Goal: Task Accomplishment & Management: Manage account settings

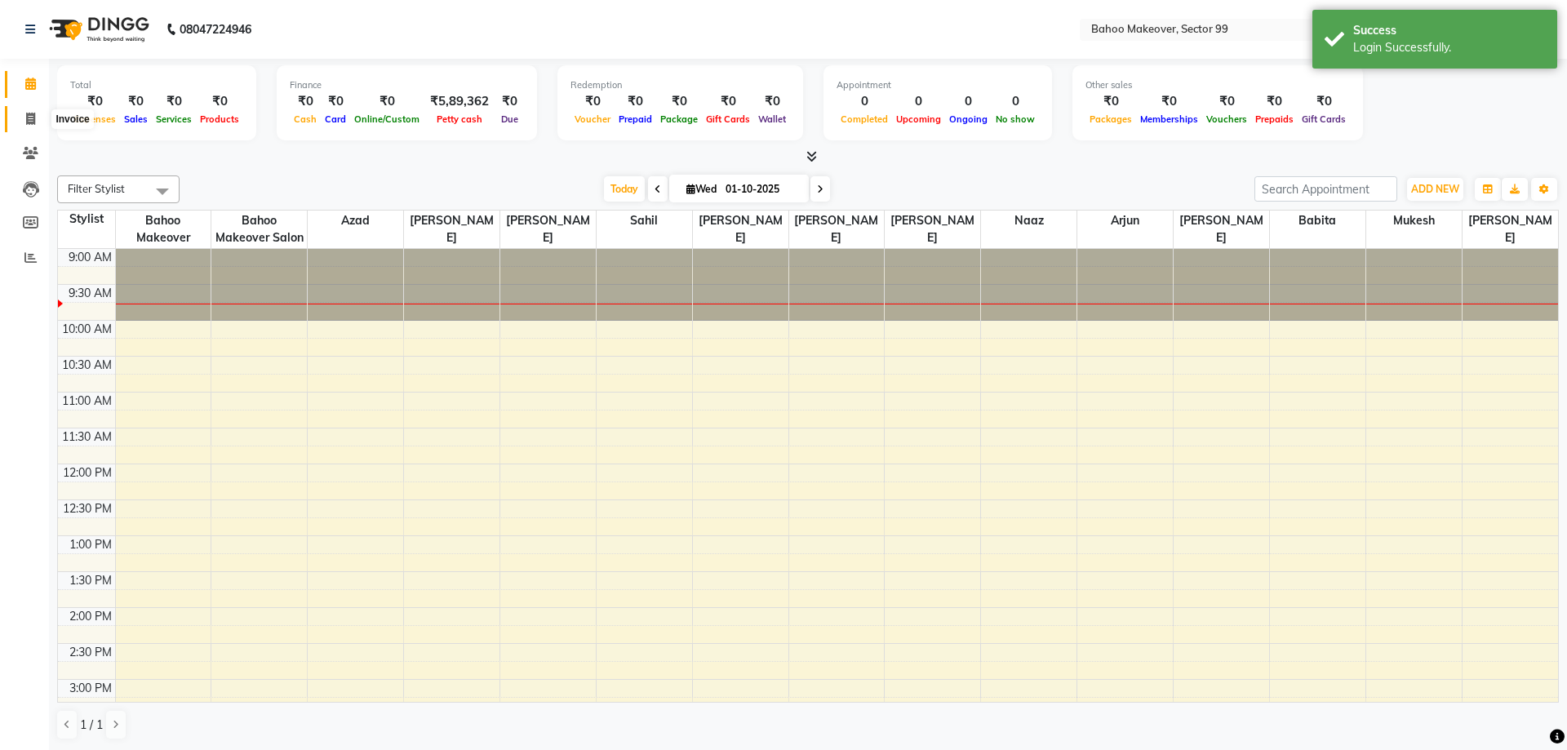
click at [25, 114] on span at bounding box center [30, 119] width 29 height 19
select select "6856"
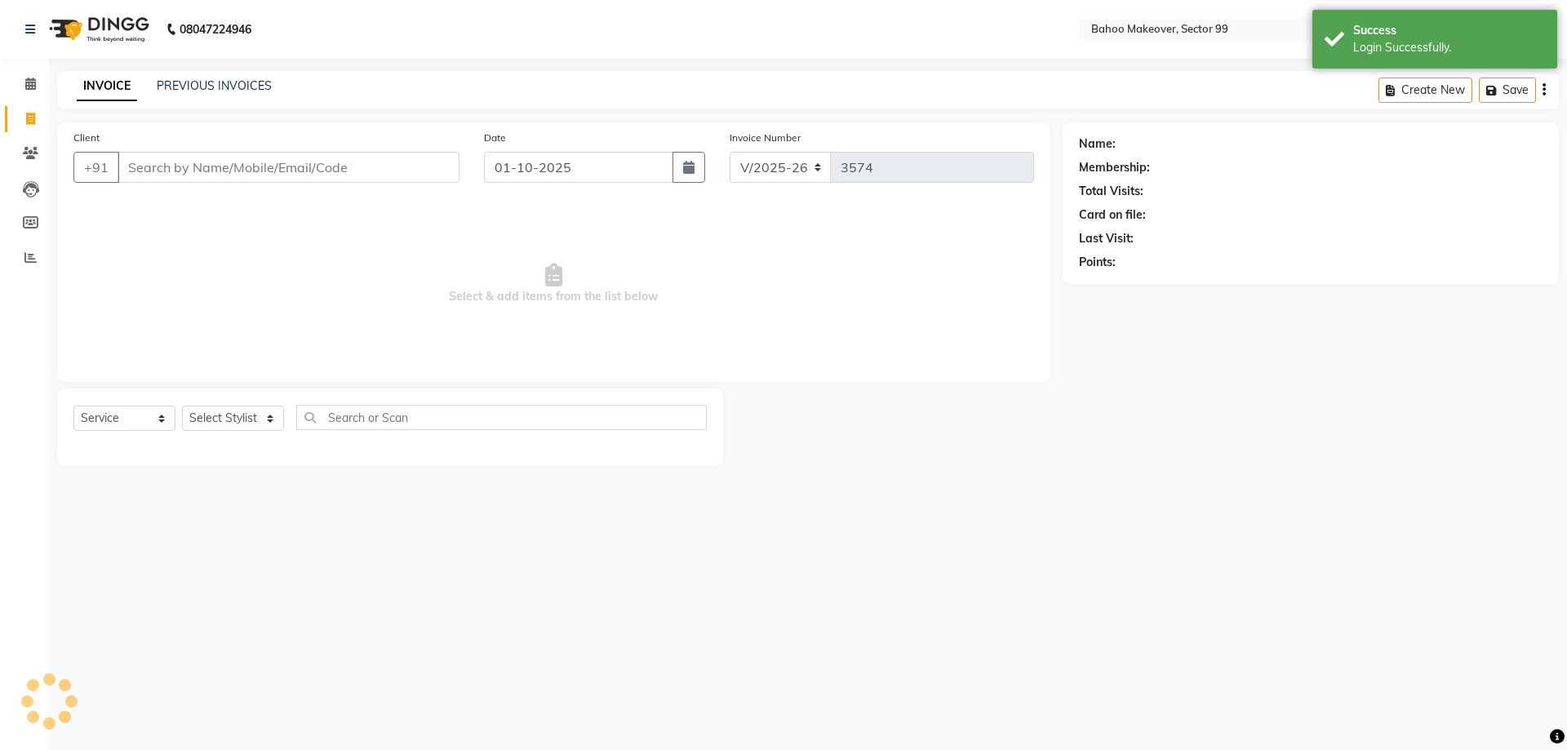
select select "membership"
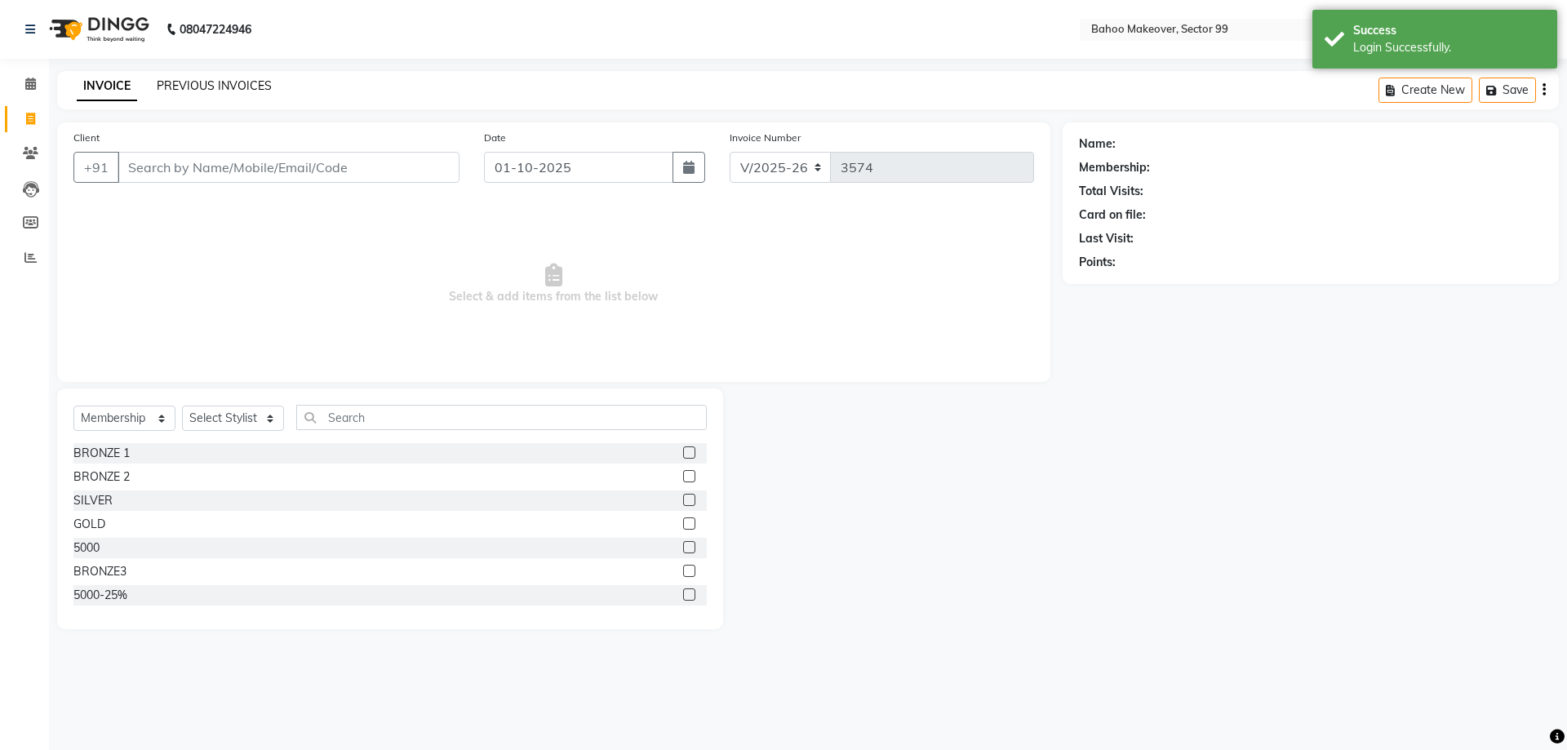
click at [178, 90] on link "PREVIOUS INVOICES" at bounding box center [214, 85] width 115 height 15
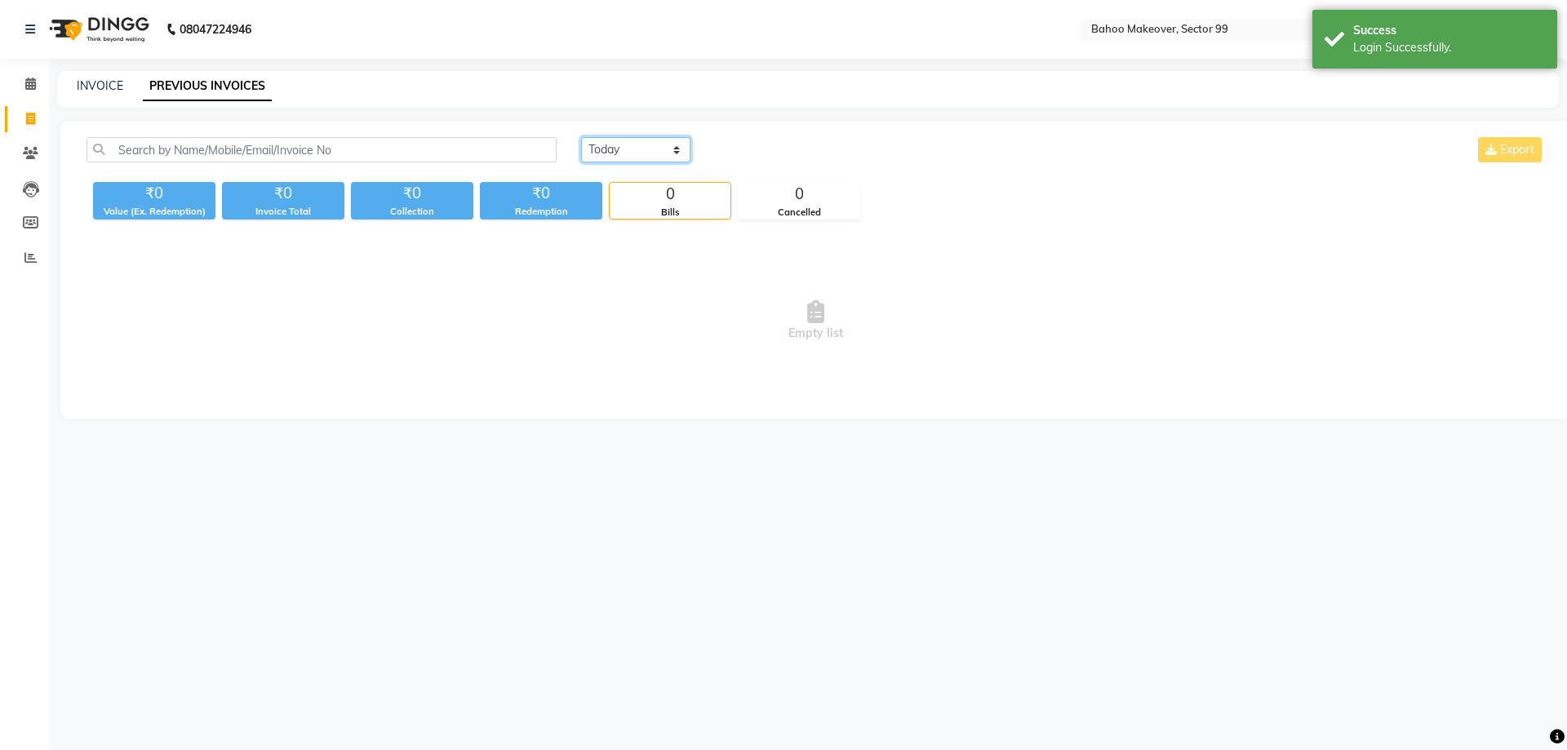
click at [581, 137] on select "Today Yesterday Custom Range" at bounding box center [635, 149] width 109 height 25
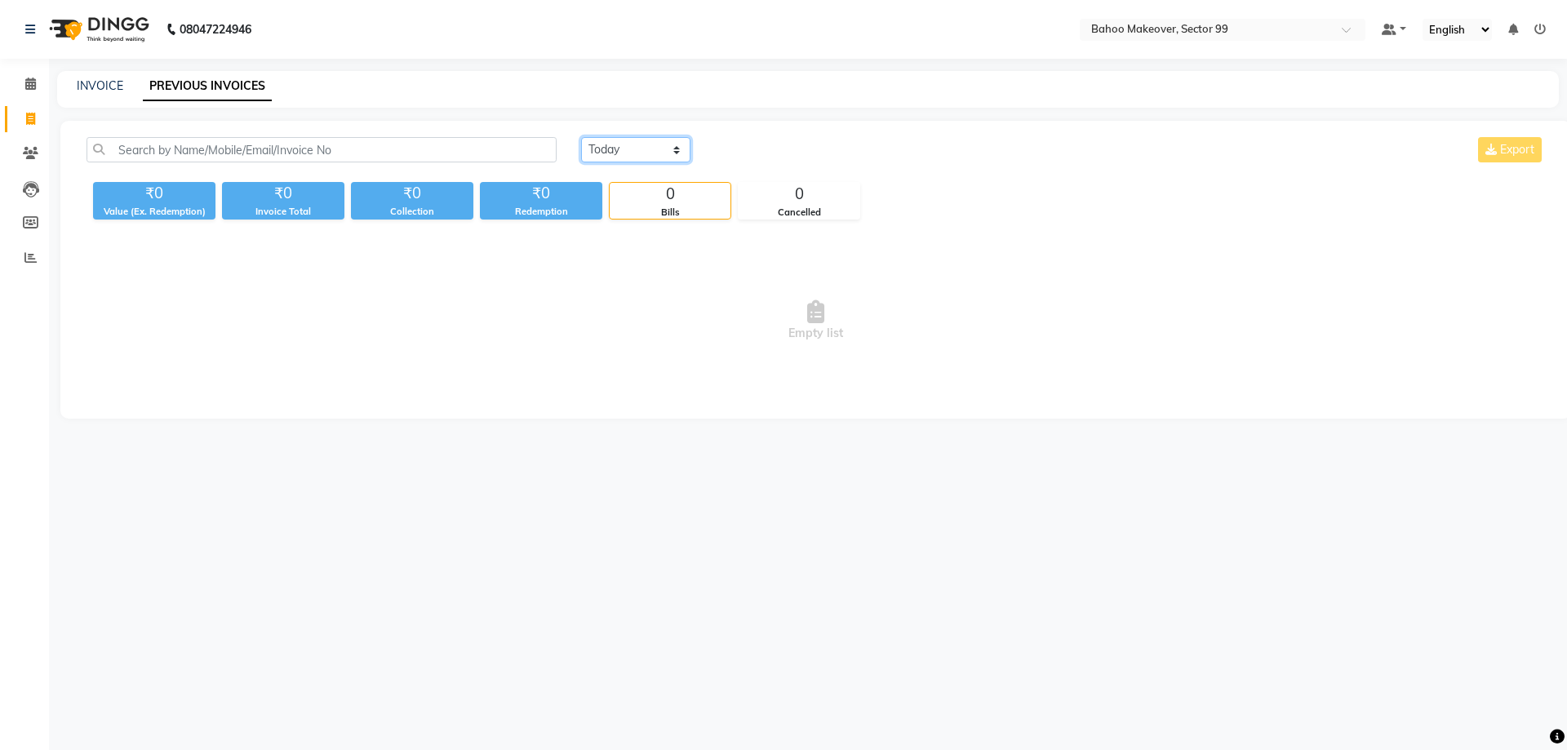
click option "Yesterday" at bounding box center [0, 0] width 0 height 0
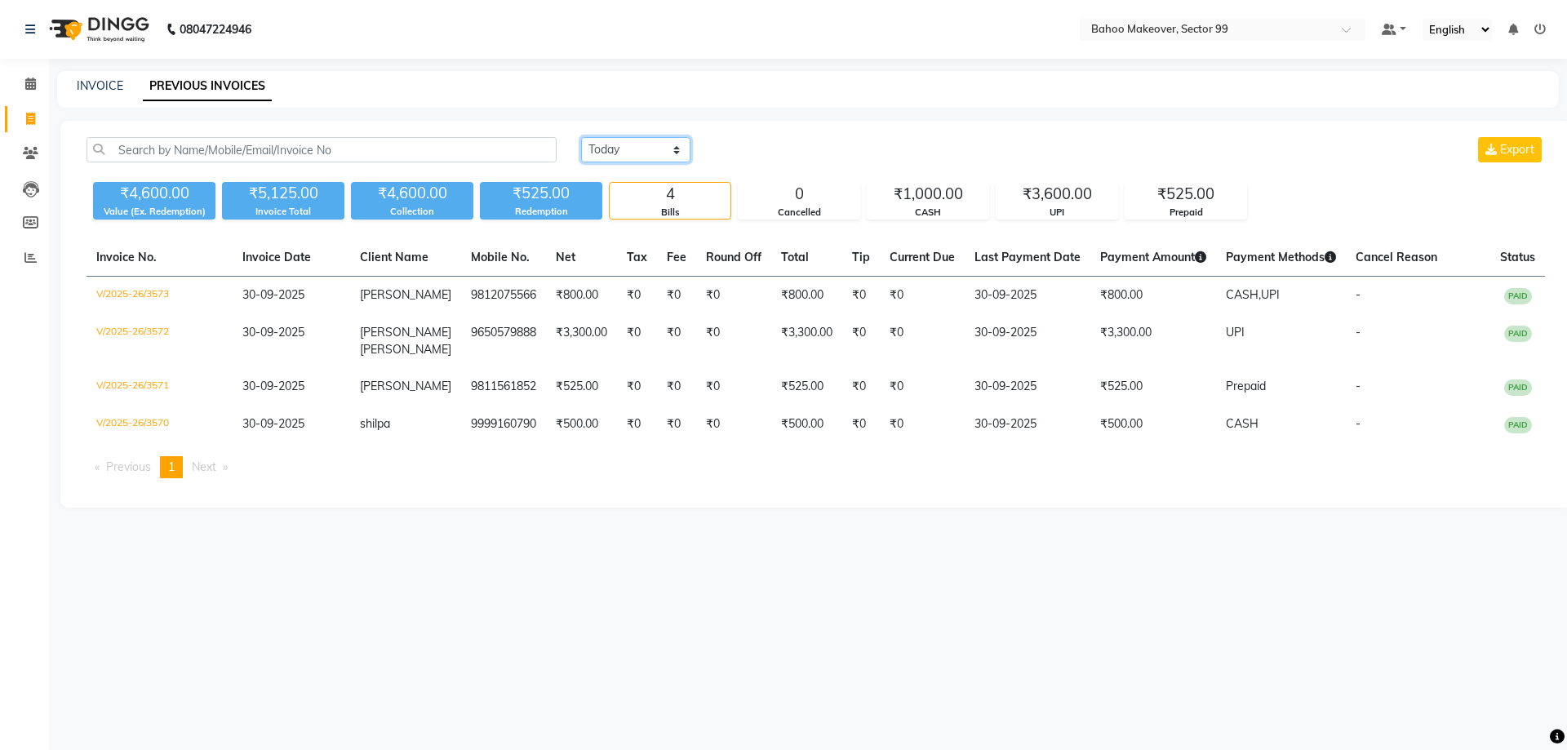
click at [581, 137] on select "Today Yesterday Custom Range" at bounding box center [635, 149] width 109 height 25
select select "range"
click option "Custom Range" at bounding box center [0, 0] width 0 height 0
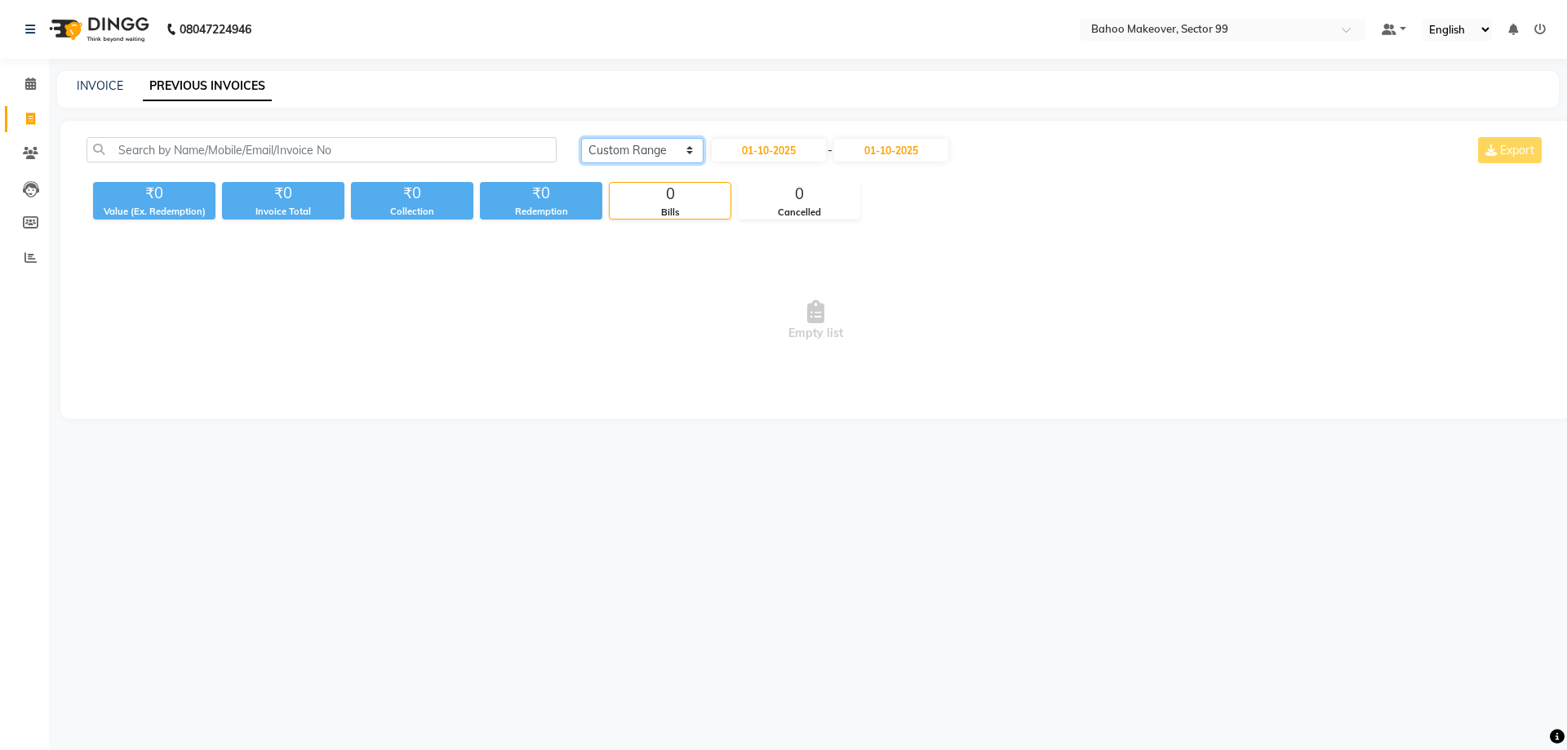
click at [581, 138] on select "Today Yesterday Custom Range" at bounding box center [642, 150] width 122 height 25
click at [92, 88] on link "INVOICE" at bounding box center [100, 85] width 47 height 15
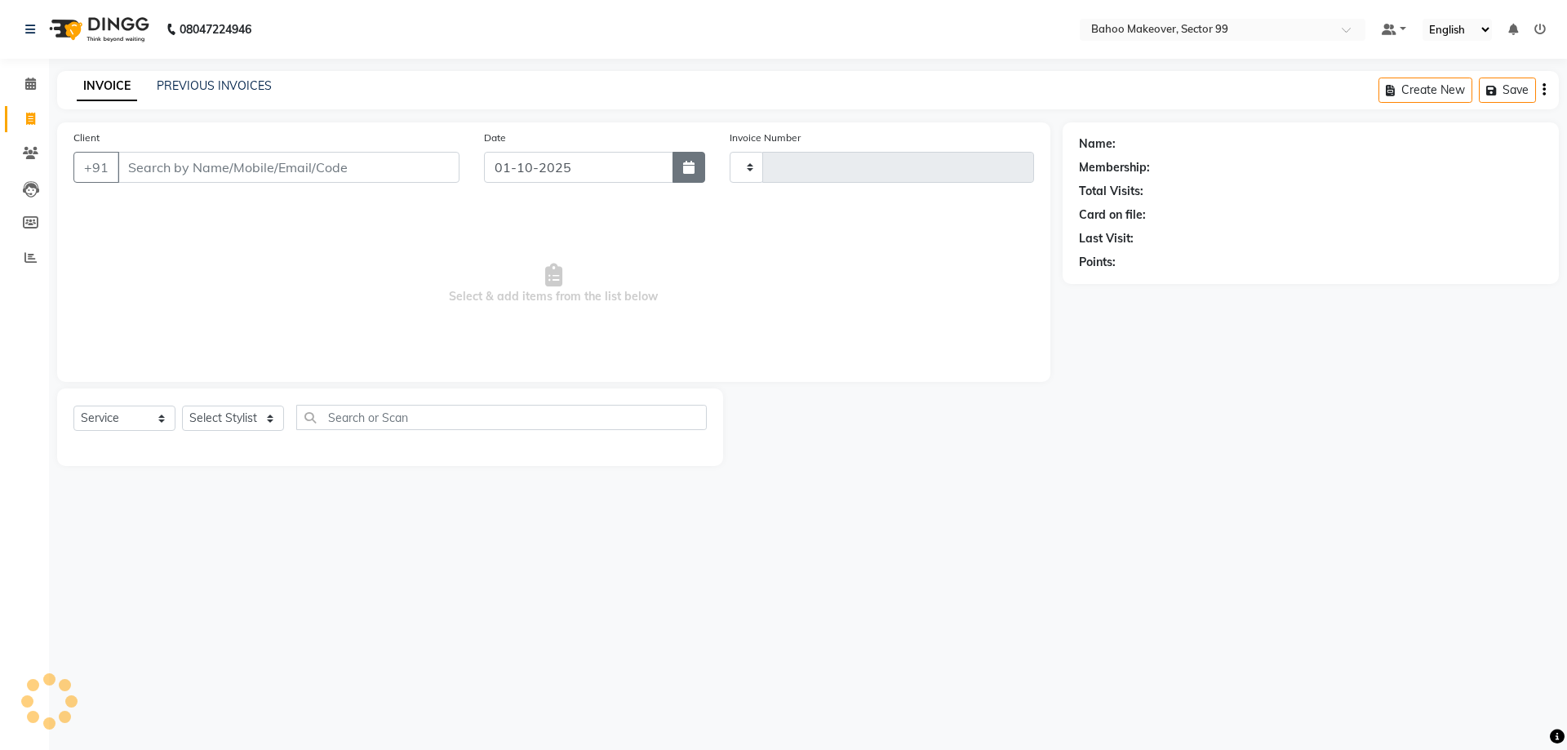
select select "membership"
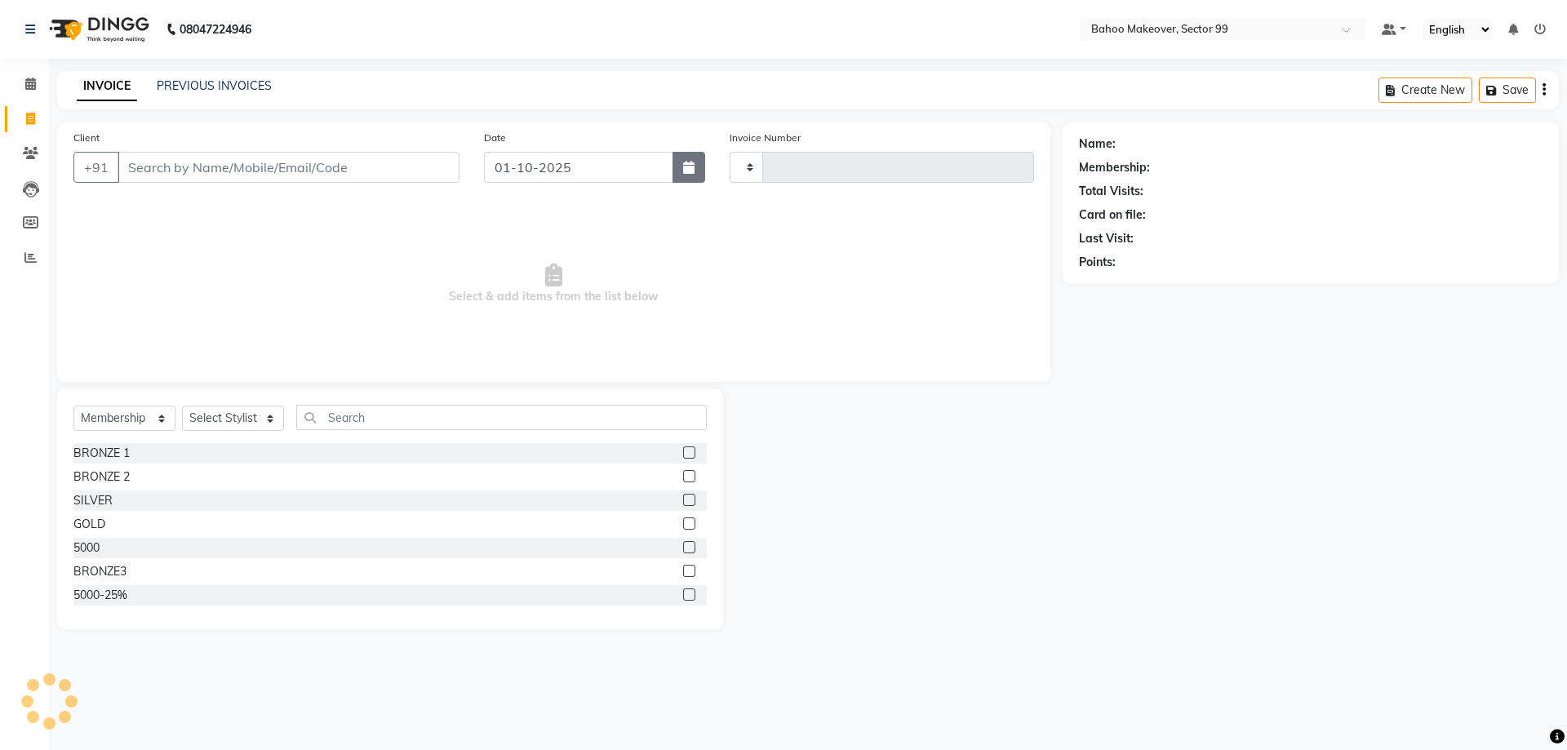
click at [693, 177] on button "button" at bounding box center [688, 167] width 33 height 31
type input "3574"
select select "6856"
select select "10"
select select "2025"
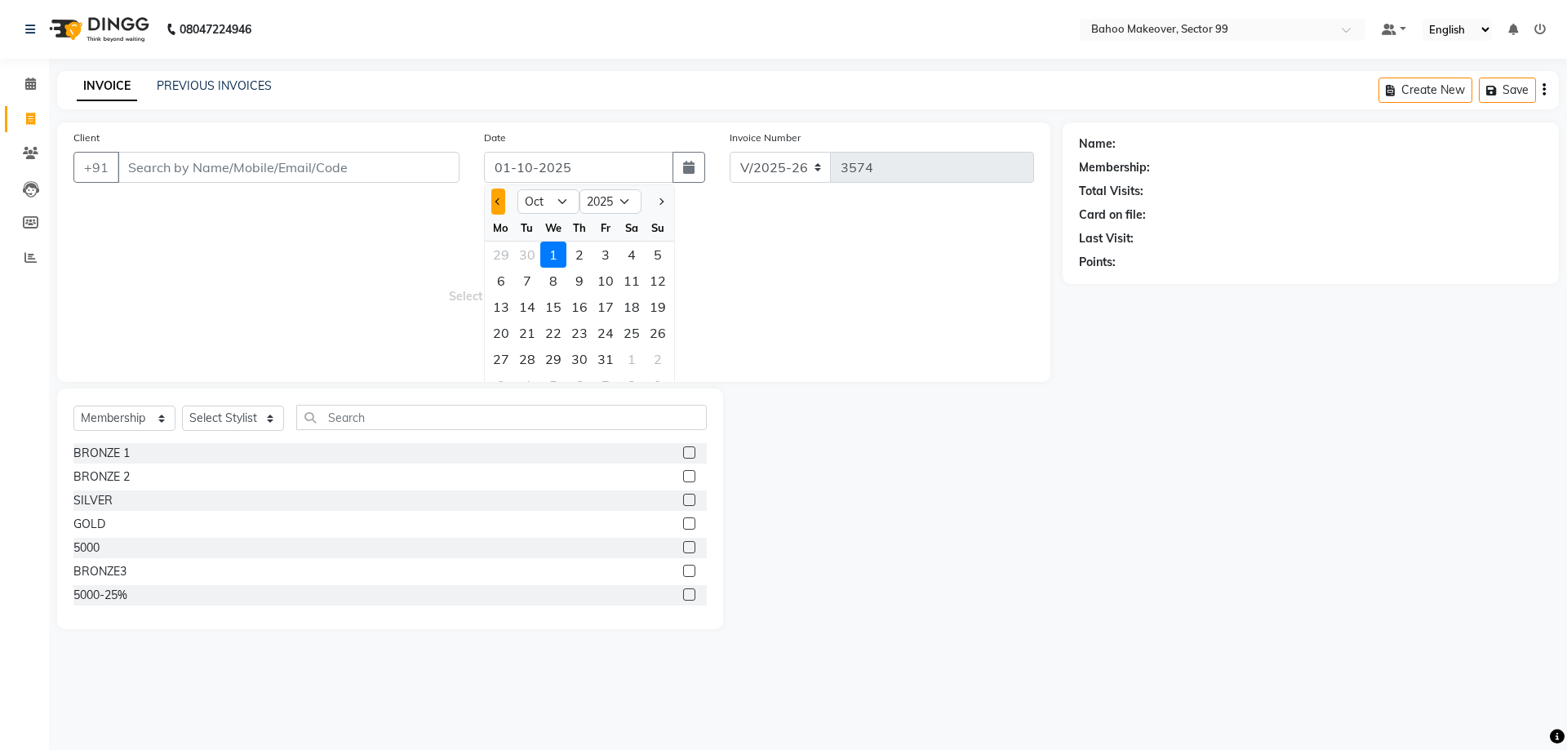
click at [491, 197] on button "Previous month" at bounding box center [498, 201] width 14 height 26
select select "9"
click at [521, 332] on div "23" at bounding box center [527, 333] width 26 height 26
type input "23-09-2025"
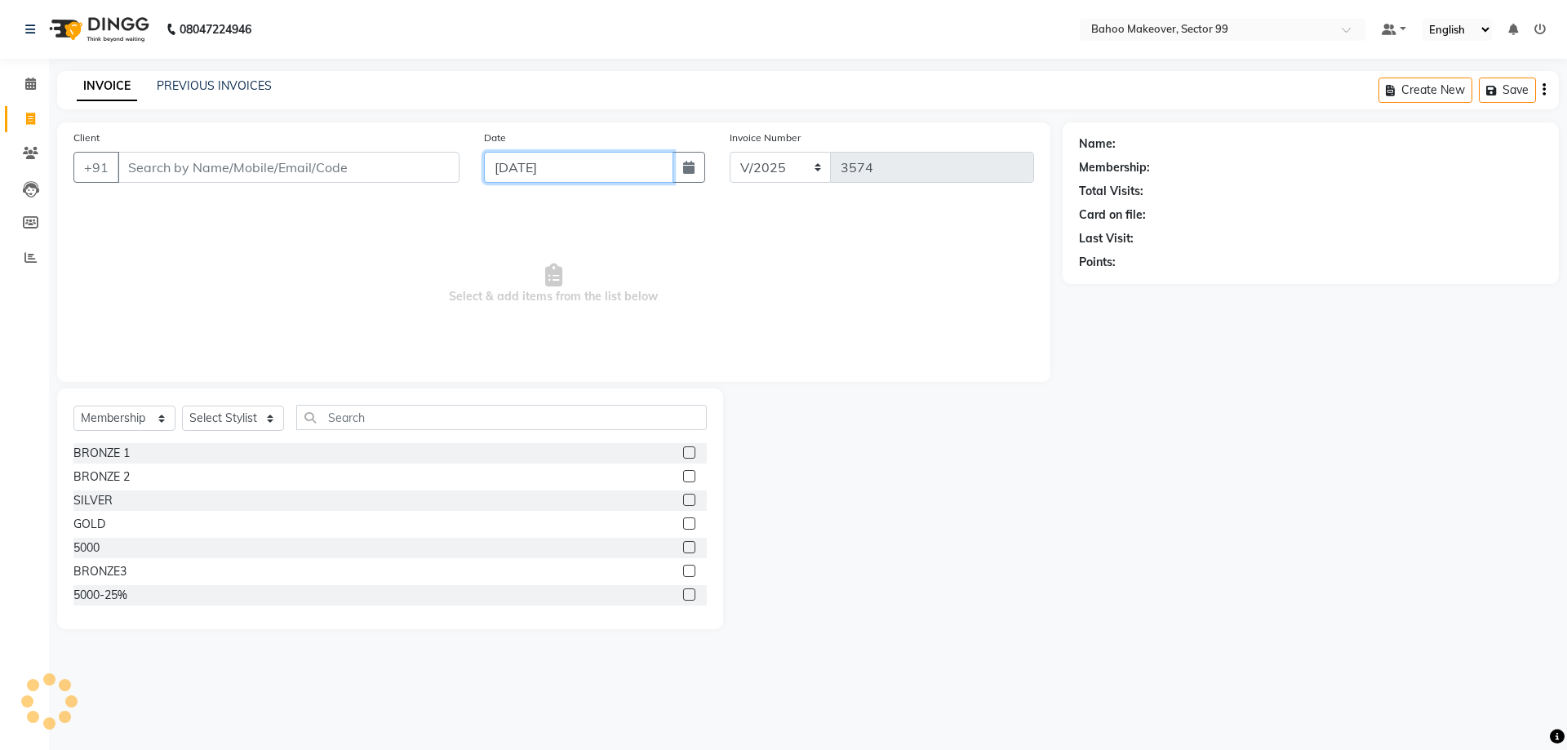
click at [605, 172] on input "23-09-2025" at bounding box center [579, 167] width 190 height 31
select select "9"
select select "2025"
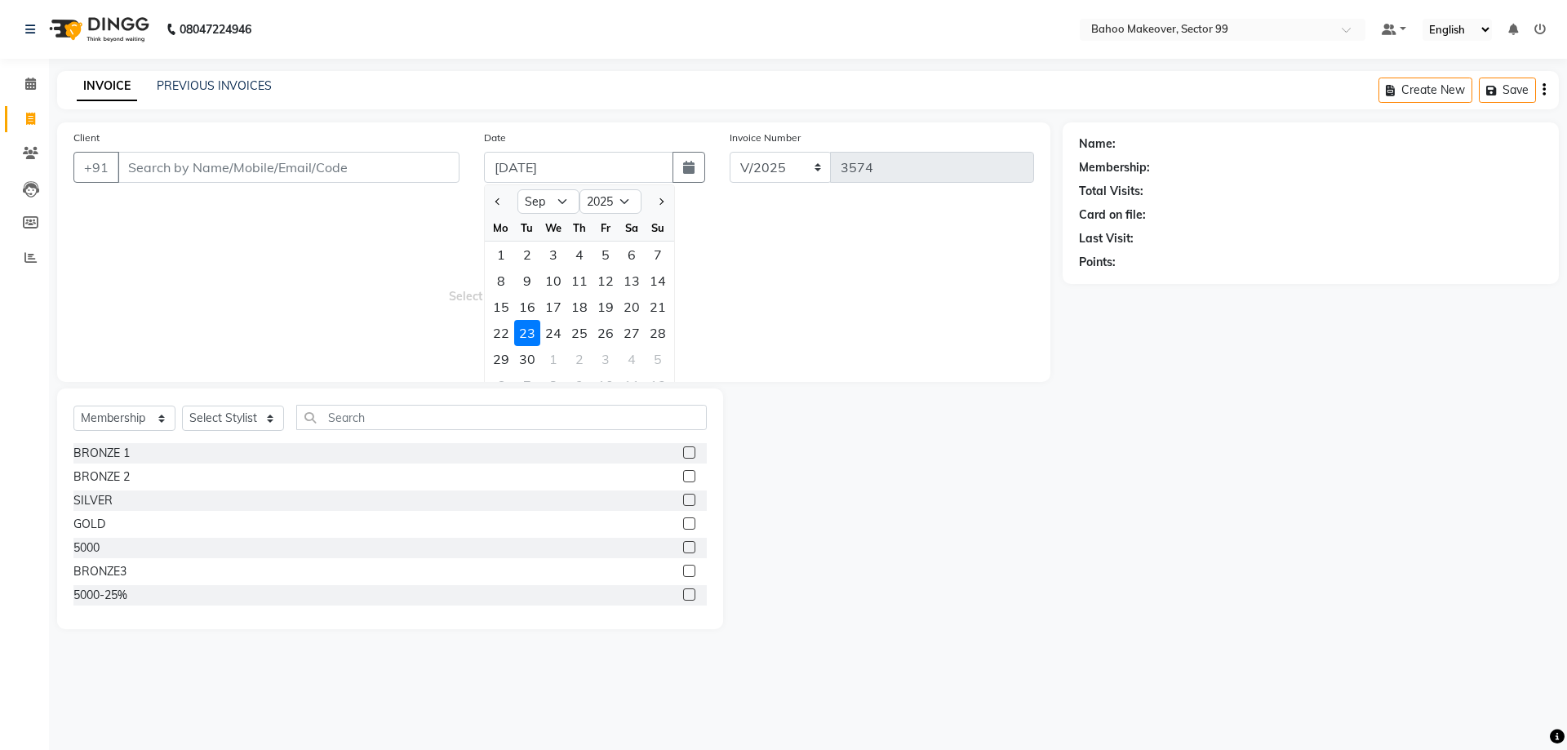
click at [529, 324] on div "23" at bounding box center [527, 333] width 26 height 26
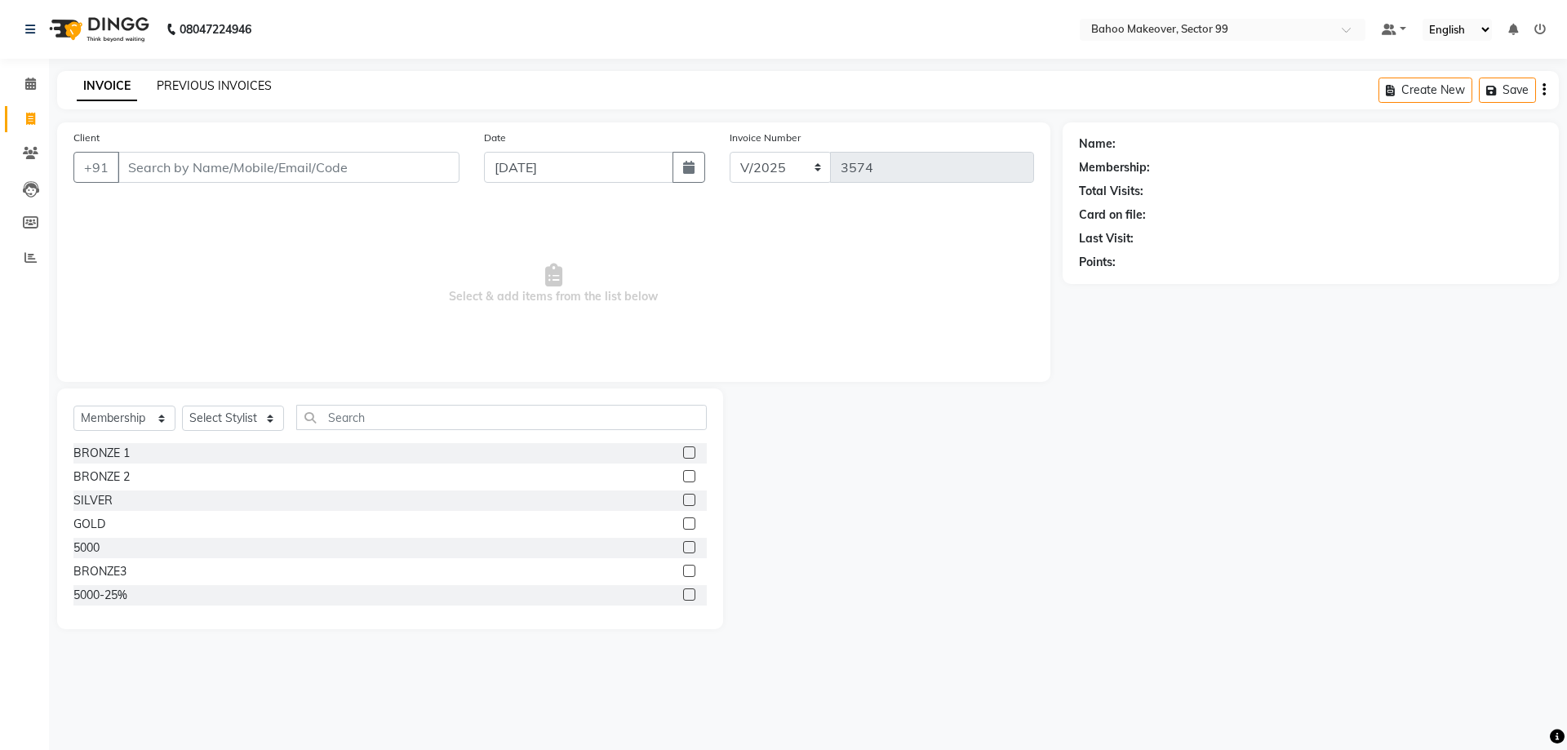
click at [250, 82] on link "PREVIOUS INVOICES" at bounding box center [214, 85] width 115 height 15
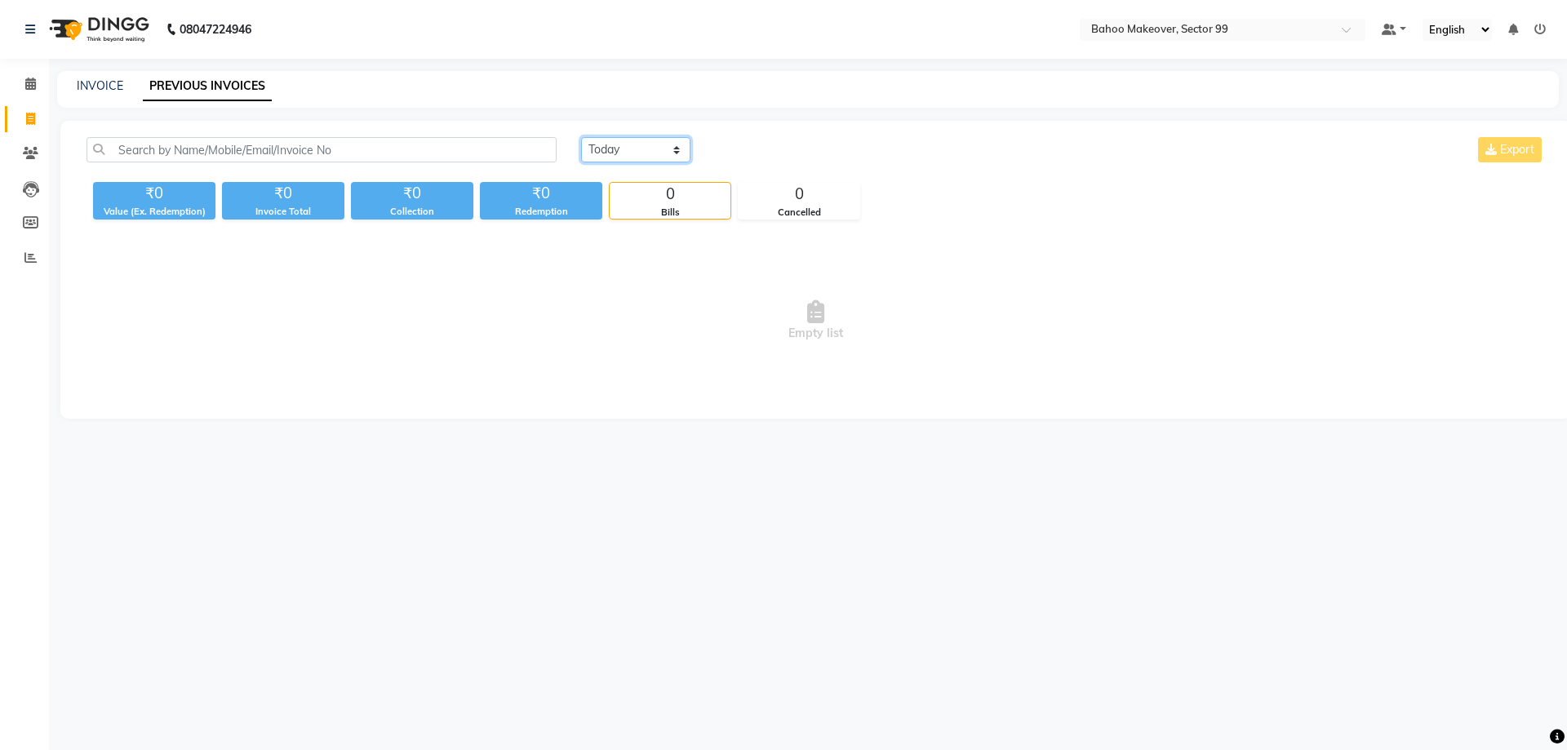
click at [581, 137] on select "Today Yesterday Custom Range" at bounding box center [635, 149] width 109 height 25
click option "Yesterday" at bounding box center [0, 0] width 0 height 0
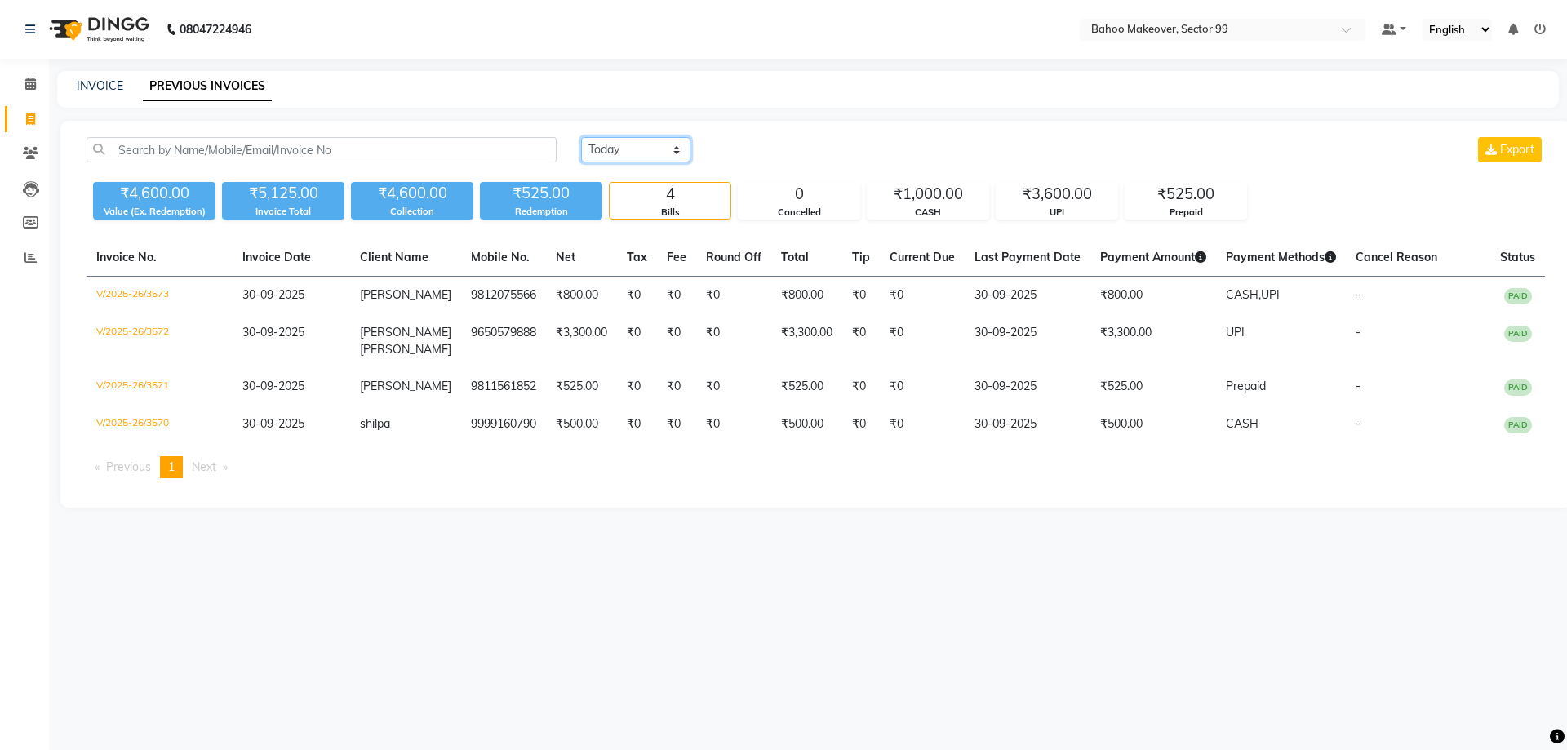
click at [581, 137] on select "Today Yesterday Custom Range" at bounding box center [635, 149] width 109 height 25
select select "range"
click option "Custom Range" at bounding box center [0, 0] width 0 height 0
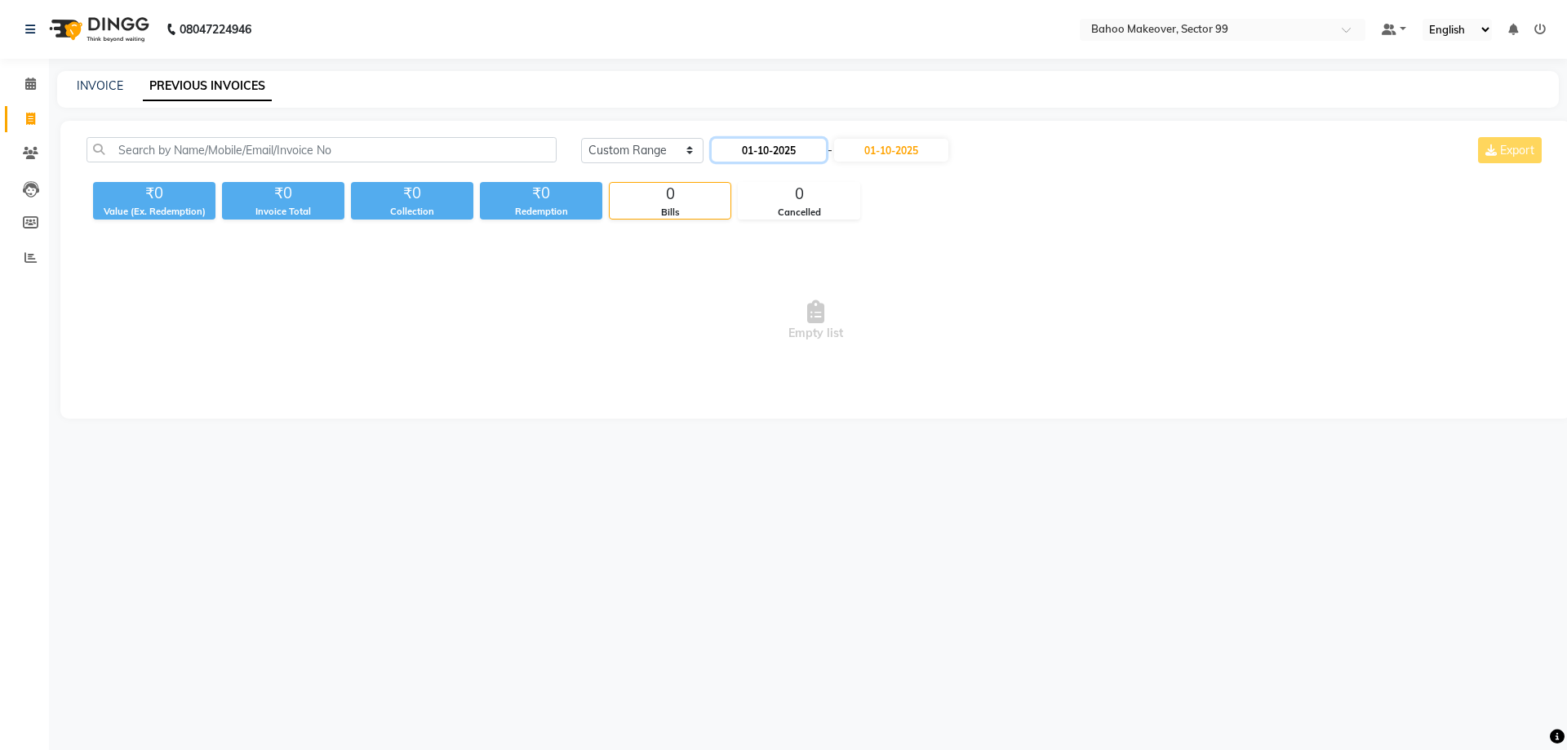
click at [767, 145] on input "01-10-2025" at bounding box center [769, 150] width 114 height 23
select select "10"
select select "2025"
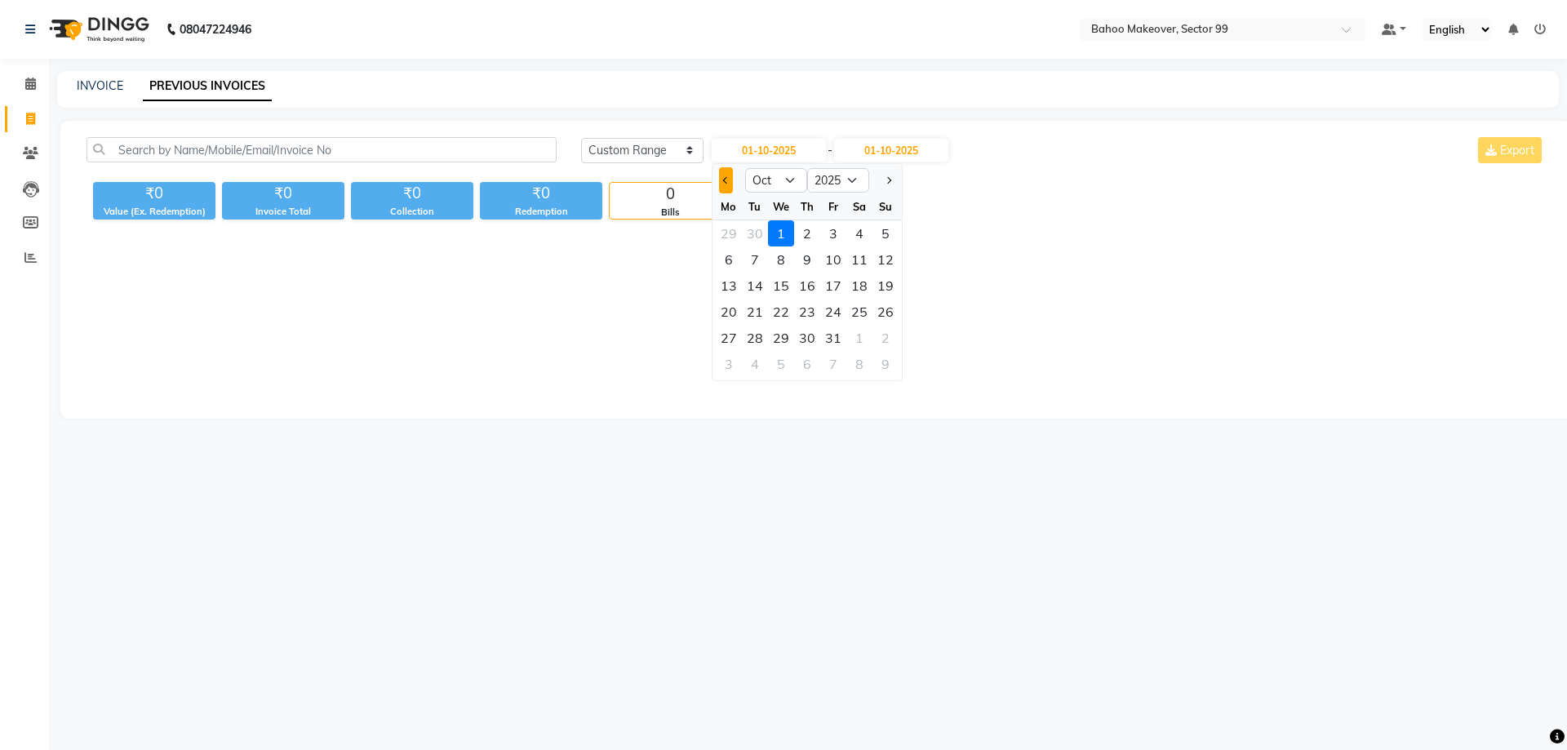
click at [725, 177] on button "Previous month" at bounding box center [726, 180] width 14 height 26
select select "9"
click at [758, 307] on div "23" at bounding box center [755, 312] width 26 height 26
type input "23-09-2025"
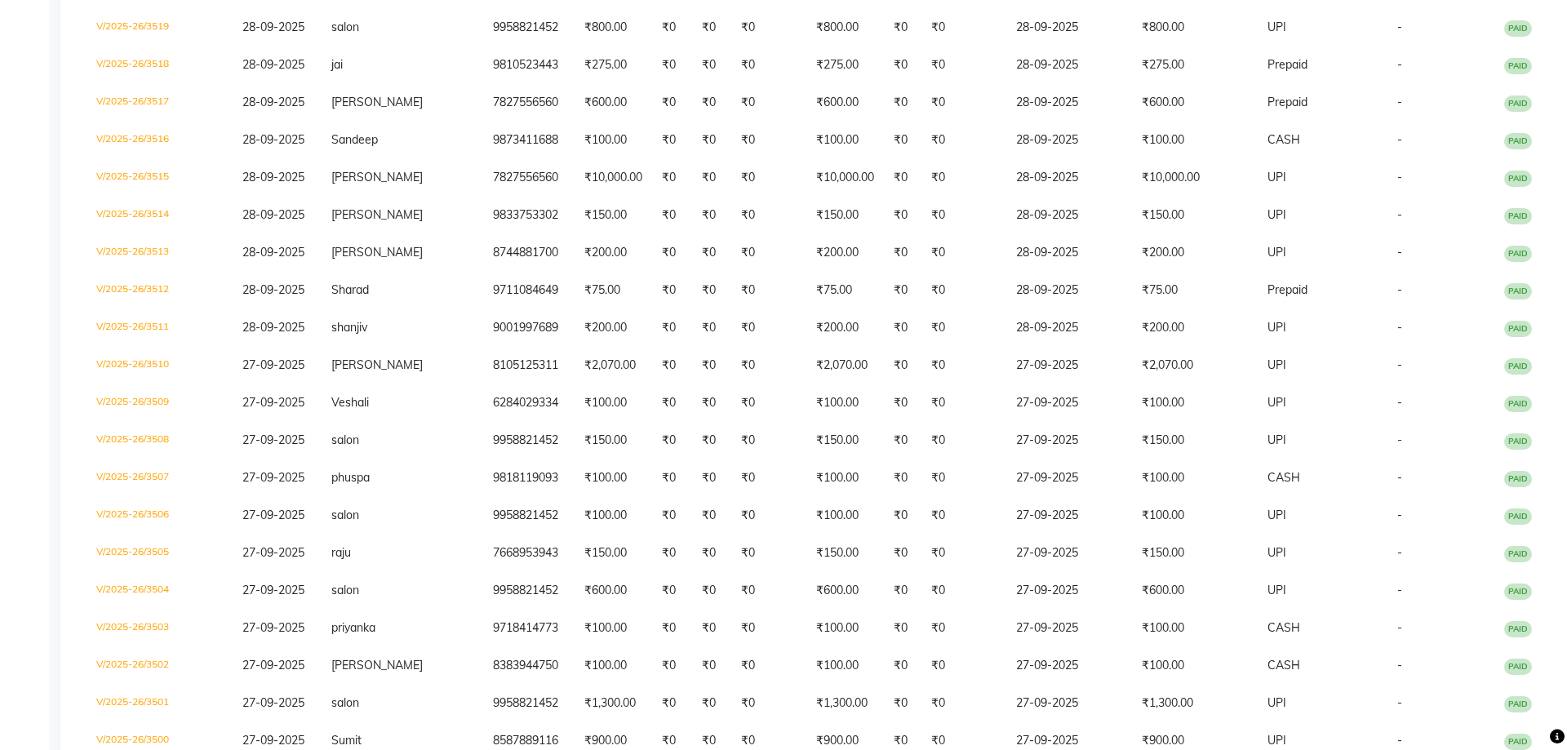
scroll to position [2348, 0]
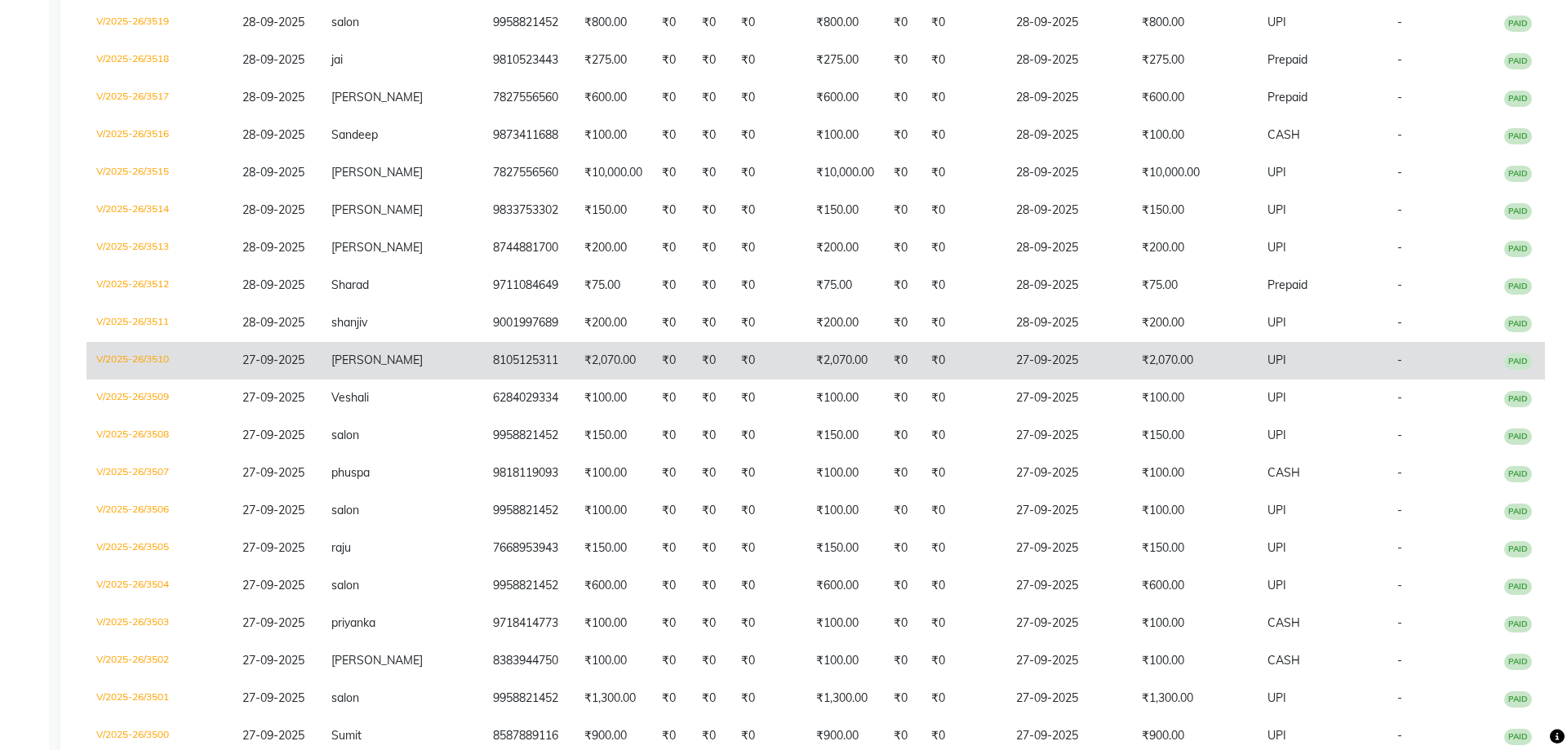
click at [574, 379] on td "₹2,070.00" at bounding box center [613, 361] width 78 height 38
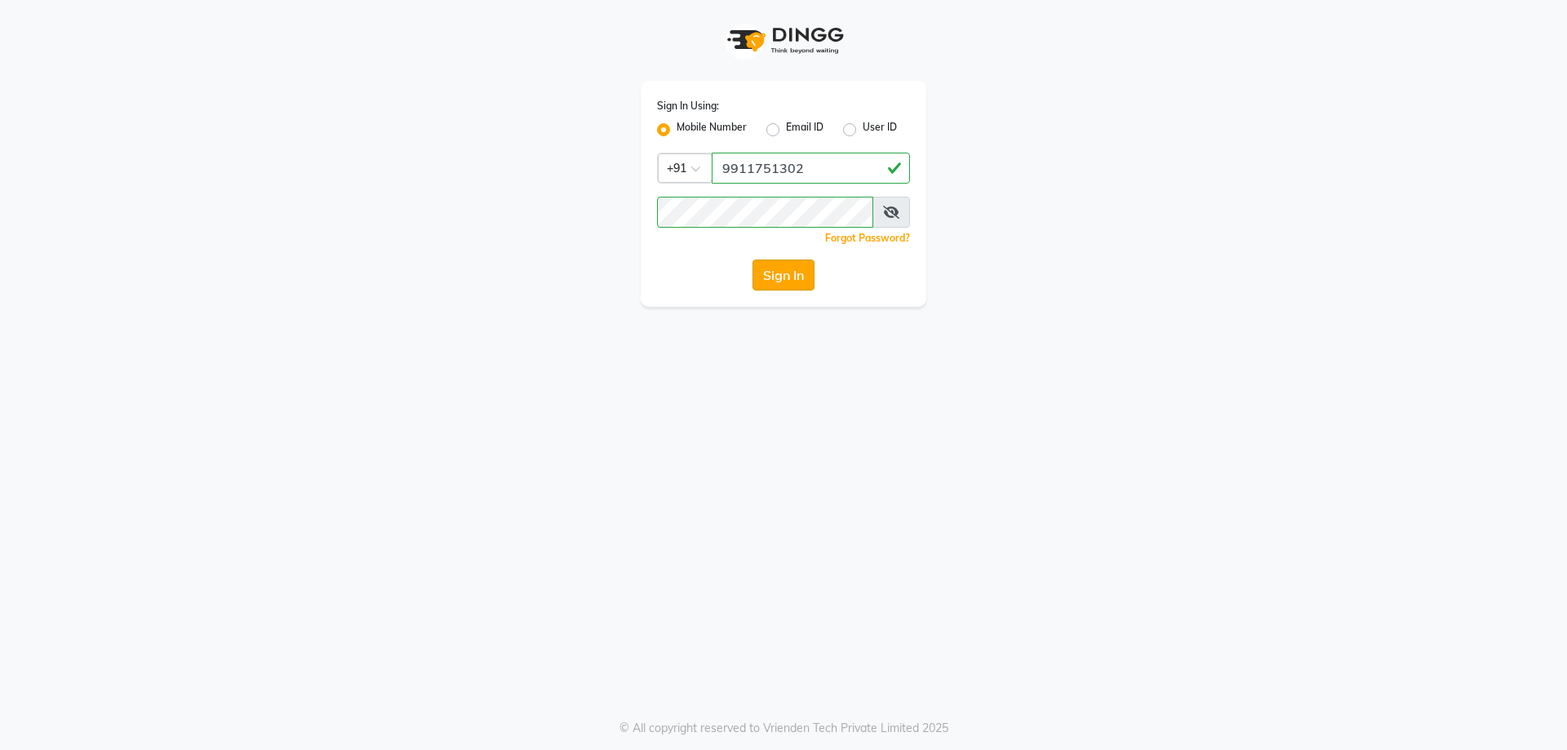
click at [787, 282] on button "Sign In" at bounding box center [783, 274] width 62 height 31
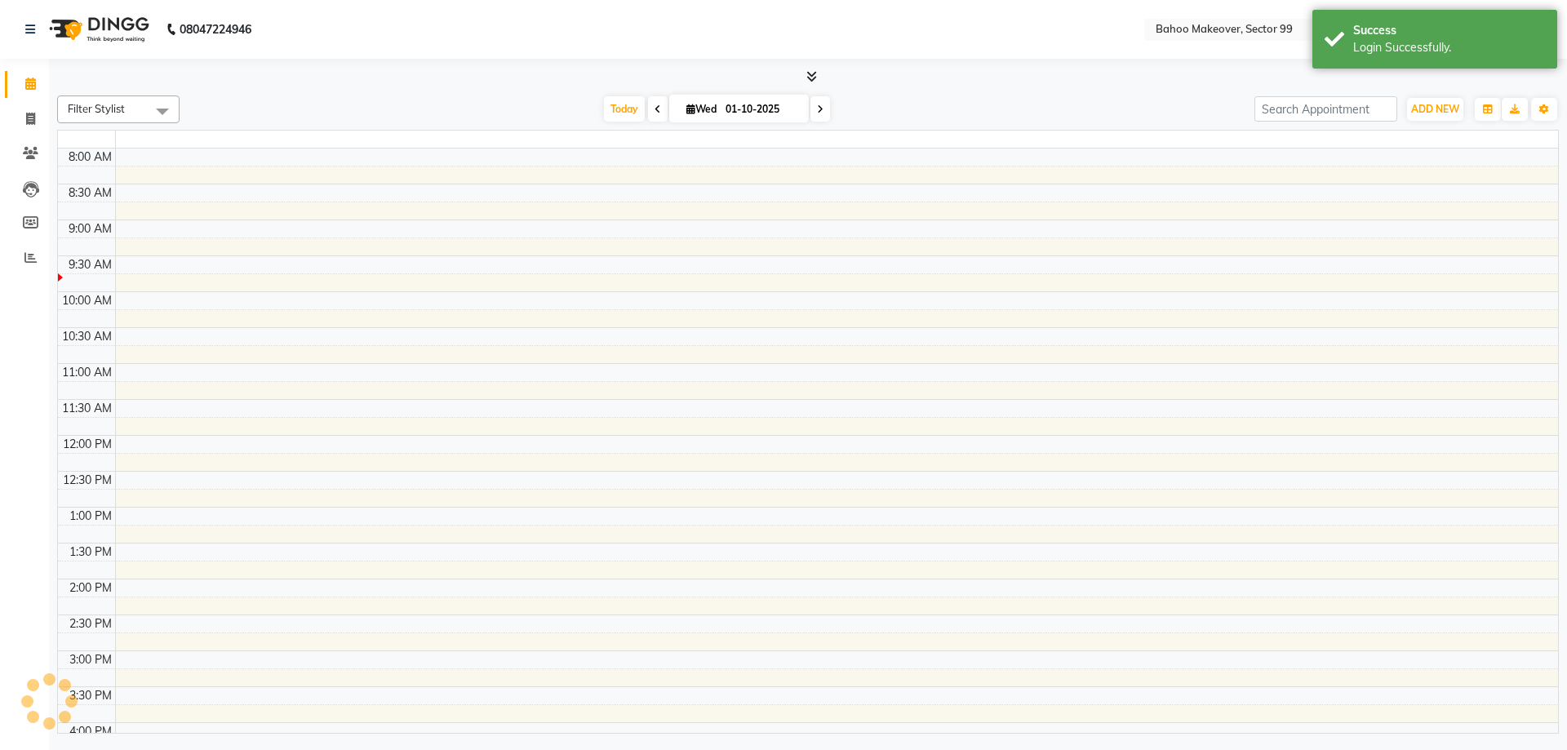
select select "en"
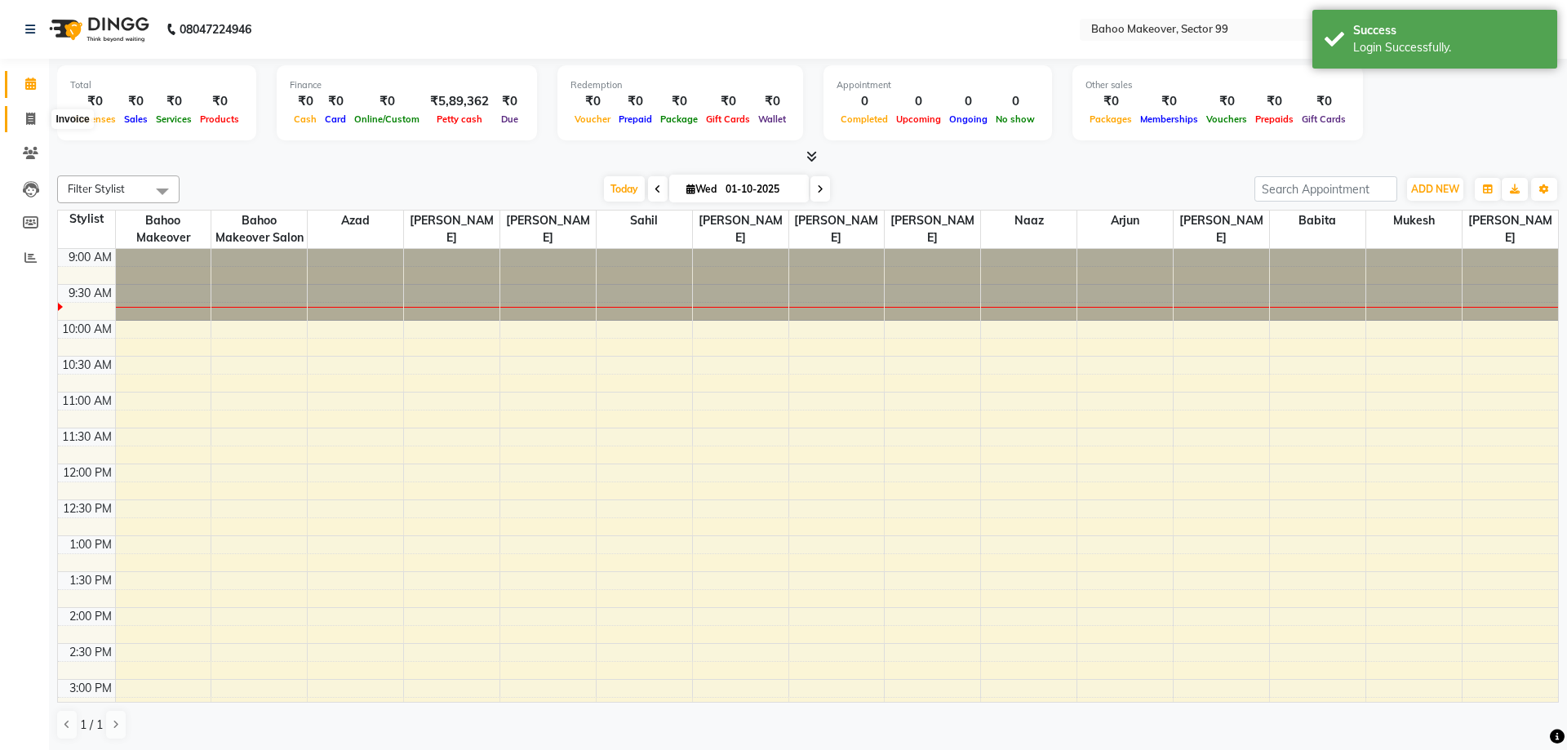
click at [33, 116] on icon at bounding box center [30, 119] width 9 height 12
select select "6856"
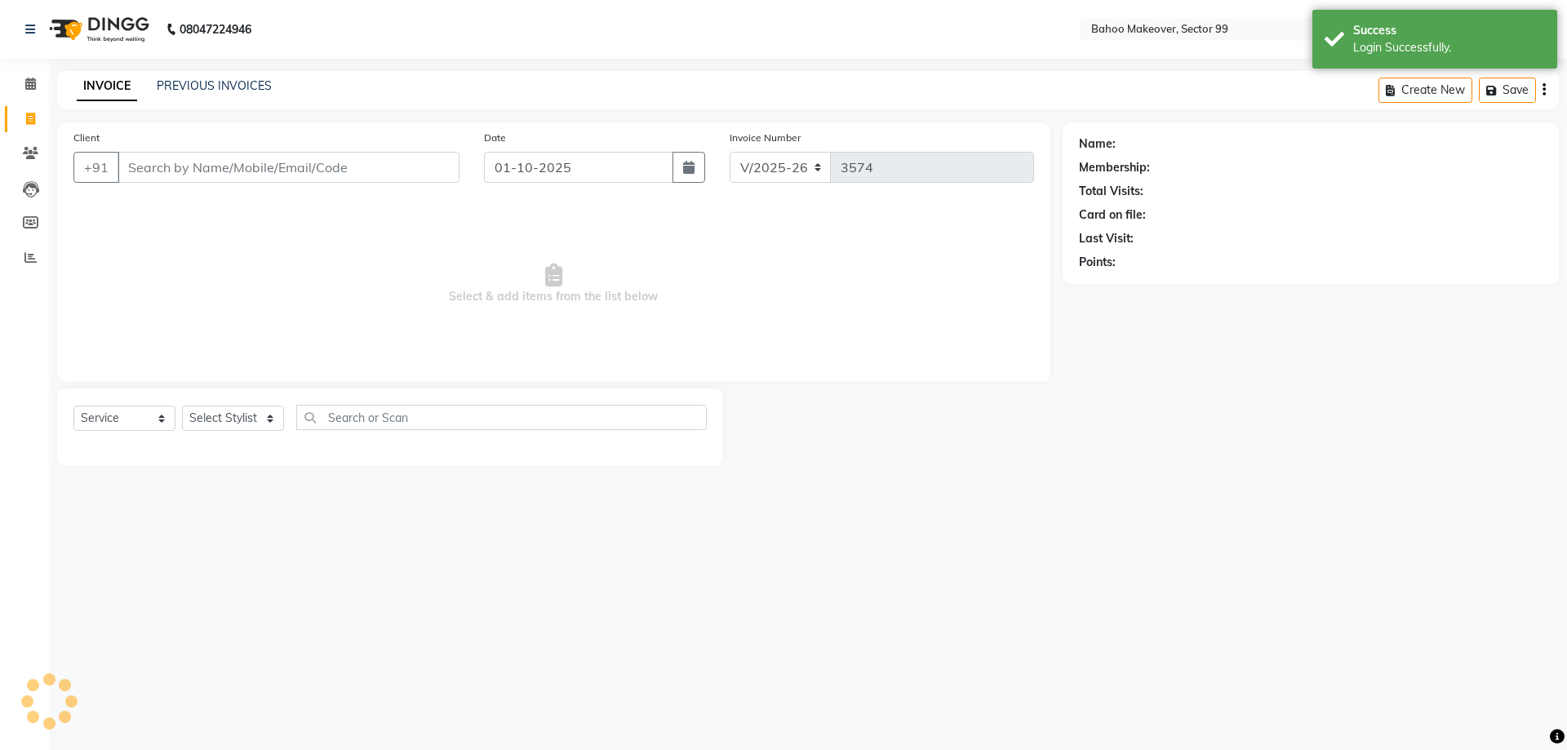
select select "membership"
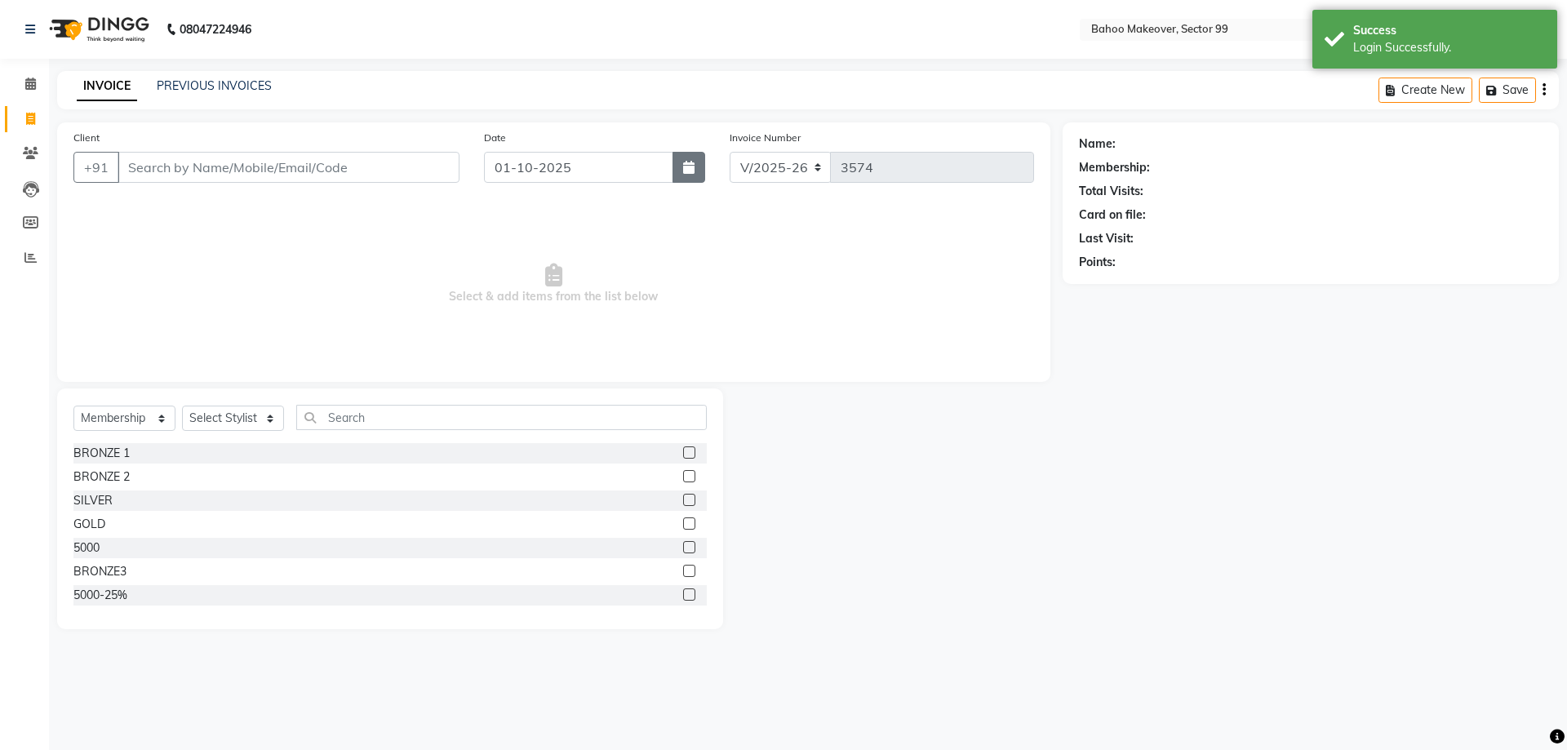
click at [681, 164] on button "button" at bounding box center [688, 167] width 33 height 31
select select "10"
select select "2025"
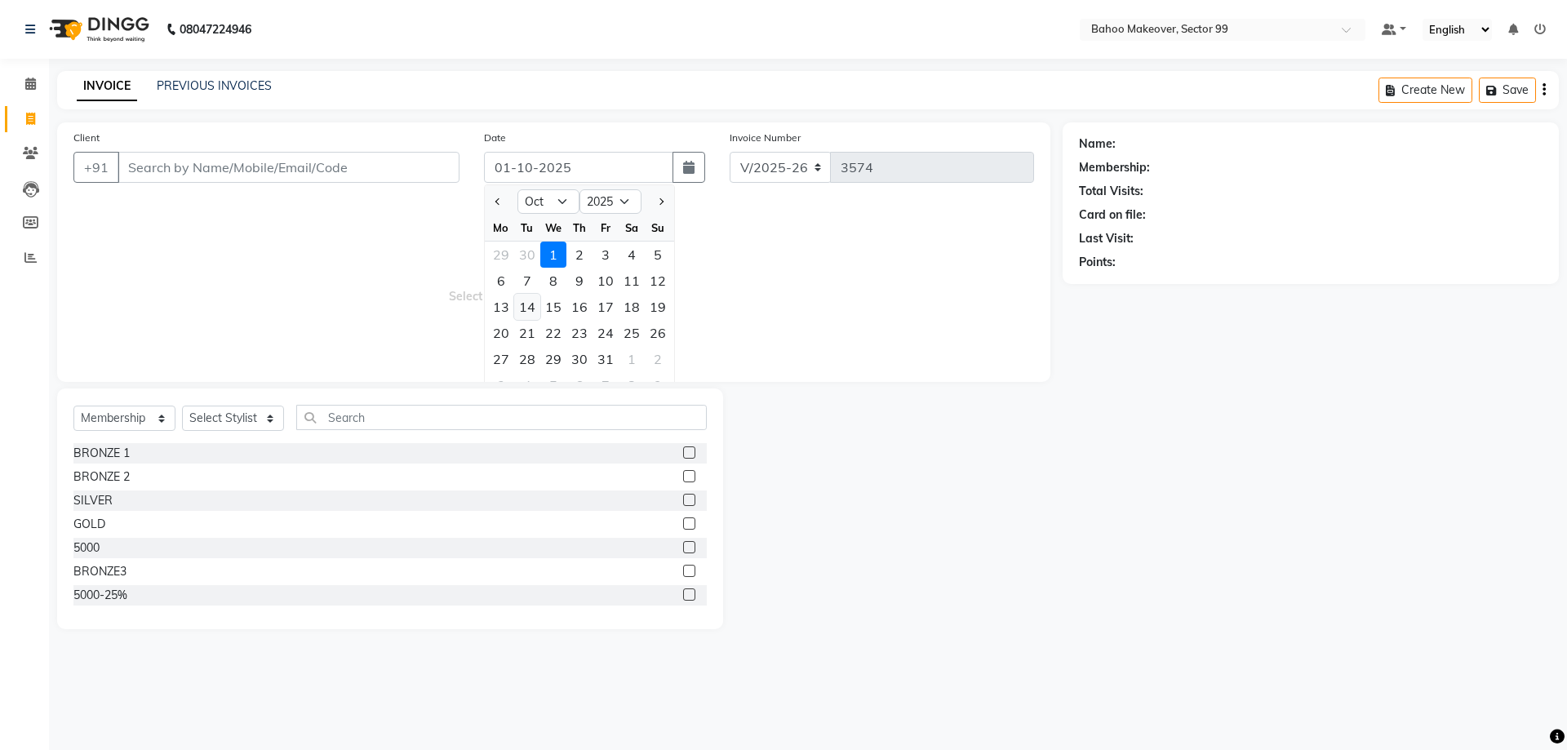
click at [533, 310] on div "14" at bounding box center [527, 307] width 26 height 26
type input "14-10-2025"
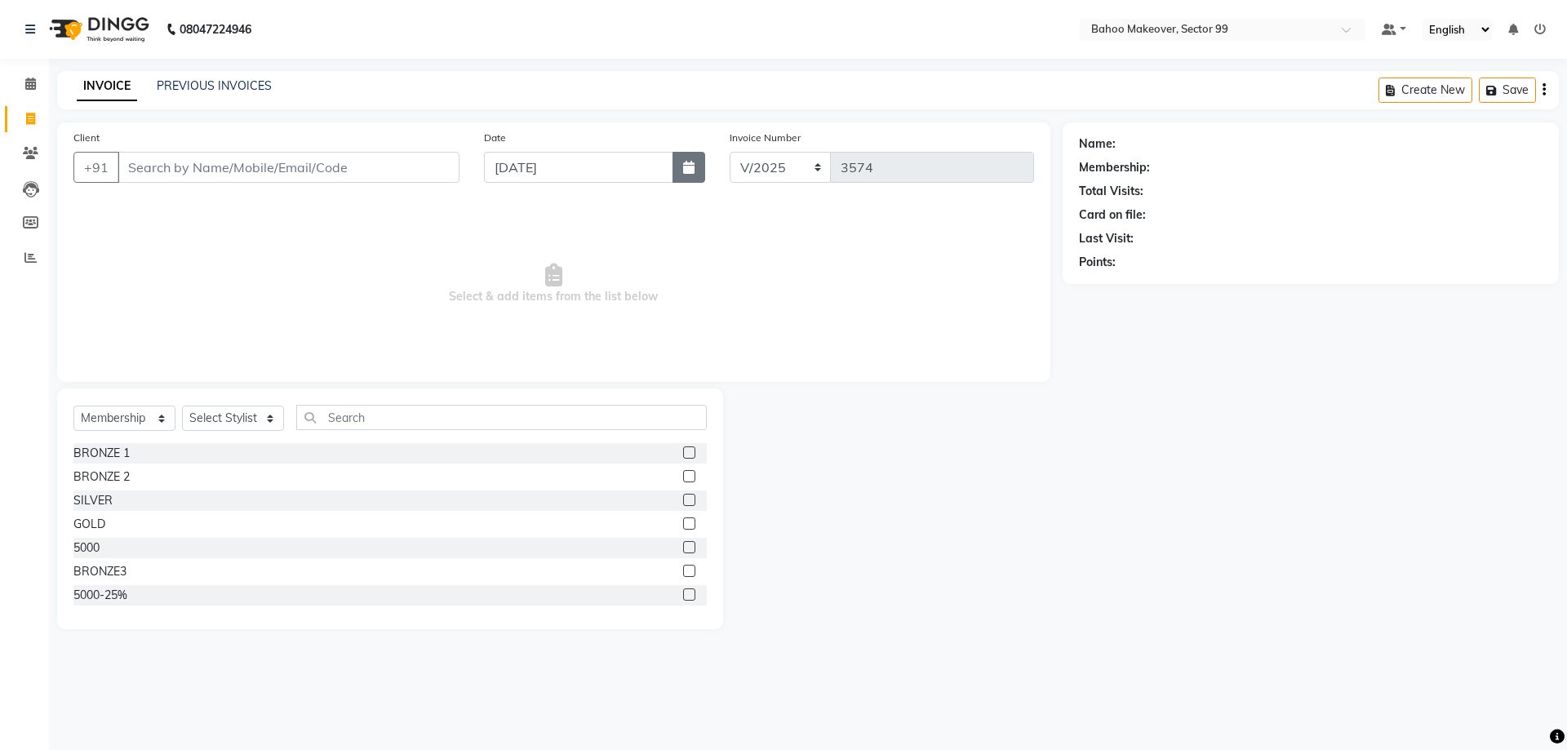
click at [683, 172] on button "button" at bounding box center [688, 167] width 33 height 31
select select "10"
select select "2025"
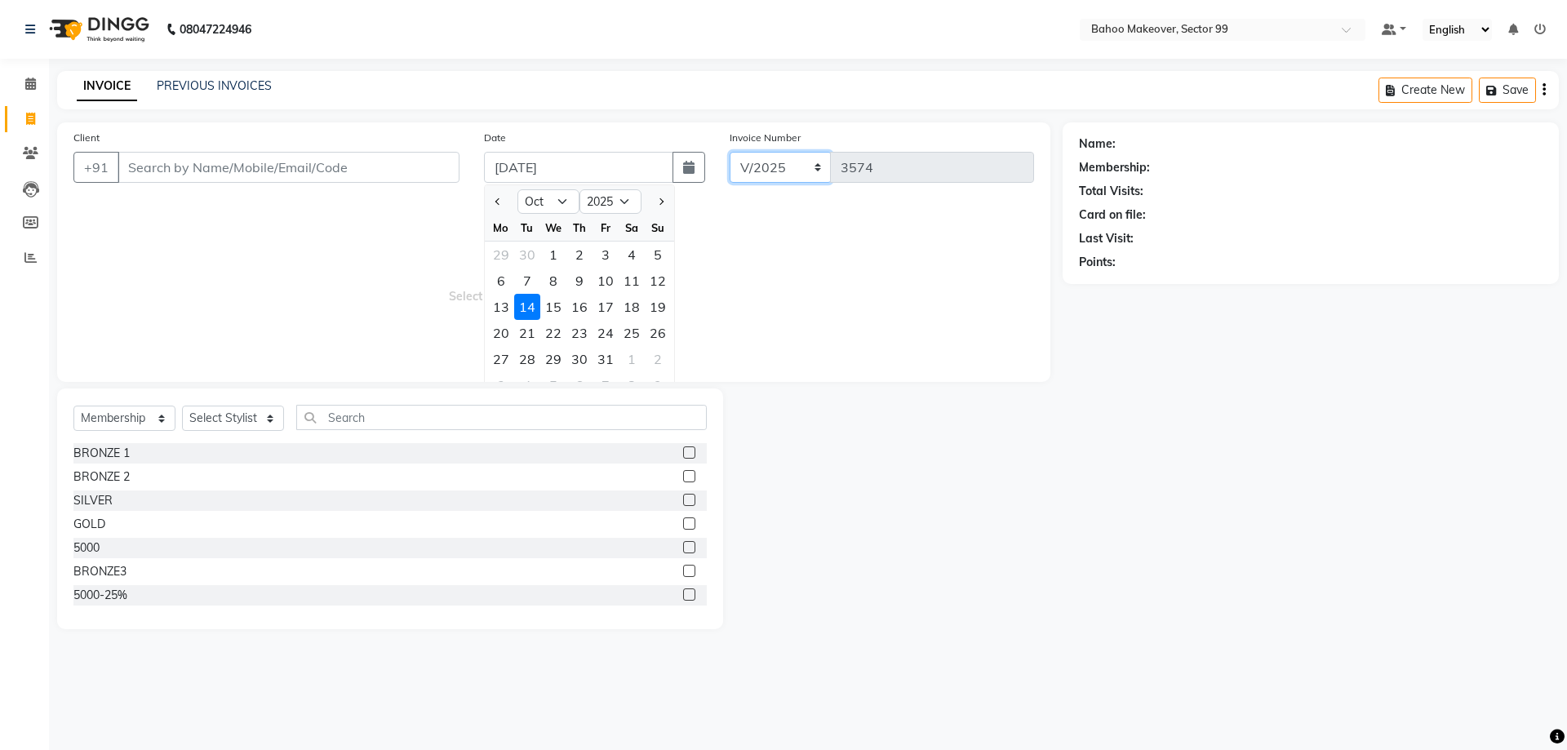
click at [729, 152] on select "V/2025 V/2025-26" at bounding box center [780, 167] width 102 height 31
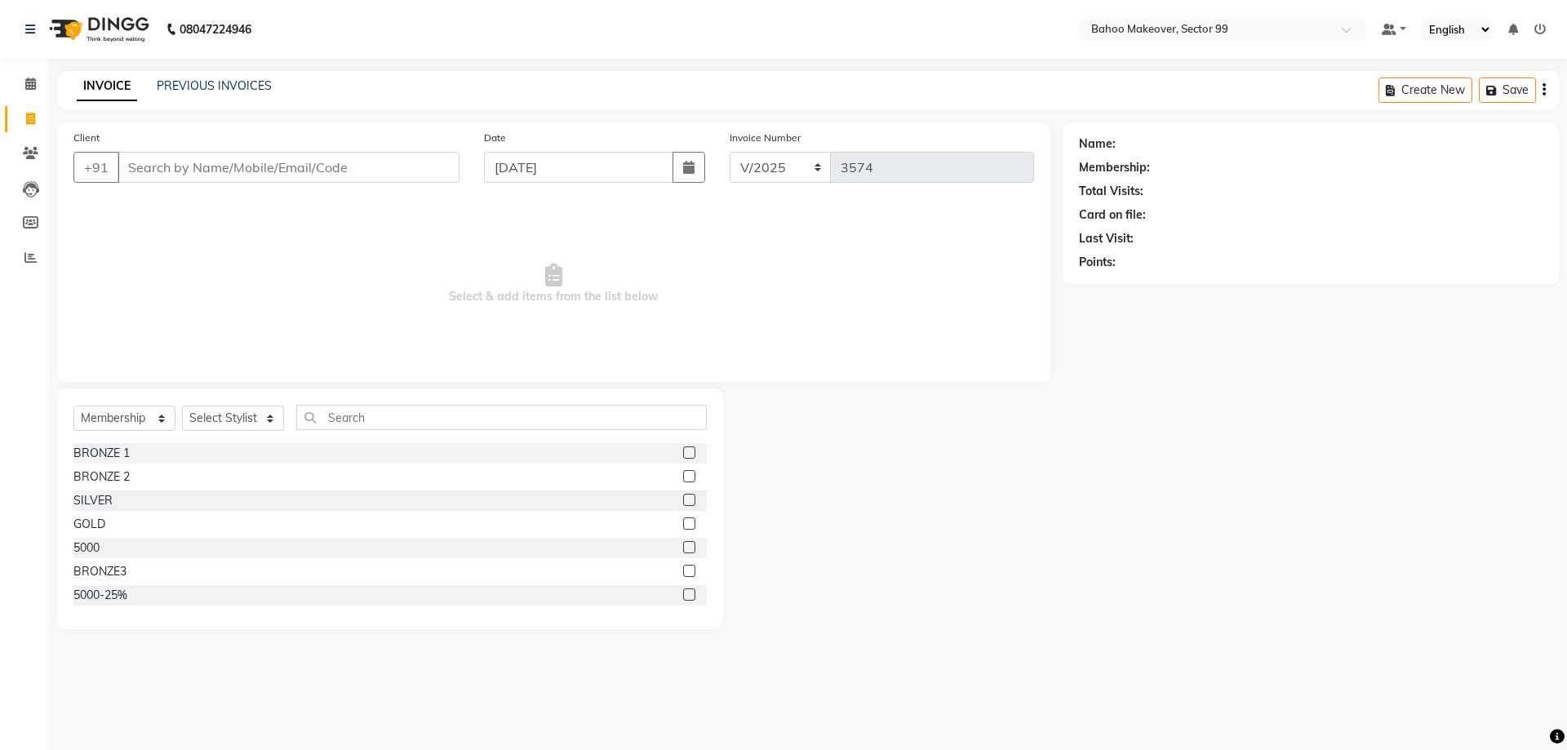
click at [698, 169] on button "button" at bounding box center [688, 167] width 33 height 31
select select "10"
select select "2025"
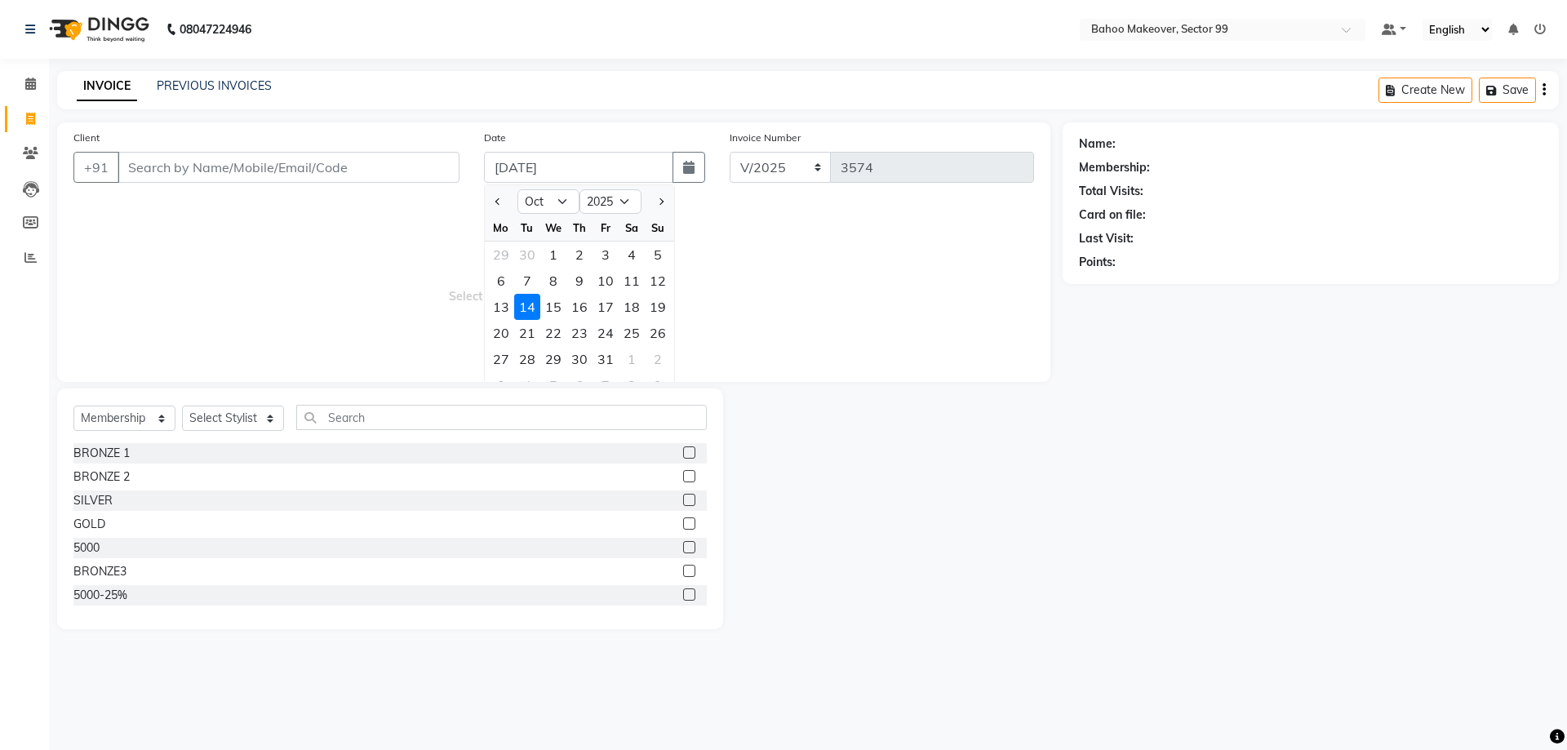
click at [529, 306] on div "14" at bounding box center [527, 307] width 26 height 26
click at [529, 306] on span "Select & add items from the list below" at bounding box center [553, 283] width 960 height 163
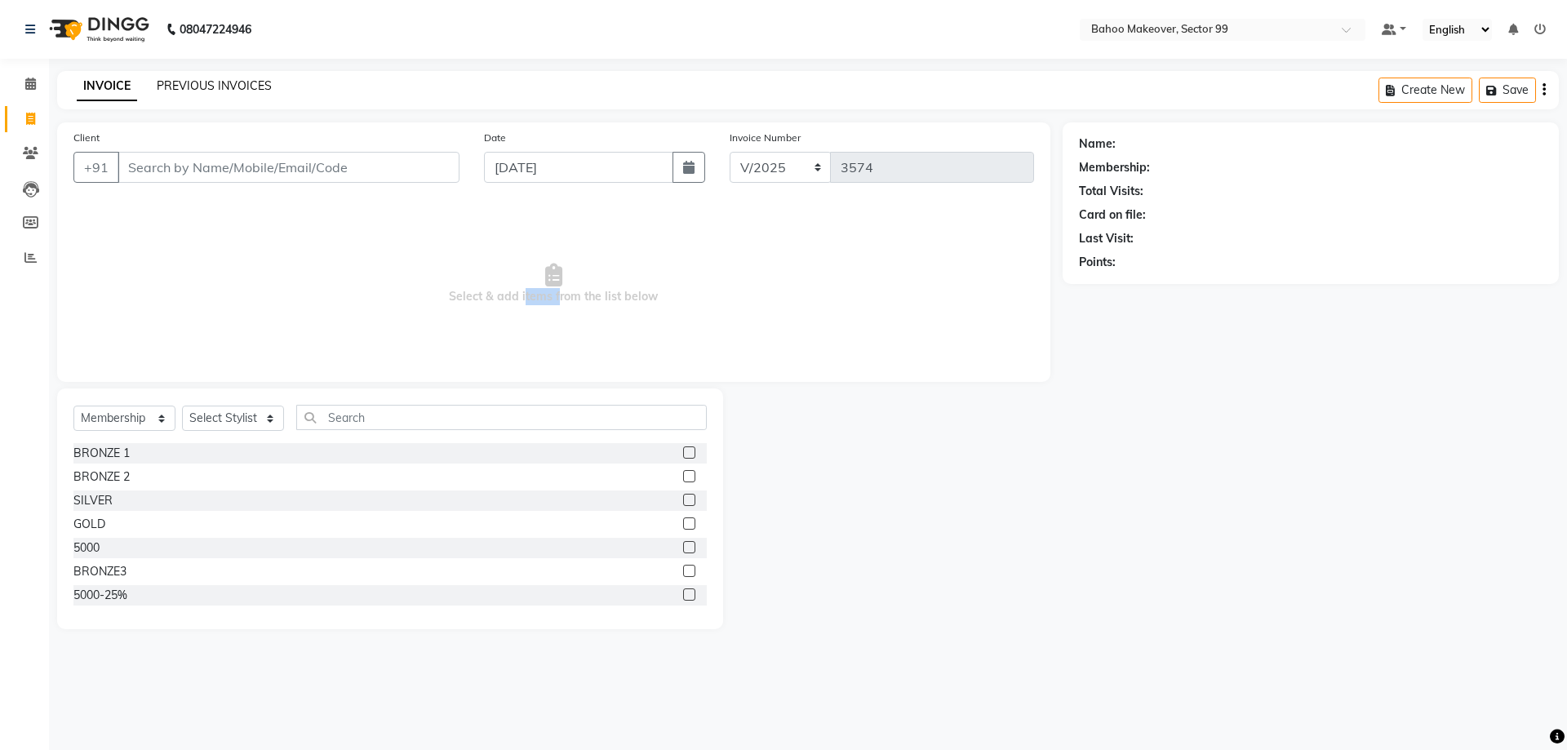
click at [243, 84] on link "PREVIOUS INVOICES" at bounding box center [214, 85] width 115 height 15
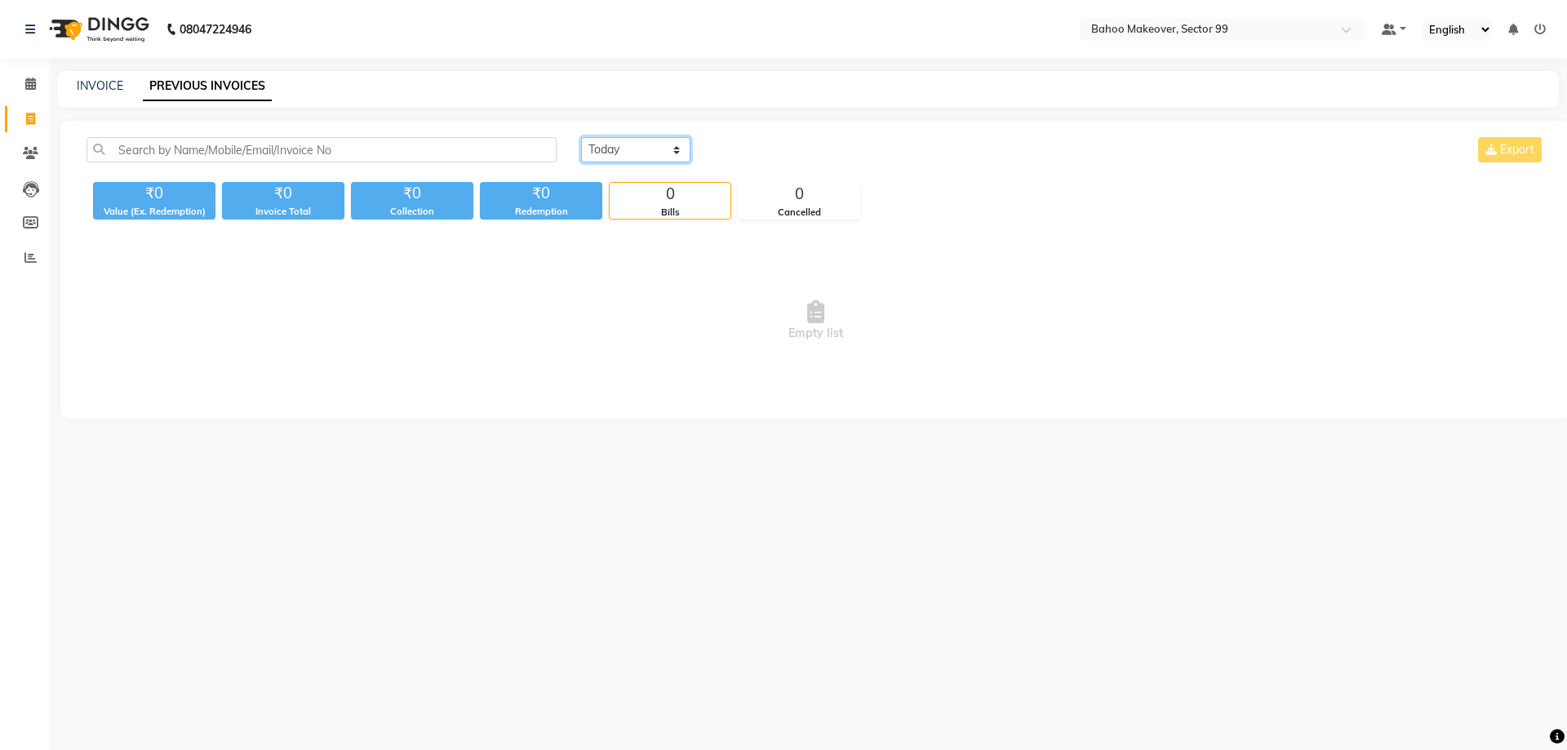
click at [581, 137] on select "Today Yesterday Custom Range" at bounding box center [635, 149] width 109 height 25
click option "Yesterday" at bounding box center [0, 0] width 0 height 0
click at [663, 193] on div "0" at bounding box center [670, 194] width 121 height 23
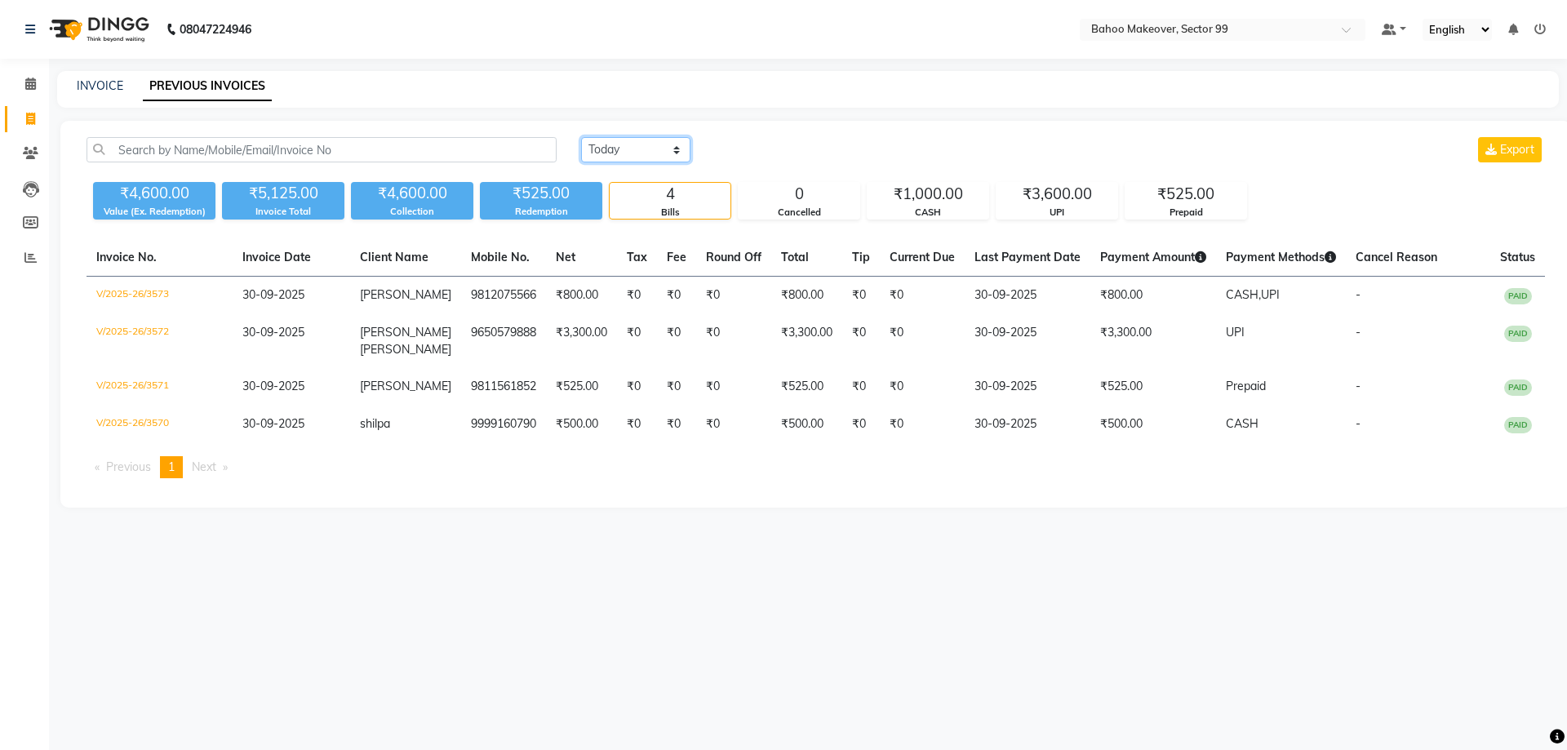
click at [581, 137] on select "Today Yesterday Custom Range" at bounding box center [635, 149] width 109 height 25
select select "range"
click option "Custom Range" at bounding box center [0, 0] width 0 height 0
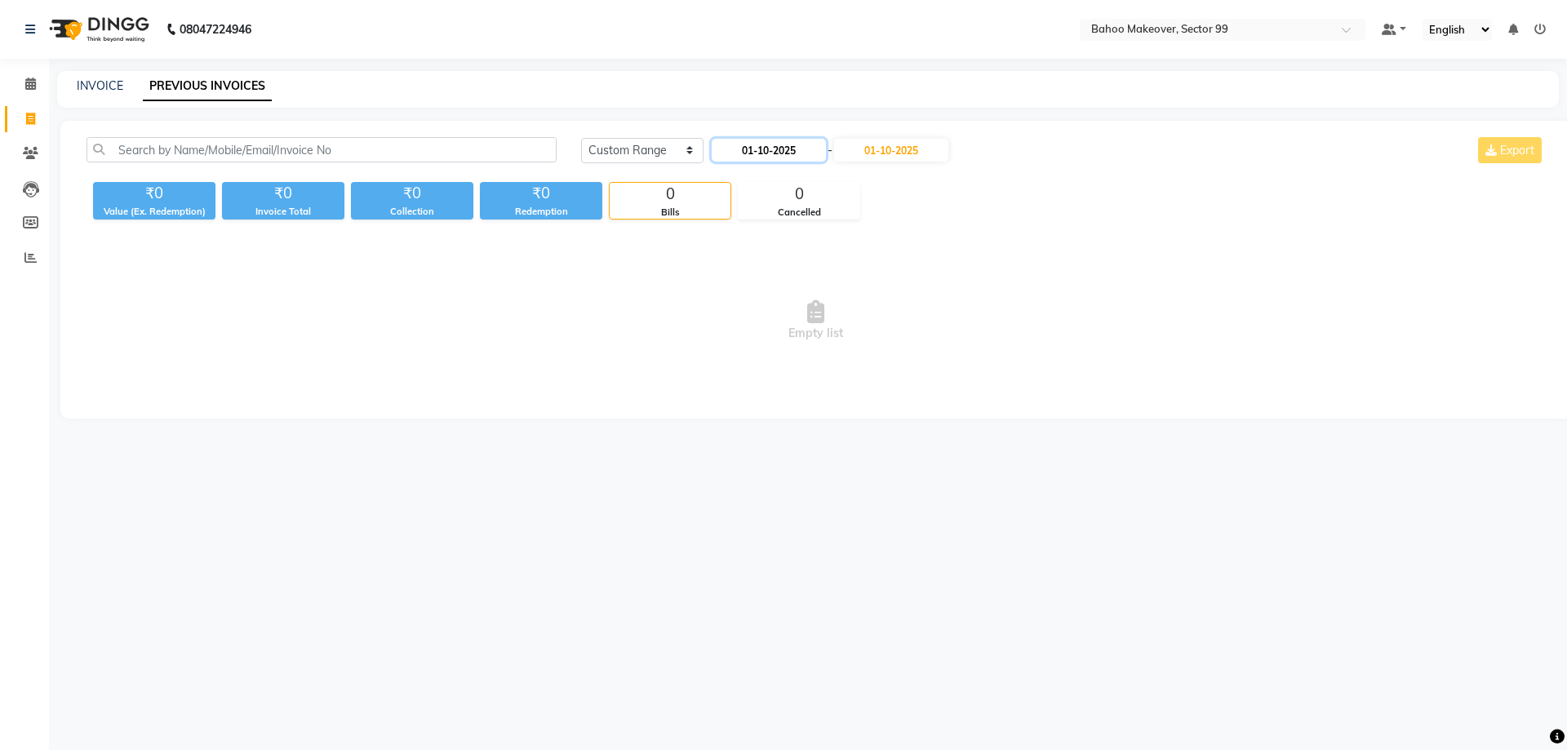
click at [752, 148] on input "01-10-2025" at bounding box center [769, 150] width 114 height 23
select select "10"
select select "2025"
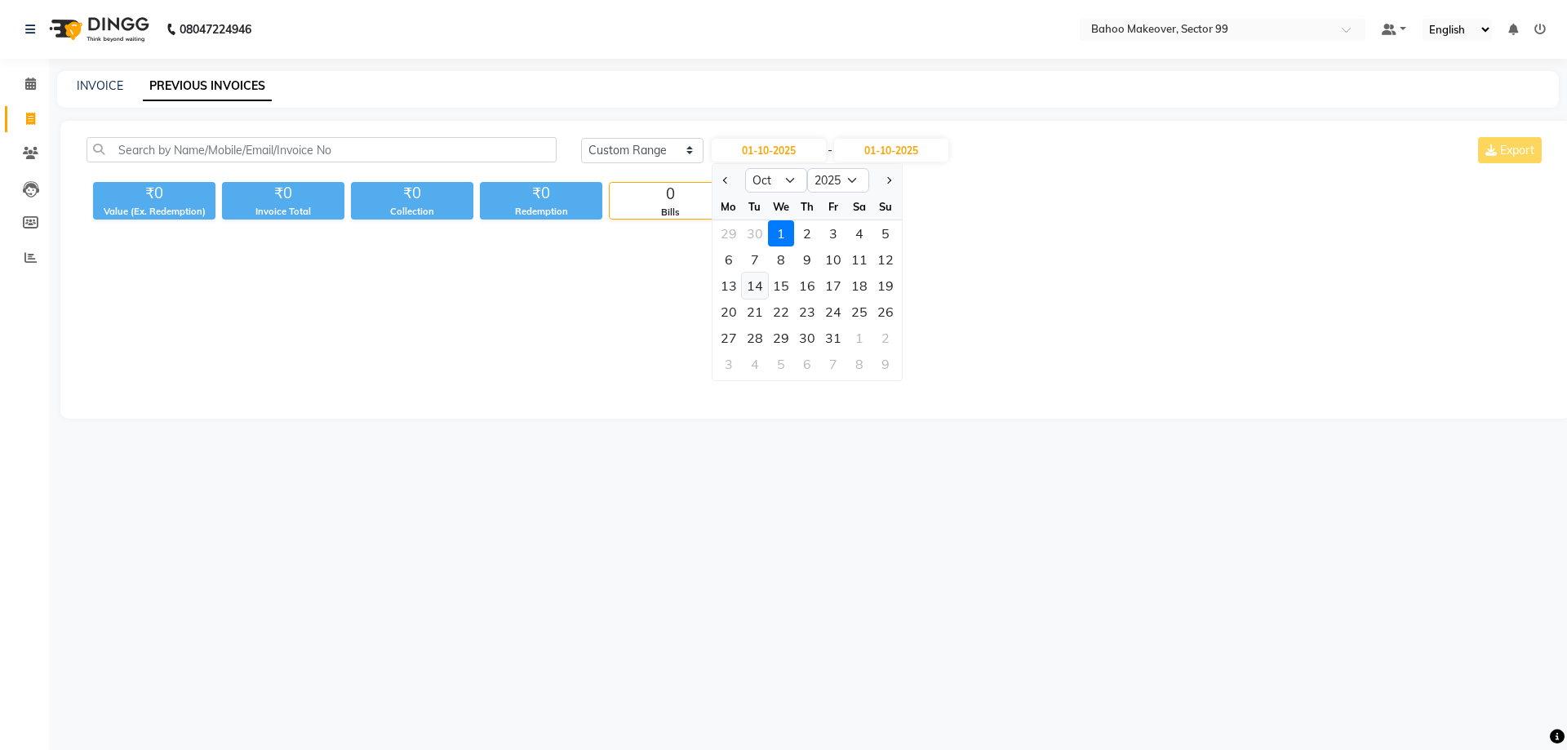
click at [752, 282] on div "14" at bounding box center [755, 286] width 26 height 26
type input "14-10-2025"
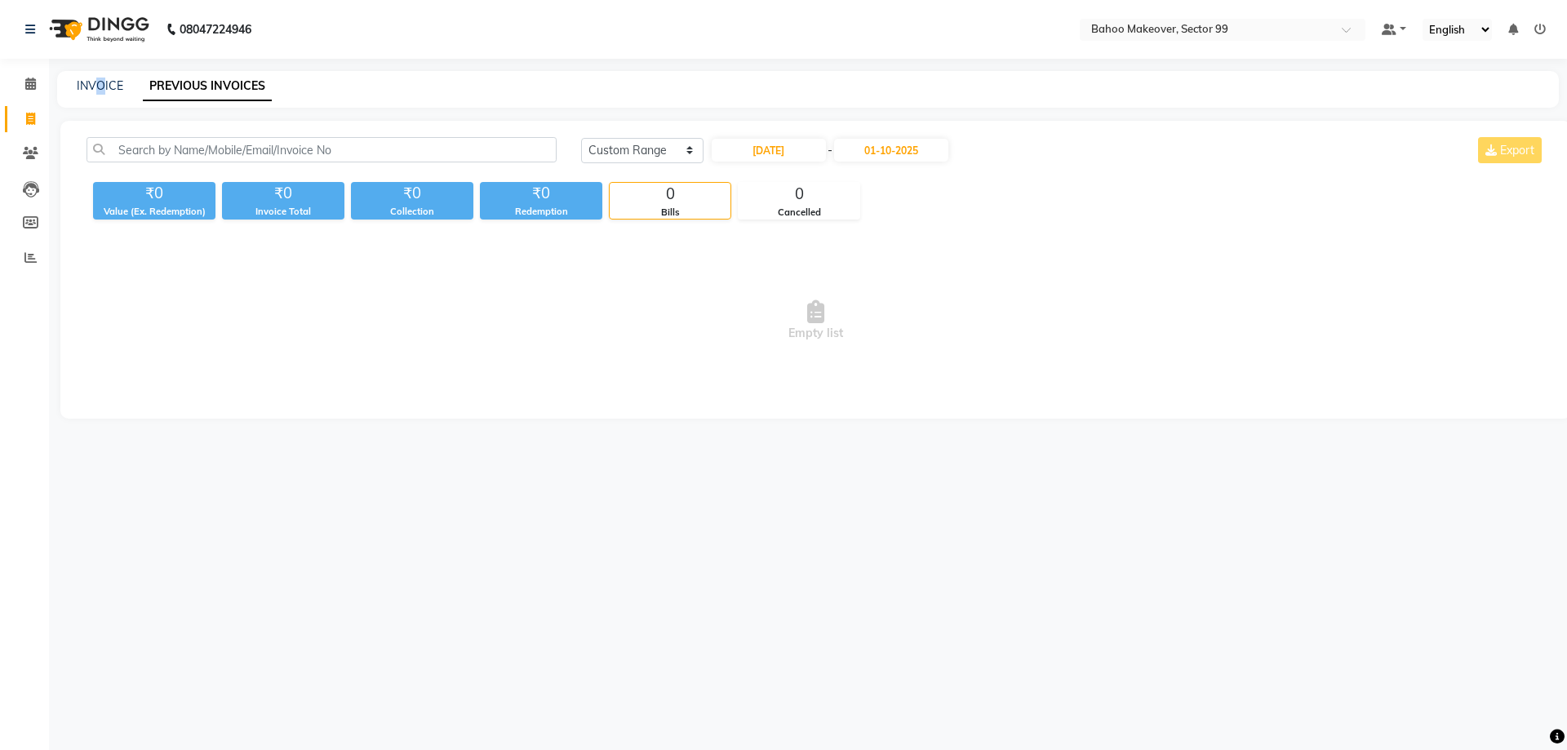
click at [103, 100] on div "INVOICE PREVIOUS INVOICES" at bounding box center [807, 89] width 1501 height 37
click at [257, 85] on link "PREVIOUS INVOICES" at bounding box center [207, 86] width 129 height 29
click at [581, 138] on select "Today Yesterday Custom Range" at bounding box center [642, 150] width 122 height 25
click option "Custom Range" at bounding box center [0, 0] width 0 height 0
click at [771, 152] on input "14-10-2025" at bounding box center [769, 150] width 114 height 23
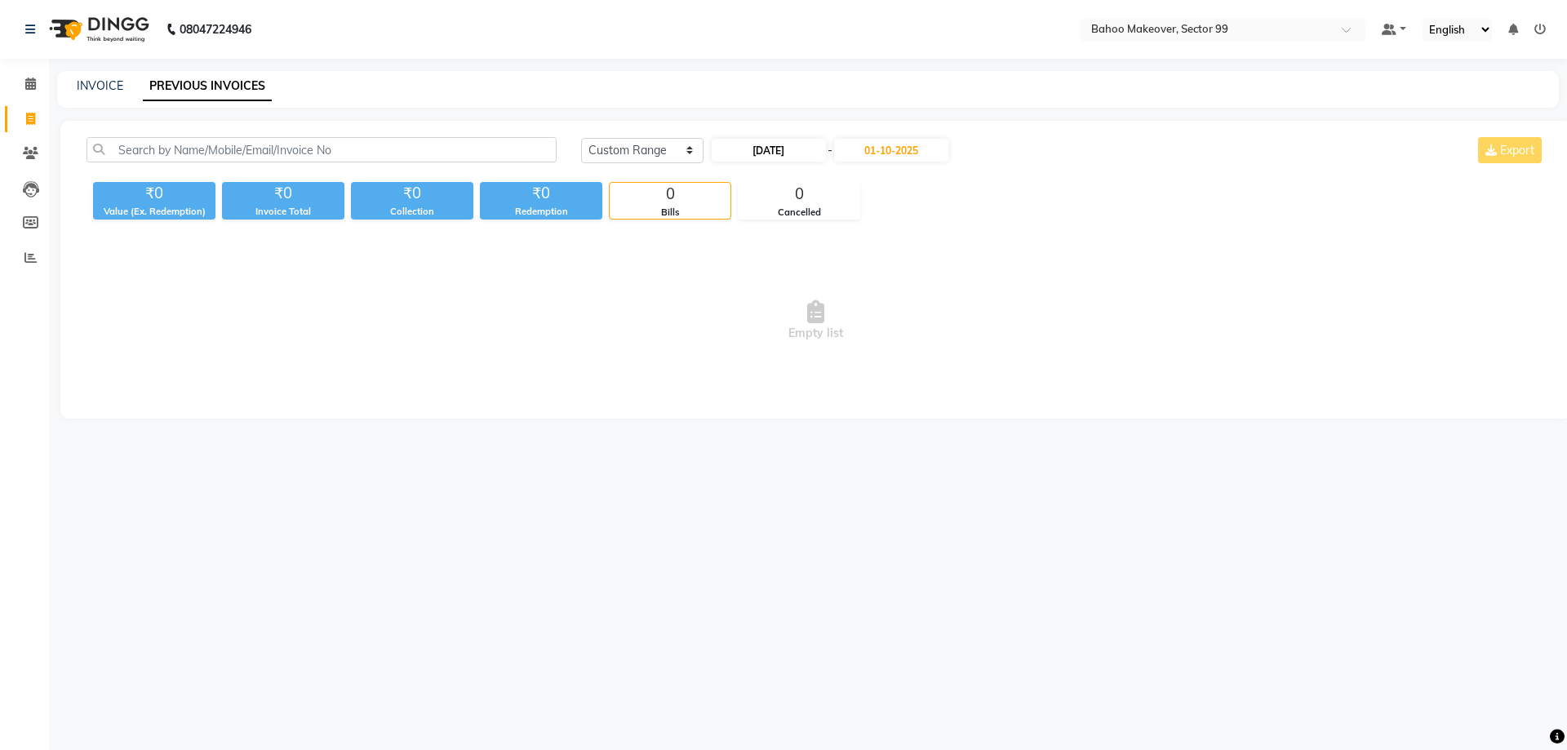
select select "10"
select select "2025"
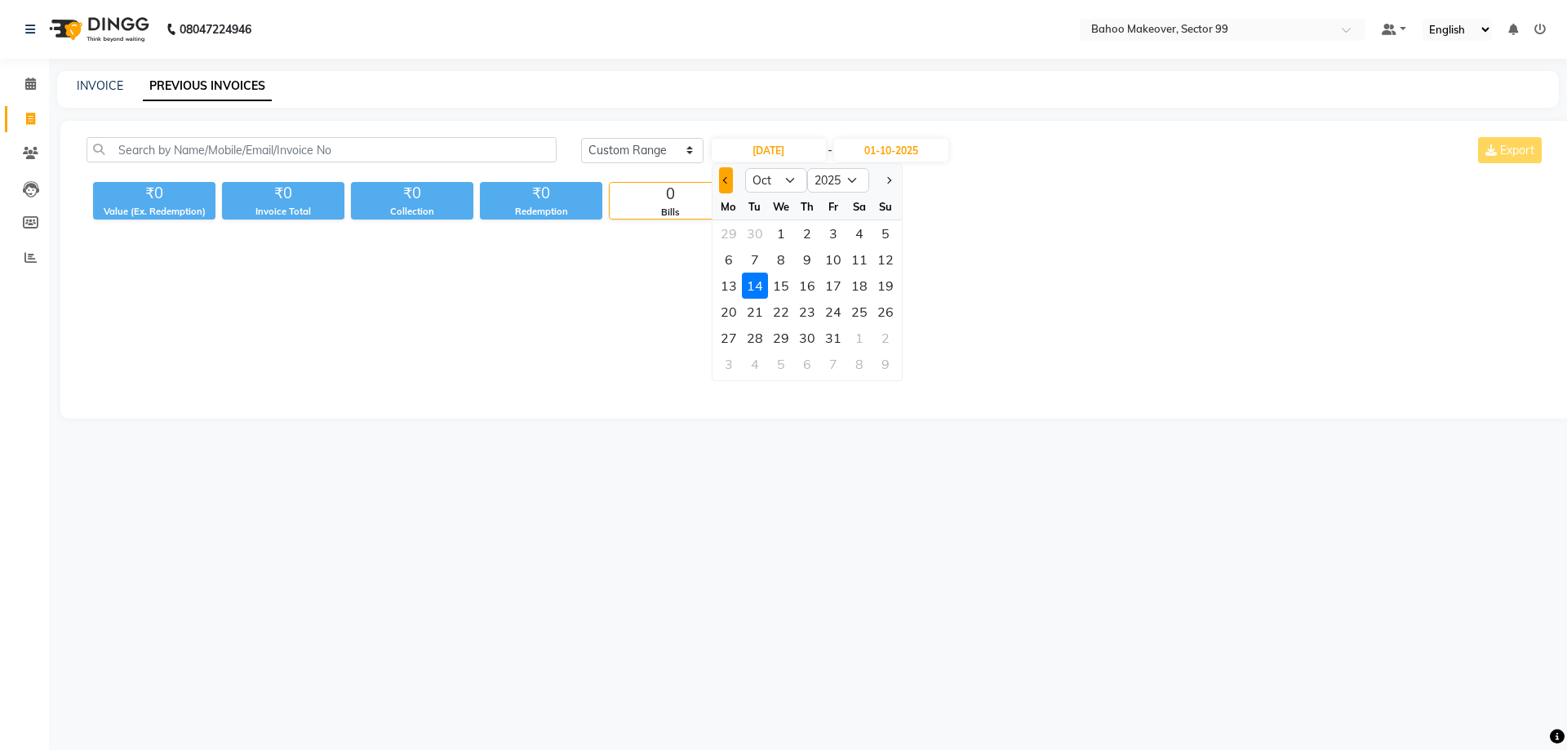
click at [725, 185] on button "Previous month" at bounding box center [726, 180] width 14 height 26
select select "9"
click at [880, 264] on div "14" at bounding box center [885, 259] width 26 height 26
type input "14-09-2025"
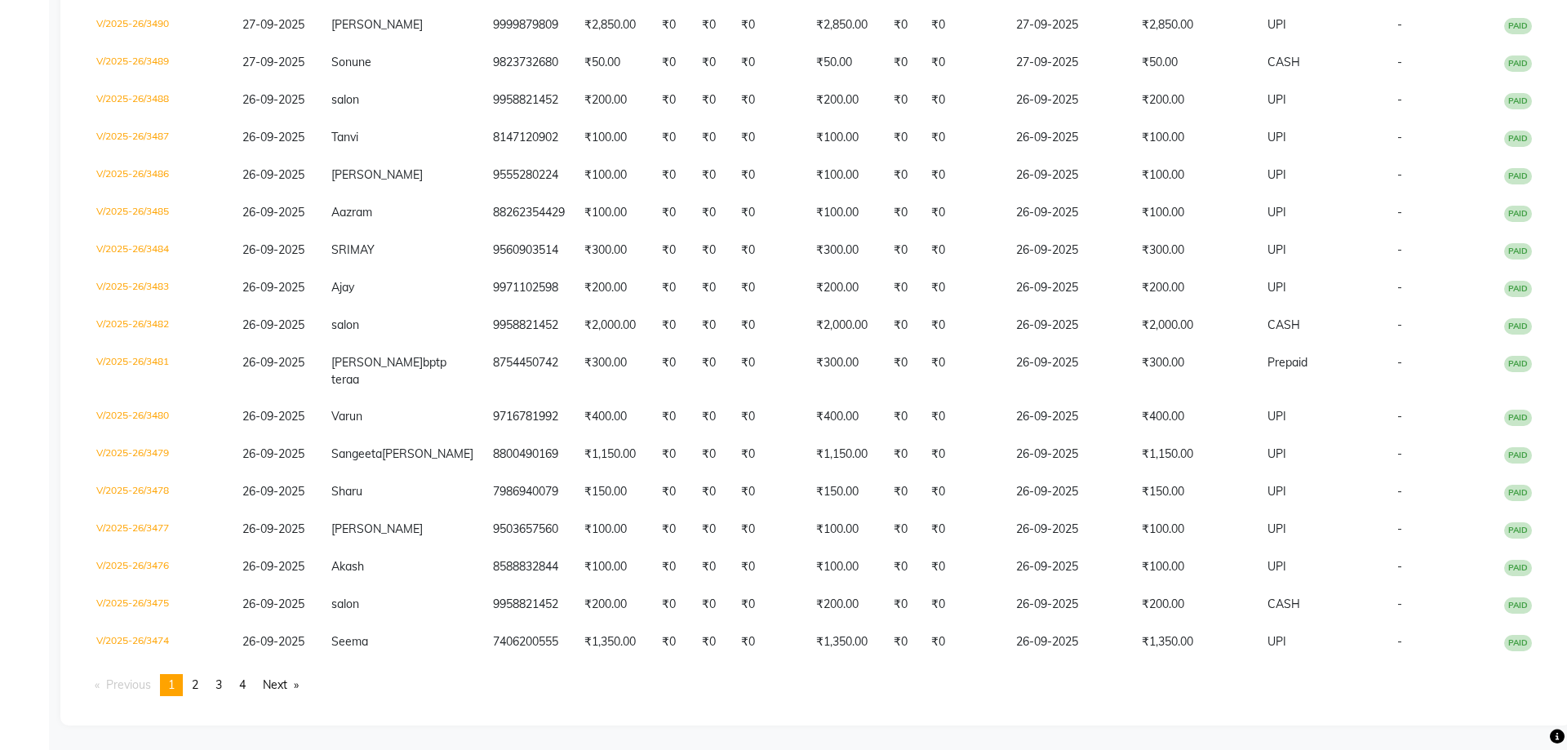
scroll to position [3527, 0]
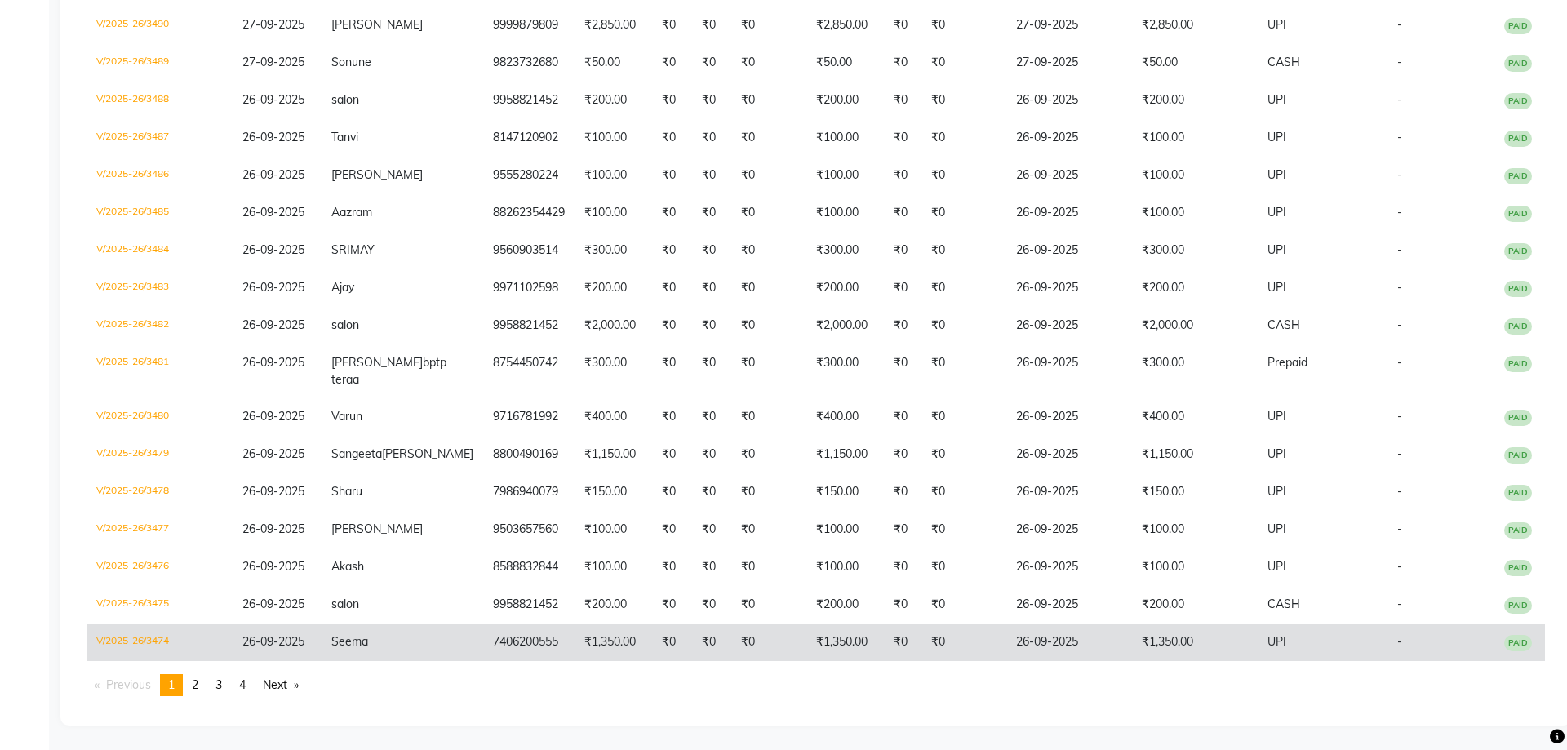
click at [483, 647] on td "7406200555" at bounding box center [528, 642] width 91 height 38
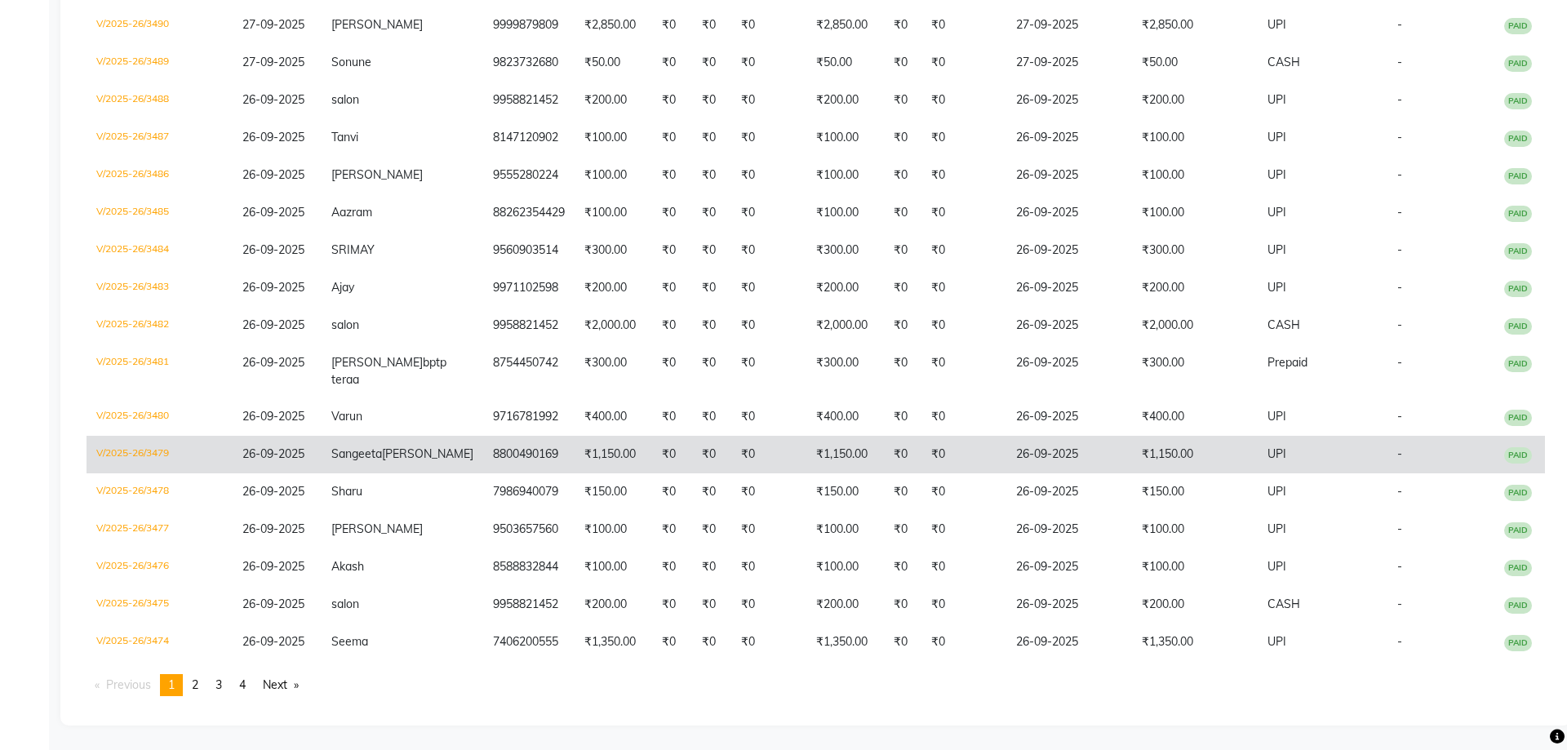
click at [521, 436] on td "8800490169" at bounding box center [528, 455] width 91 height 38
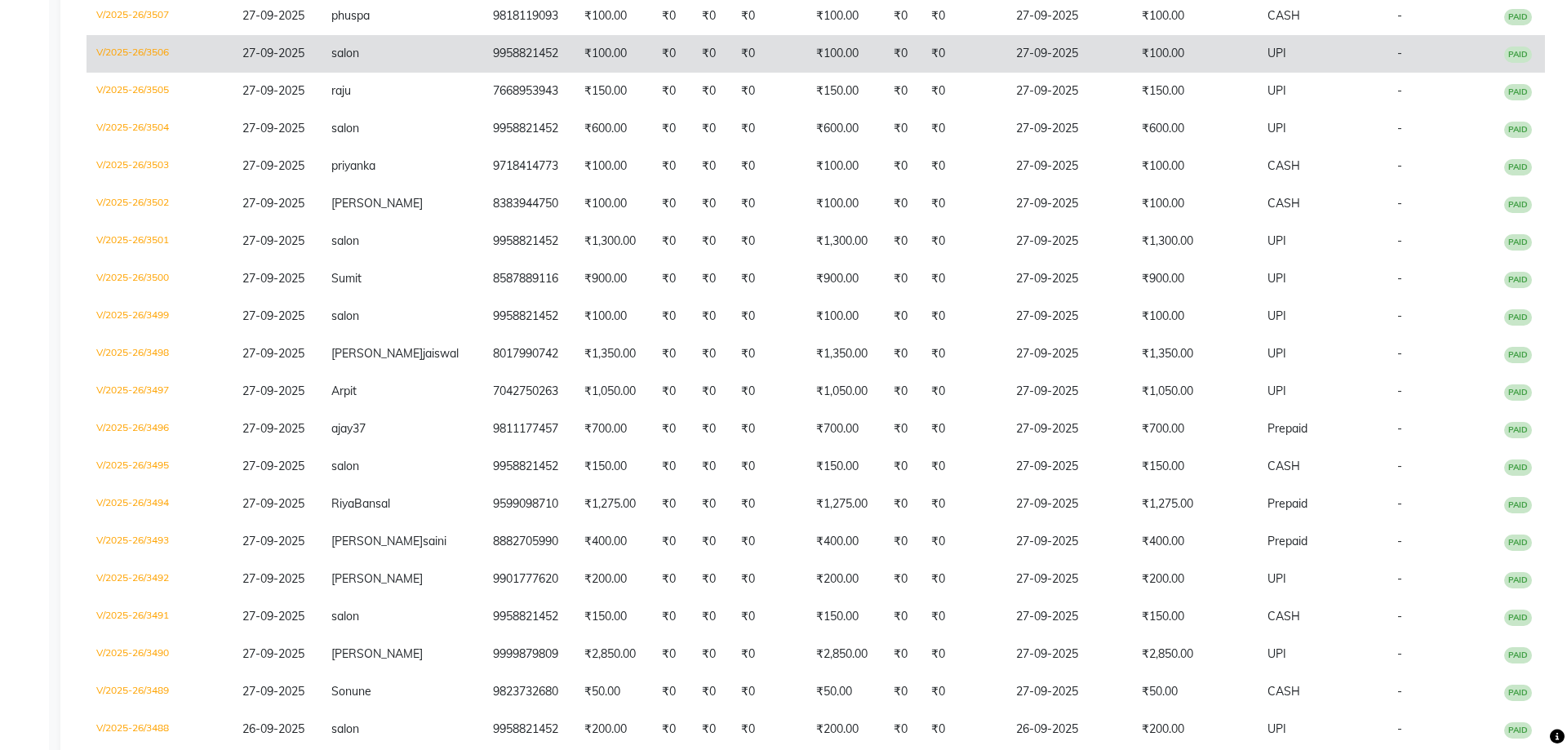
scroll to position [2667, 0]
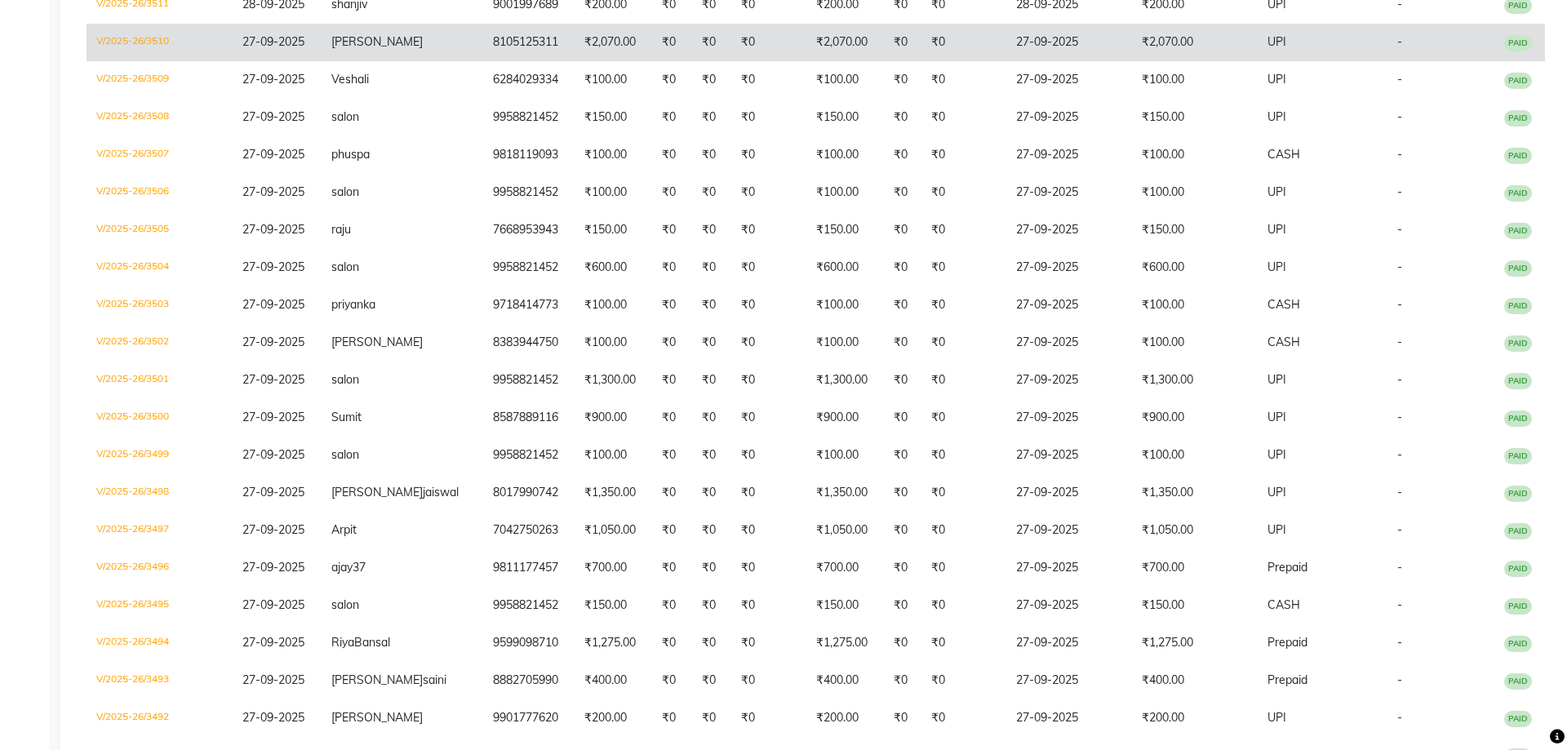
click at [498, 61] on td "8105125311" at bounding box center [528, 43] width 91 height 38
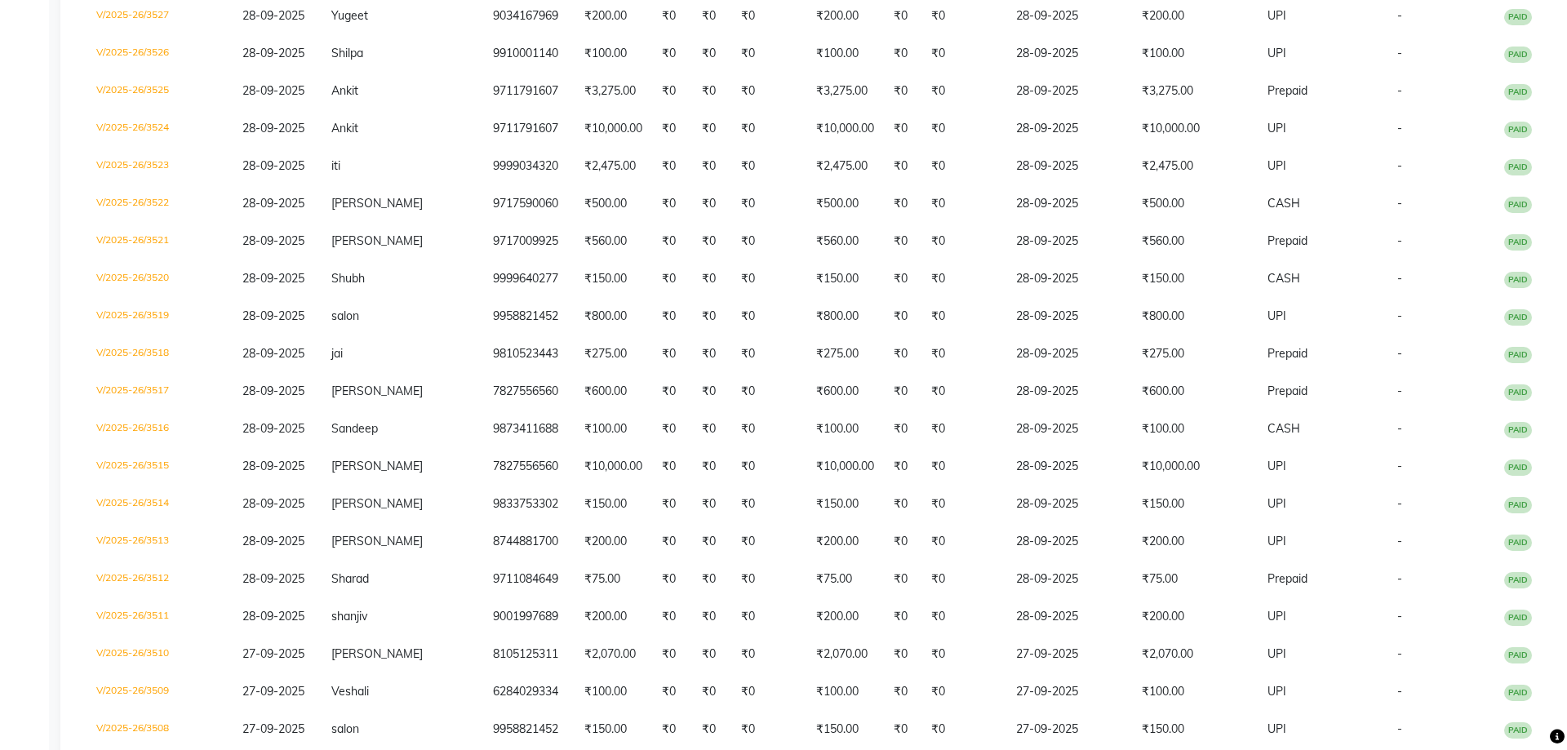
scroll to position [1762, 0]
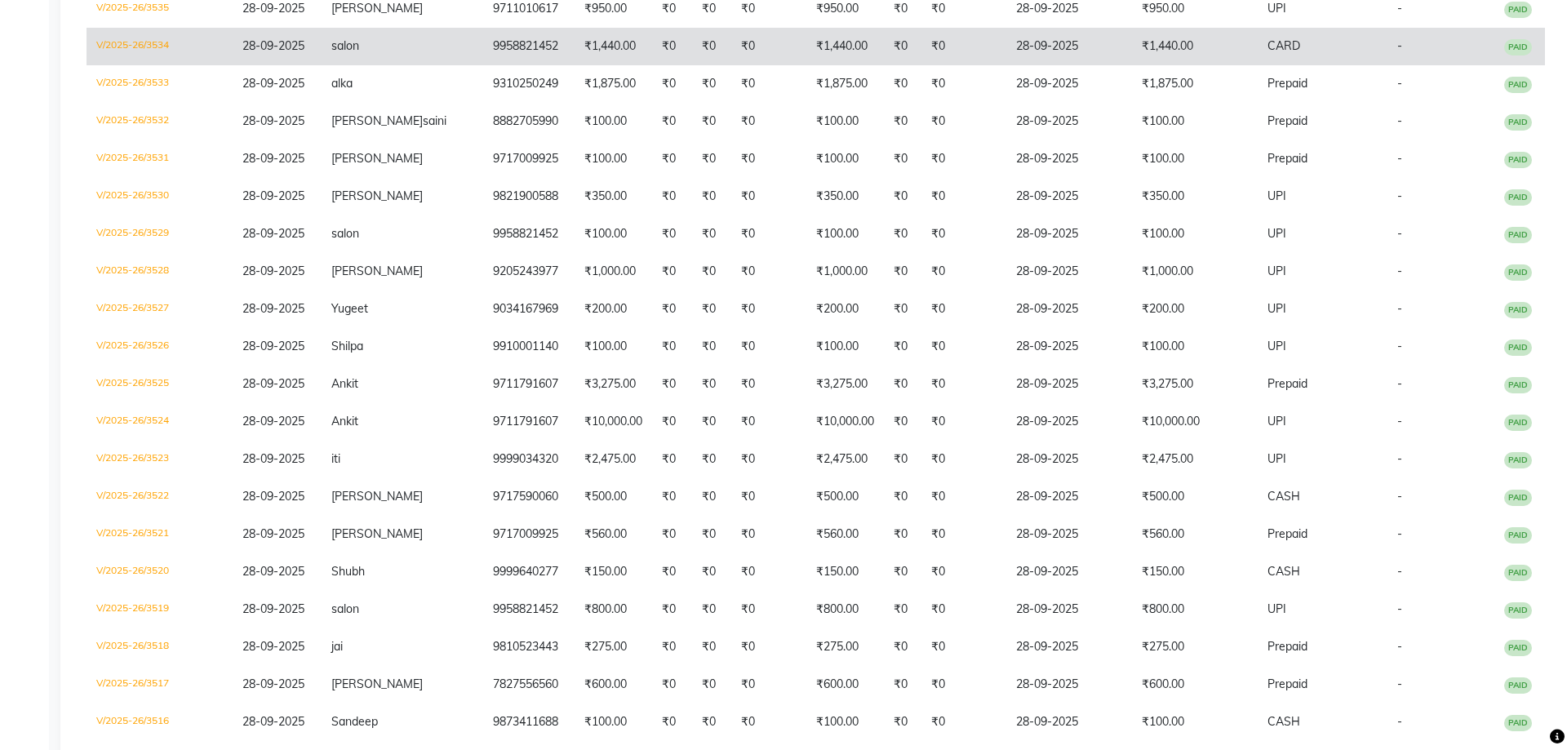
click at [492, 65] on td "9958821452" at bounding box center [528, 47] width 91 height 38
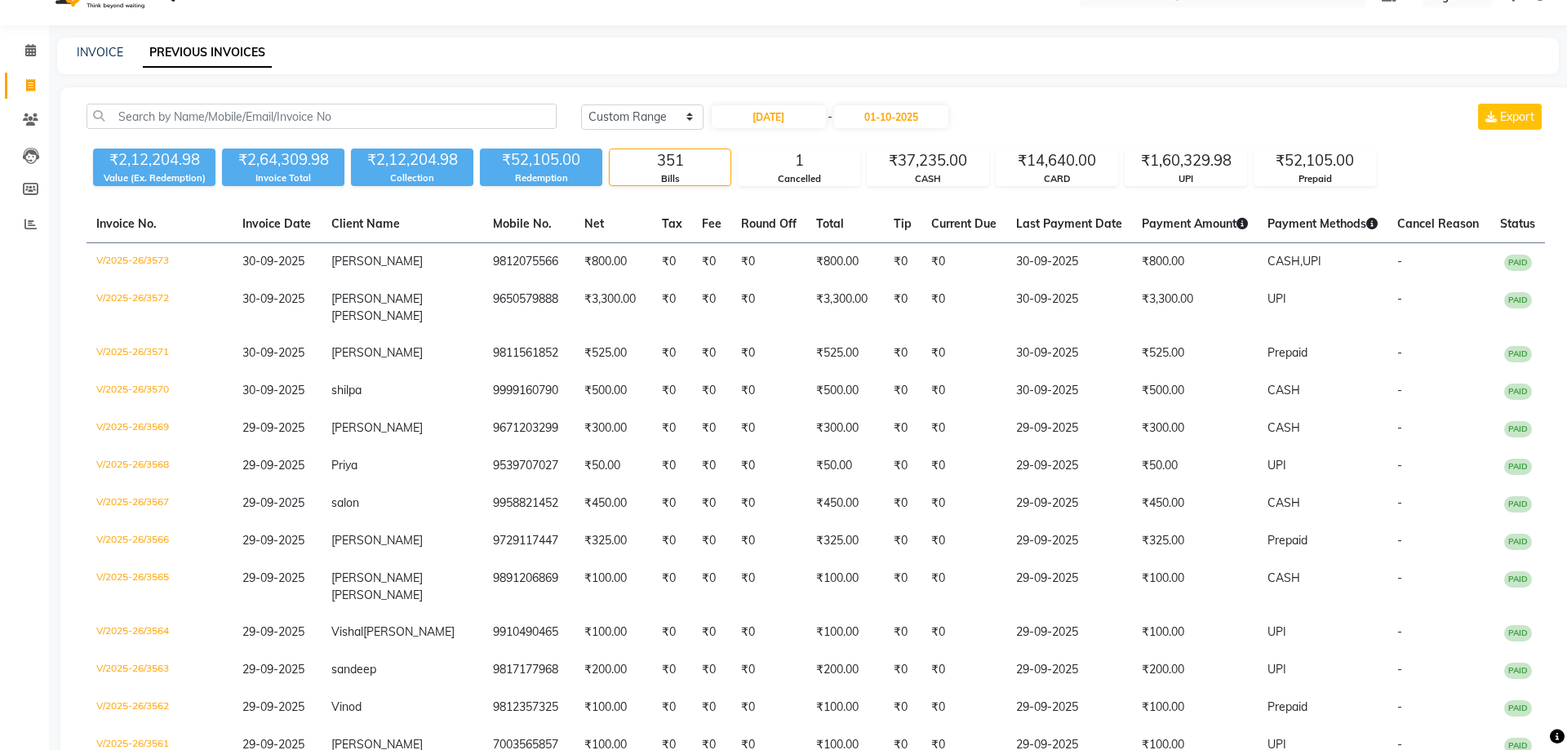
scroll to position [10, 0]
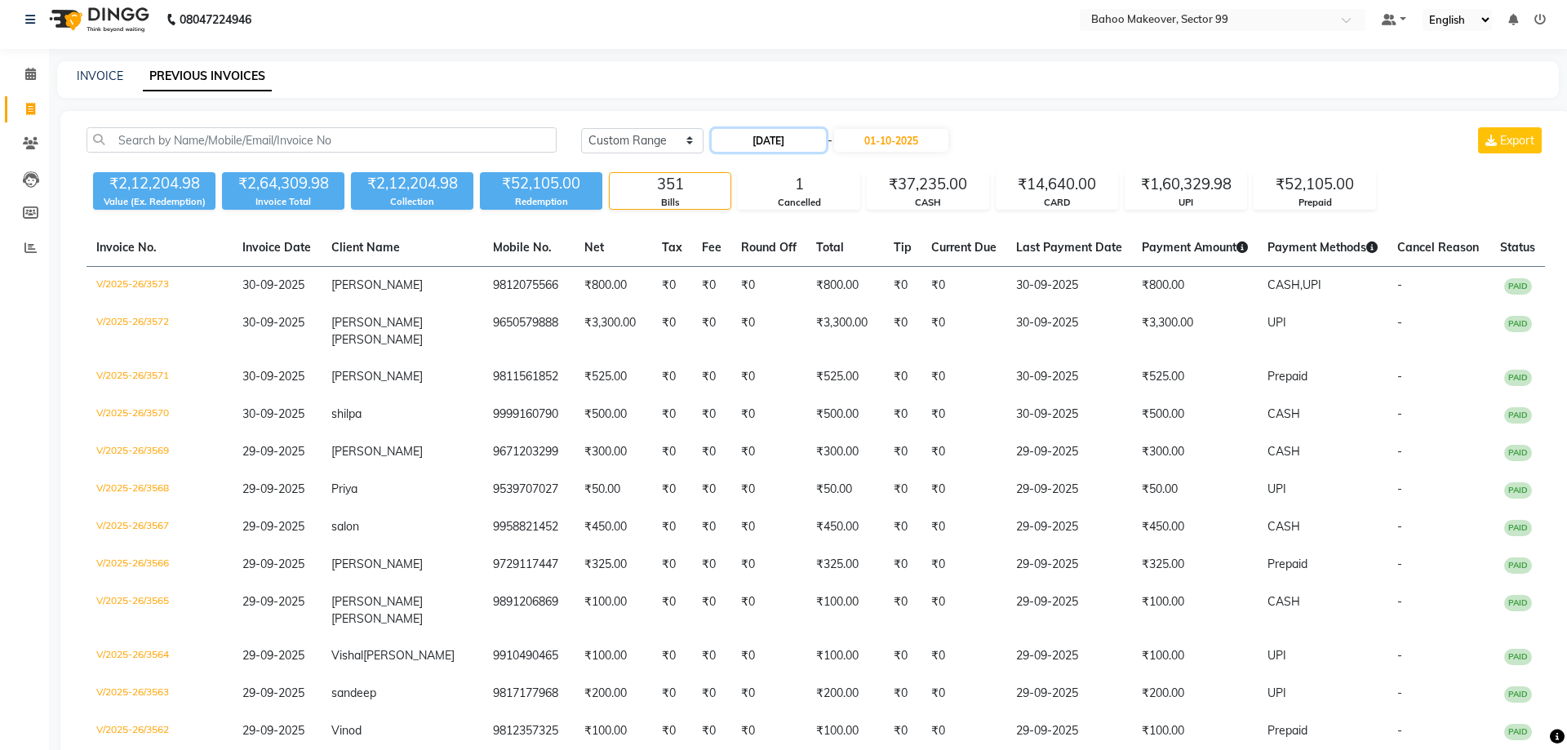
click at [777, 135] on input "14-09-2025" at bounding box center [769, 140] width 114 height 23
select select "9"
select select "2025"
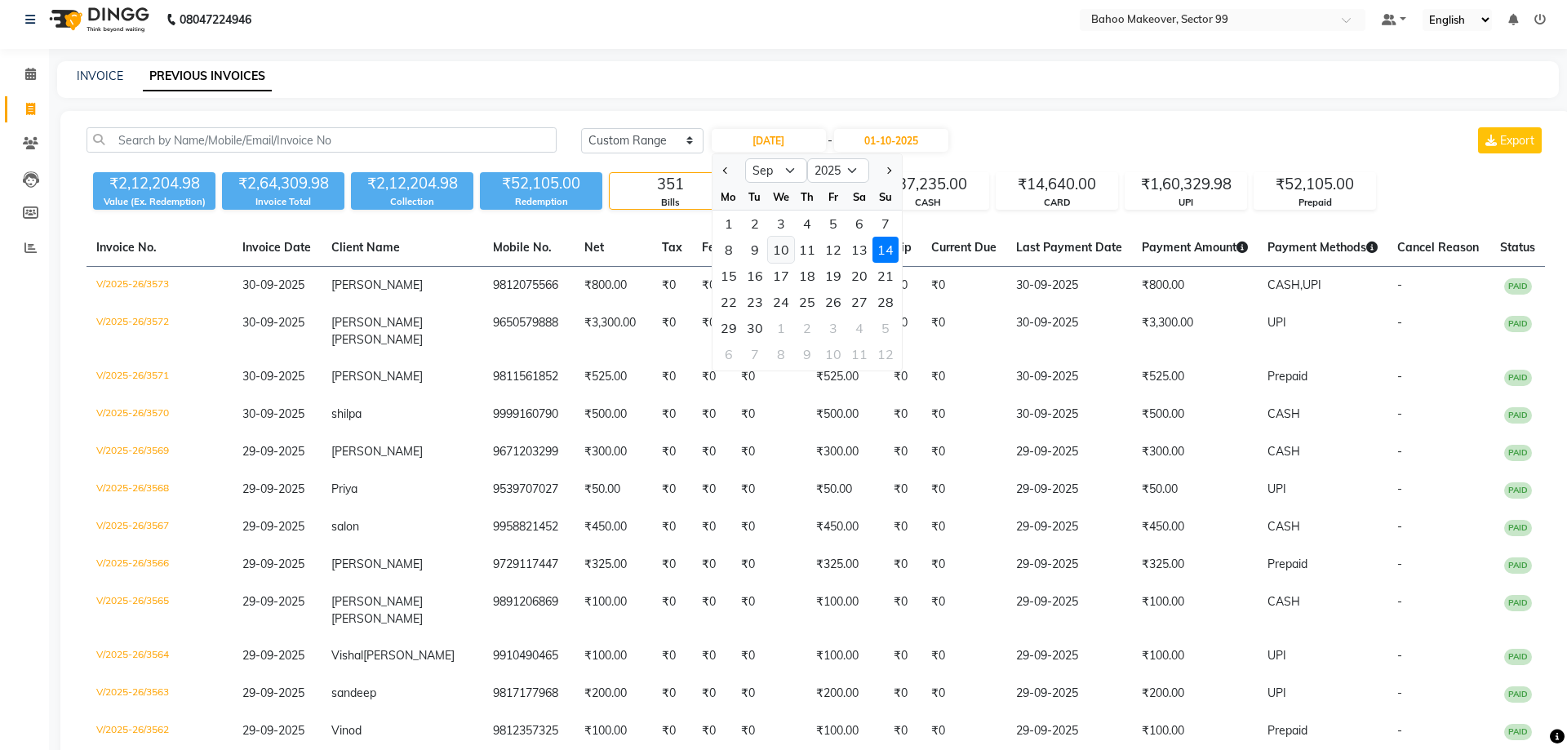
click at [781, 256] on div "10" at bounding box center [781, 250] width 26 height 26
type input "10-09-2025"
click at [806, 256] on th "Total" at bounding box center [845, 248] width 78 height 38
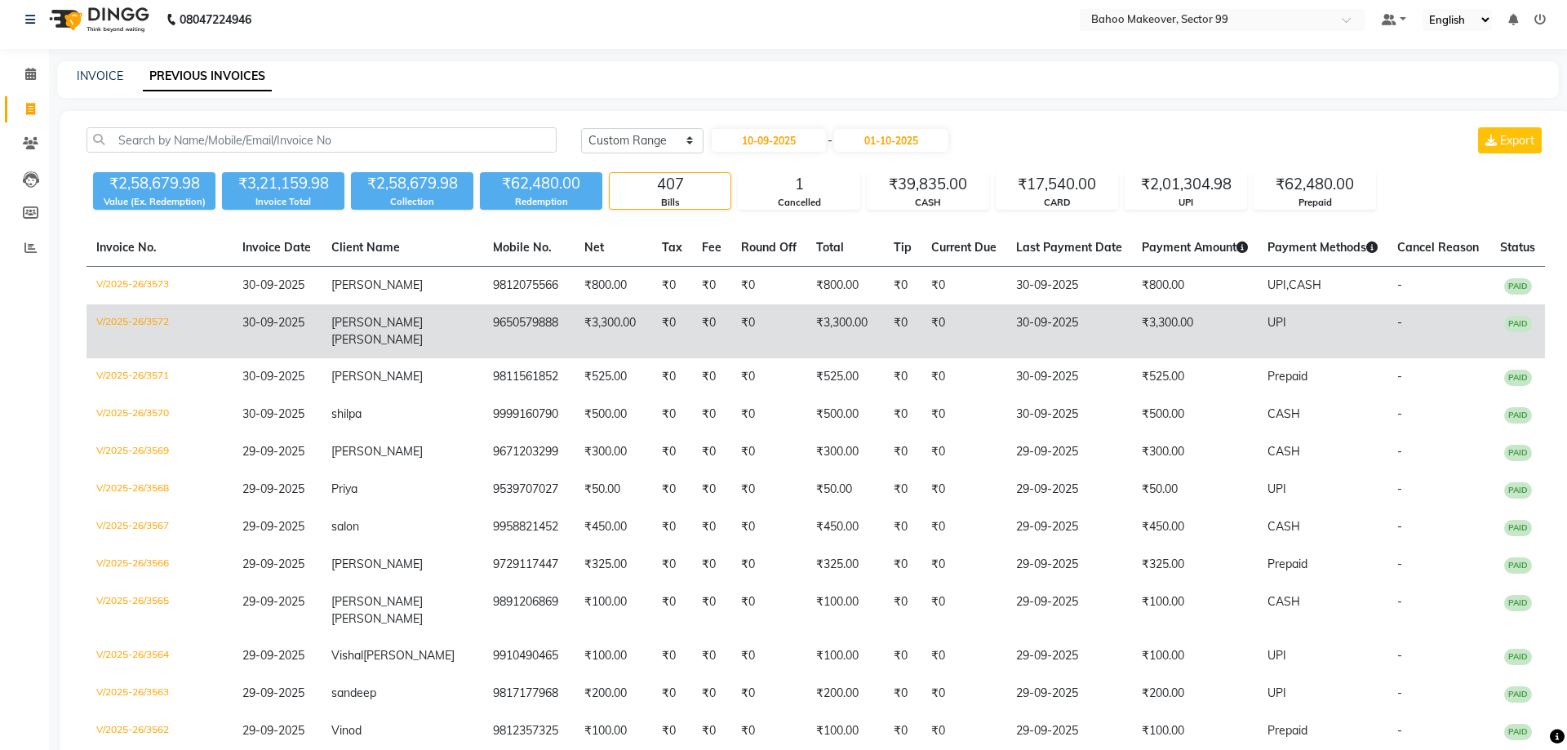
click at [731, 325] on td "₹0" at bounding box center [768, 331] width 75 height 54
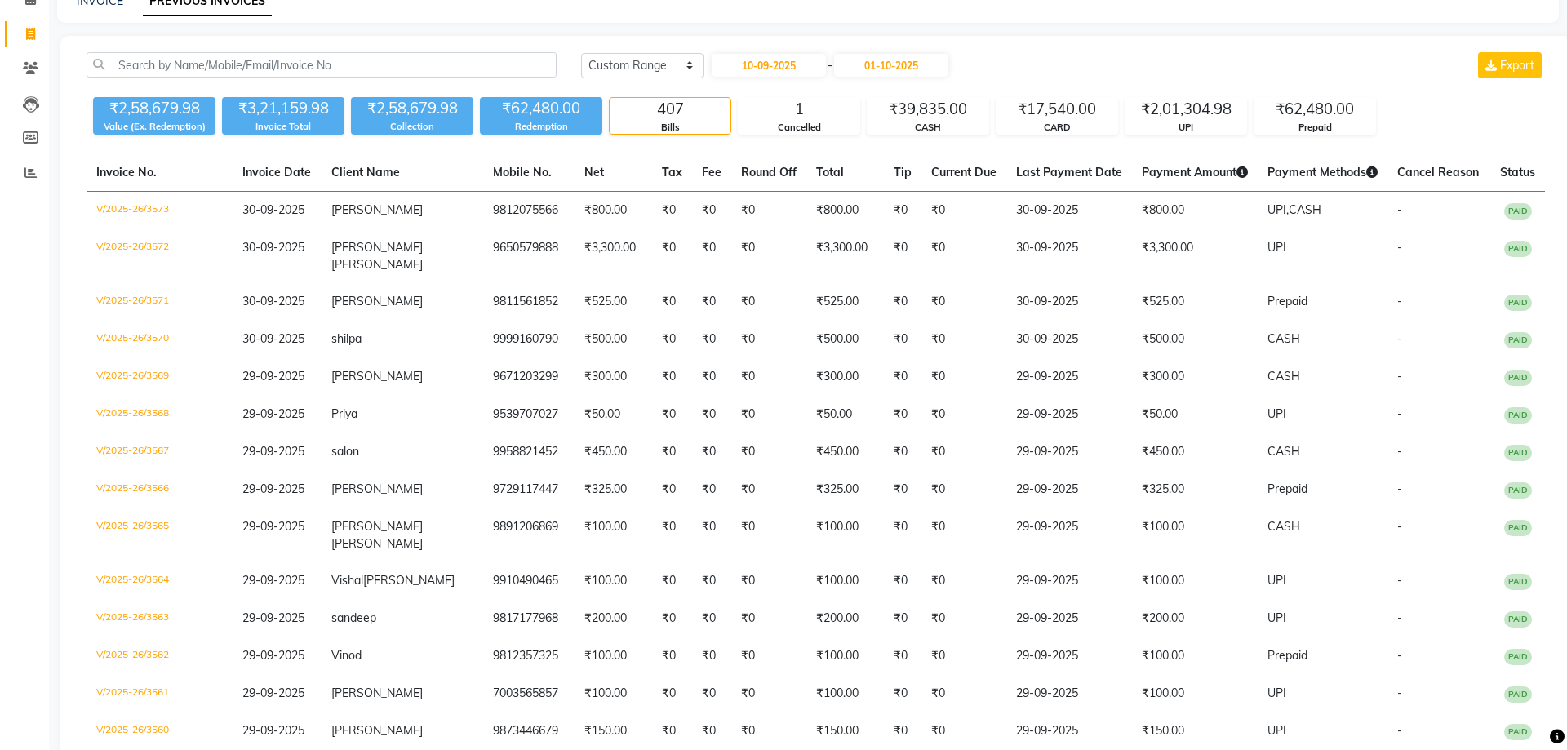
scroll to position [0, 0]
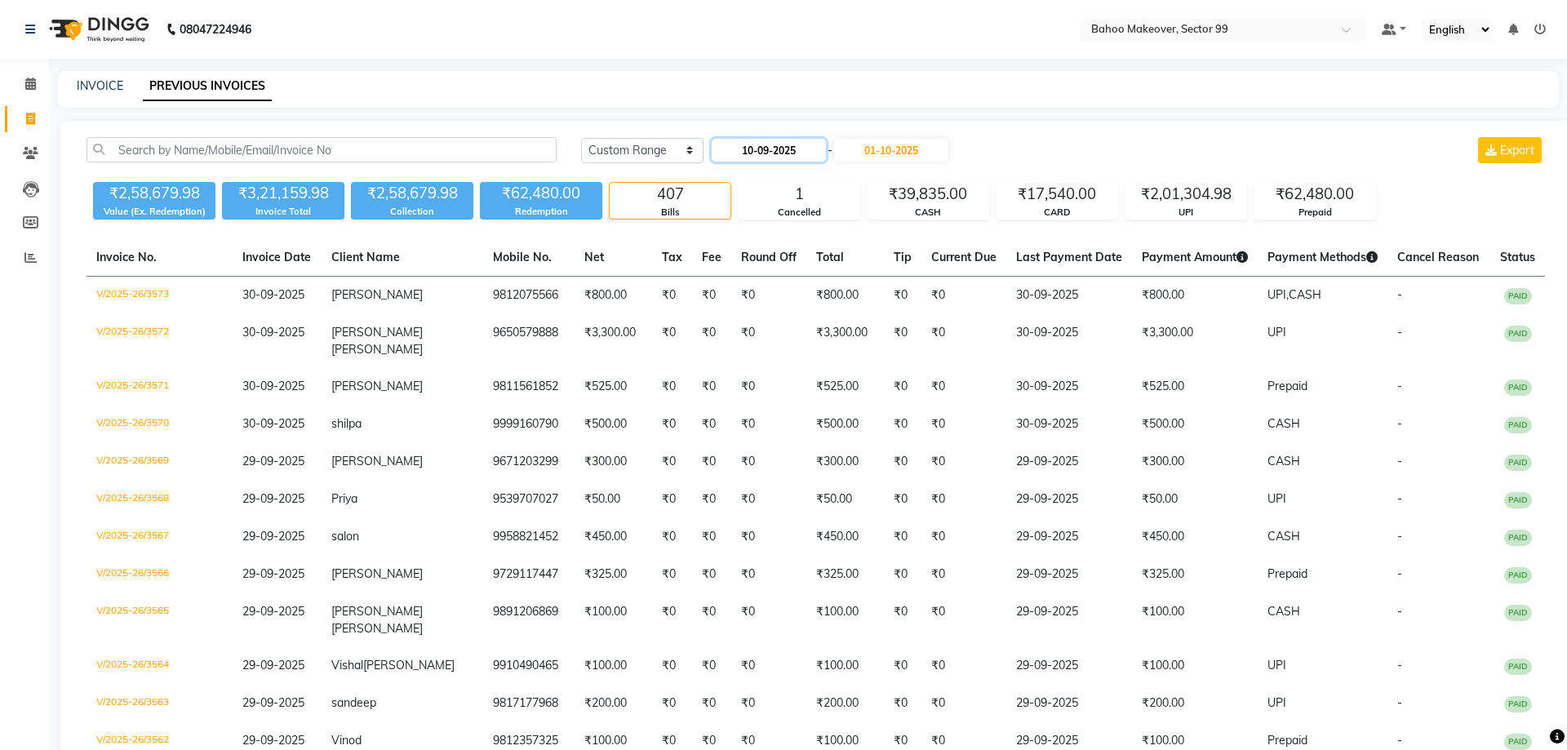
click at [817, 149] on input "10-09-2025" at bounding box center [769, 150] width 114 height 23
select select "9"
select select "2025"
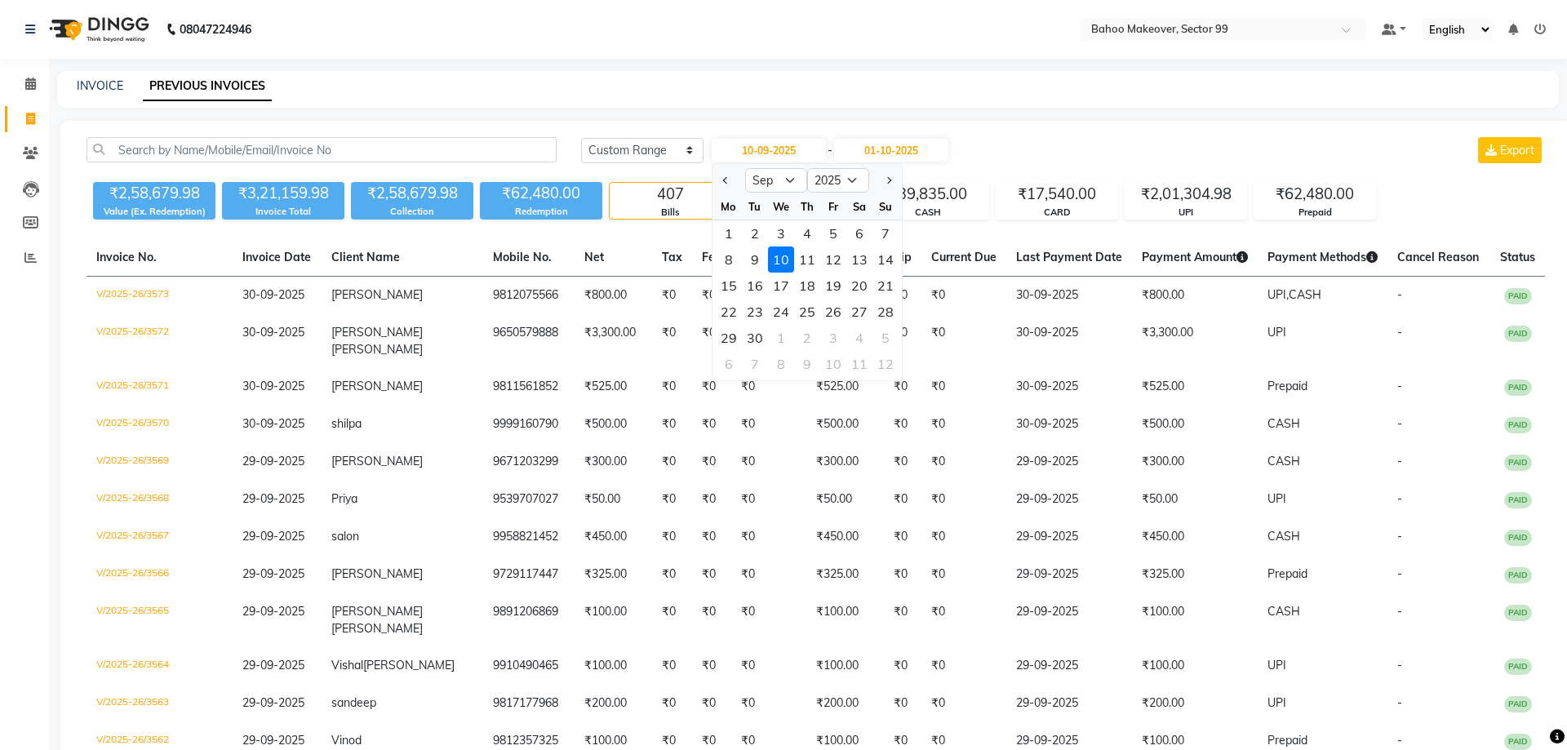
click at [772, 254] on div "10" at bounding box center [781, 259] width 26 height 26
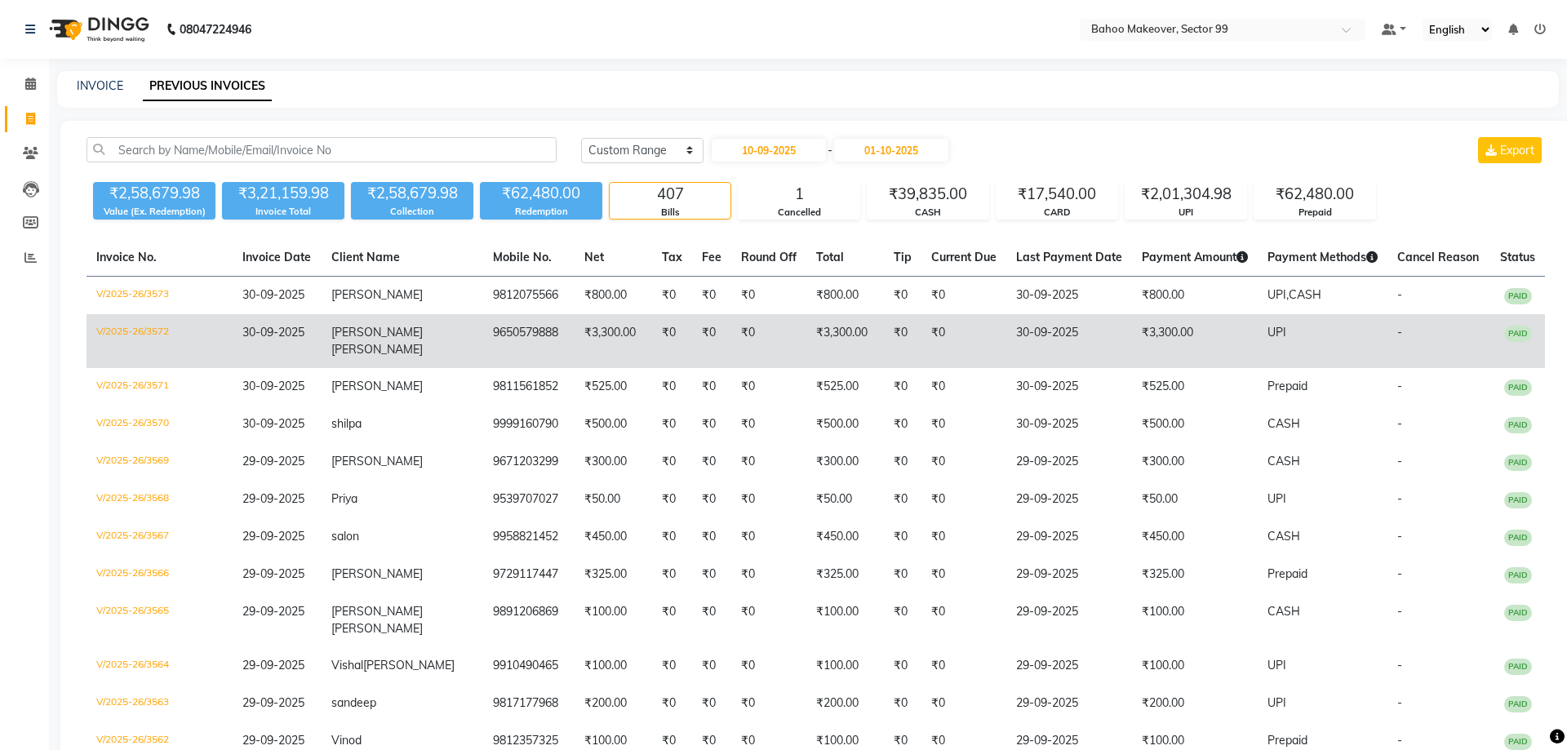
click at [483, 339] on td "9650579888" at bounding box center [528, 341] width 91 height 54
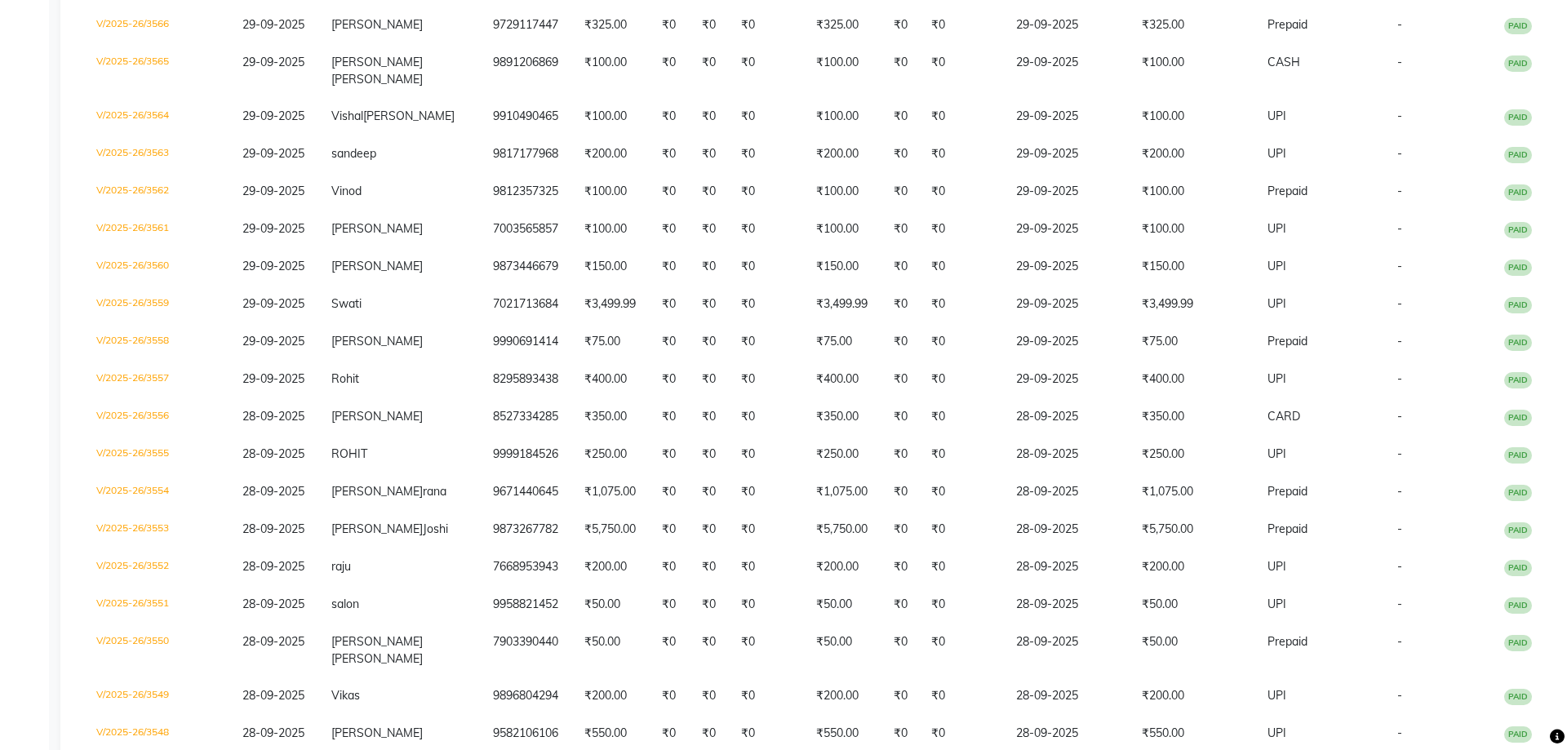
scroll to position [554, 0]
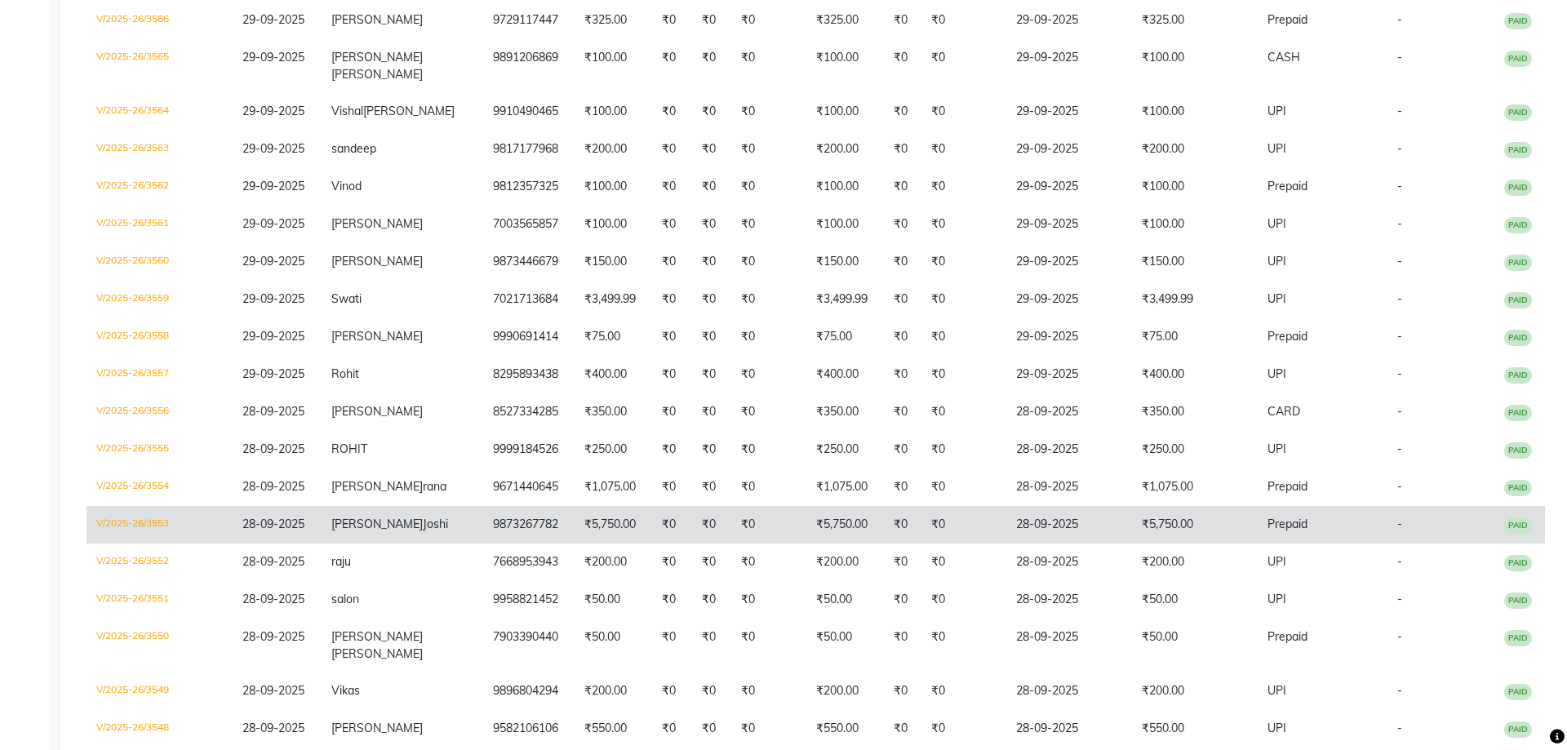
click at [574, 518] on td "₹5,750.00" at bounding box center [613, 525] width 78 height 38
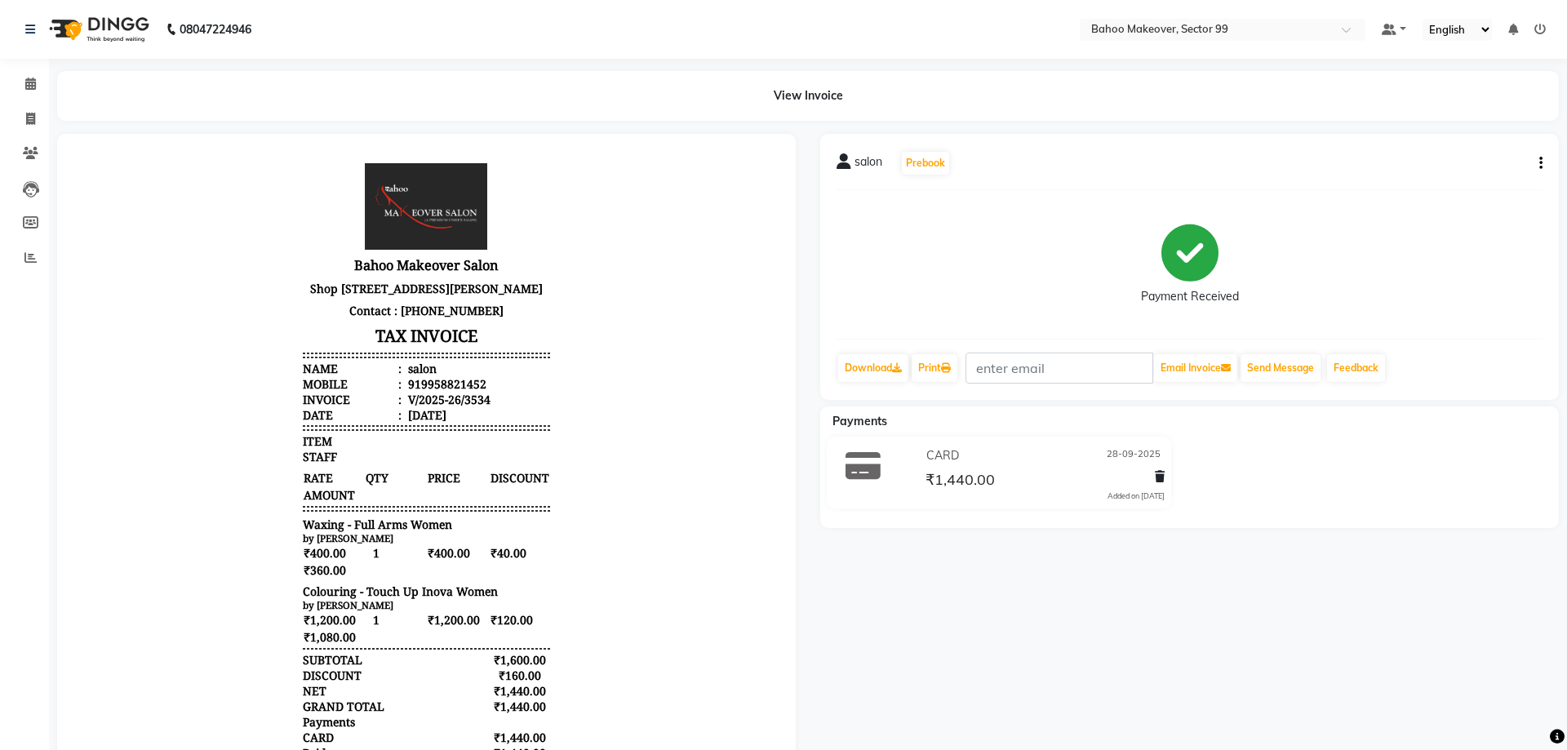
click at [362, 611] on small "by Mohd Faizan" at bounding box center [348, 605] width 91 height 12
click at [1527, 161] on div "salon Prebook" at bounding box center [1189, 163] width 706 height 26
click at [1537, 158] on button "button" at bounding box center [1537, 163] width 10 height 17
click at [1387, 171] on div "Edit Item Staff" at bounding box center [1430, 173] width 167 height 20
select select
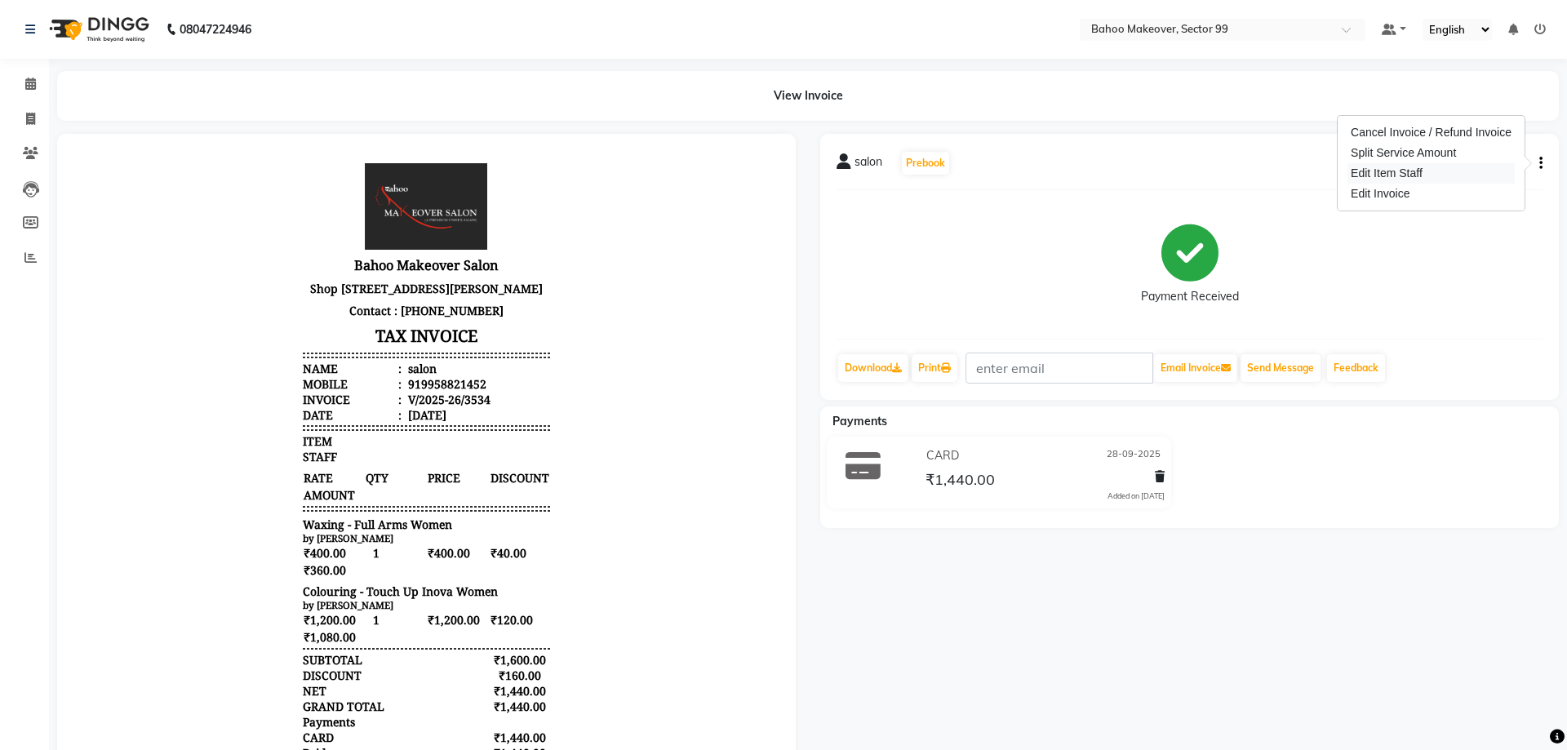
select select
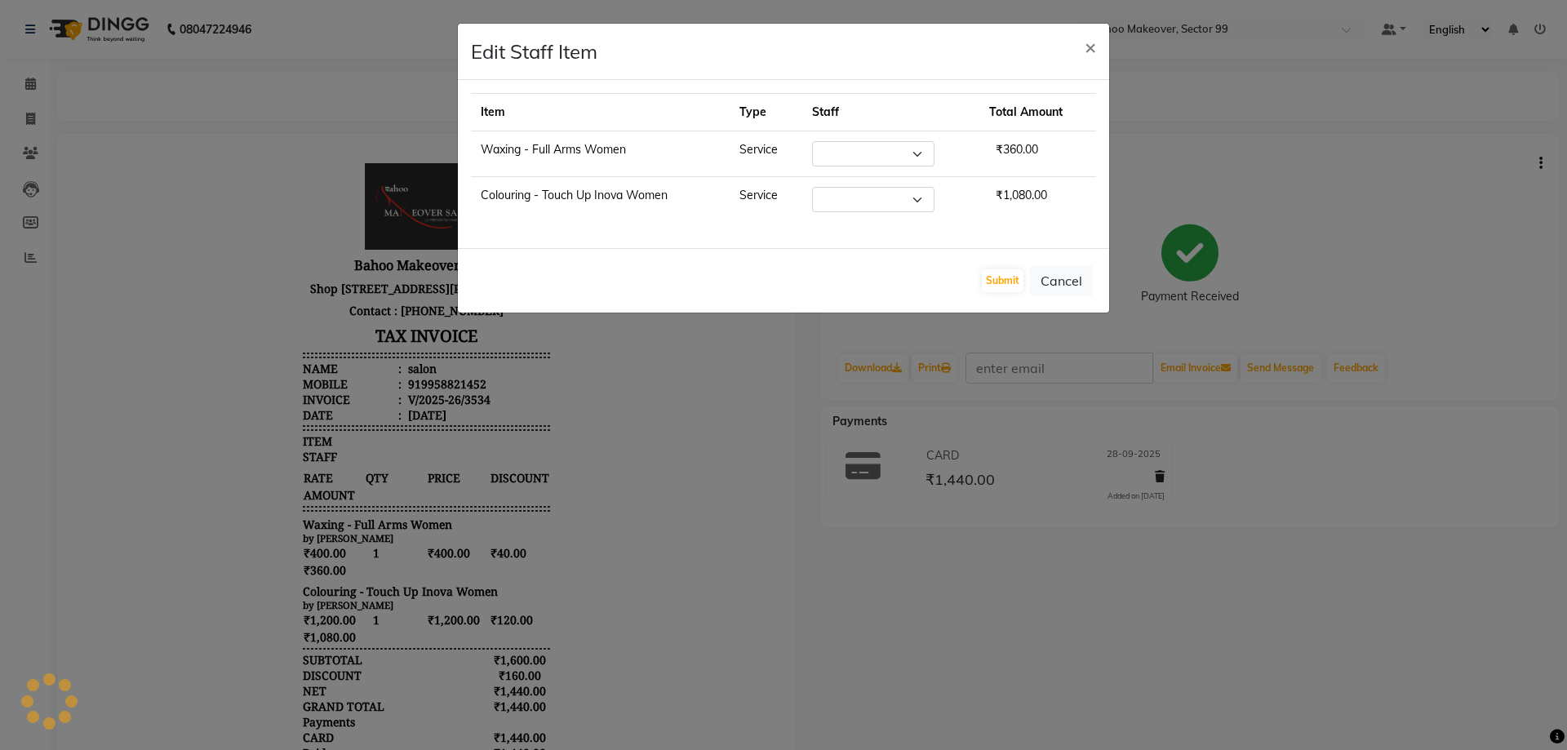
select select "87682"
click at [807, 187] on select "Select [PERSON_NAME] Makeover Bahoo Makeover Salon [PERSON_NAME] [PERSON_NAME] …" at bounding box center [868, 199] width 122 height 25
select select "54236"
click option "Azad" at bounding box center [0, 0] width 0 height 0
click at [1004, 276] on button "Submit" at bounding box center [1003, 280] width 42 height 23
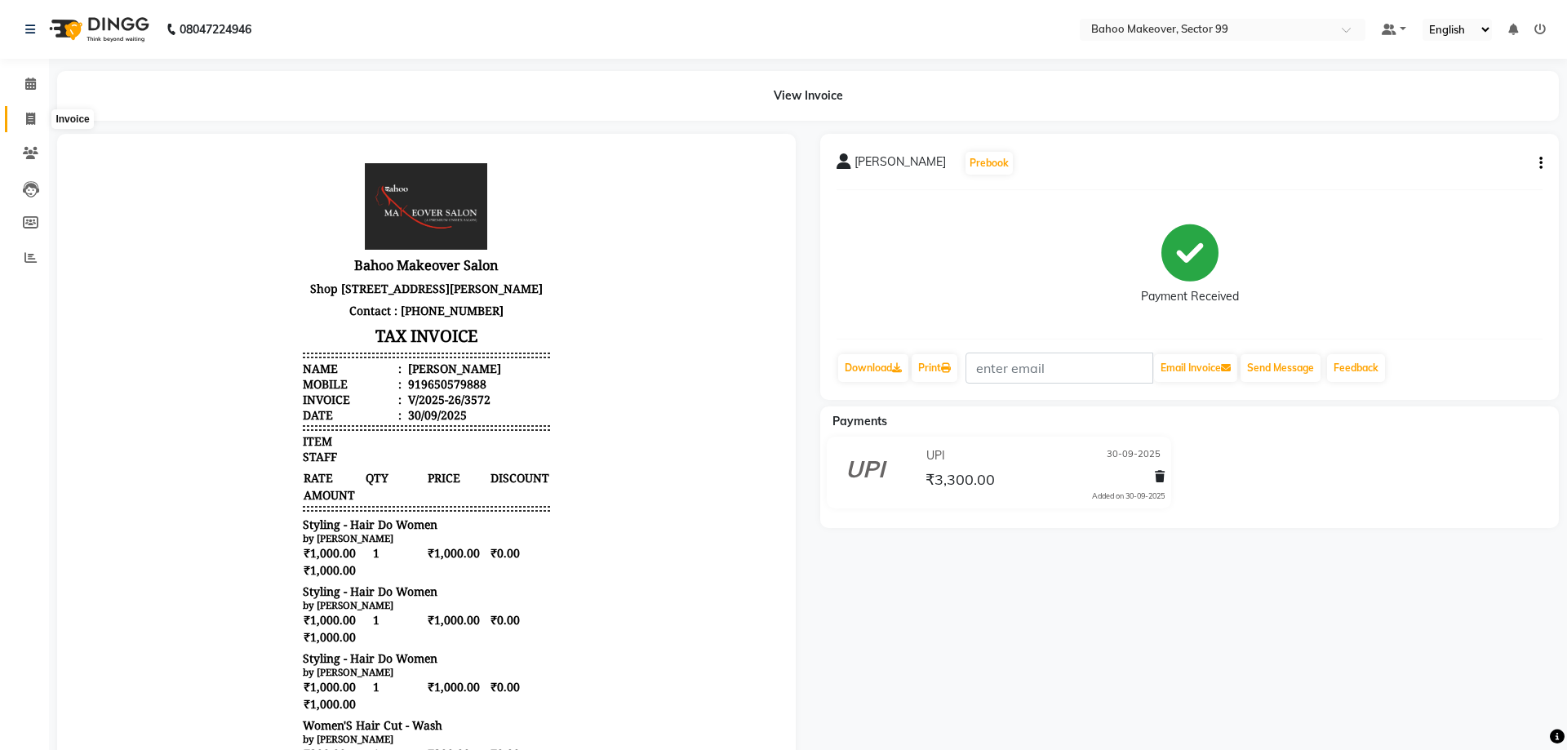
click at [29, 114] on icon at bounding box center [30, 119] width 9 height 12
select select "6856"
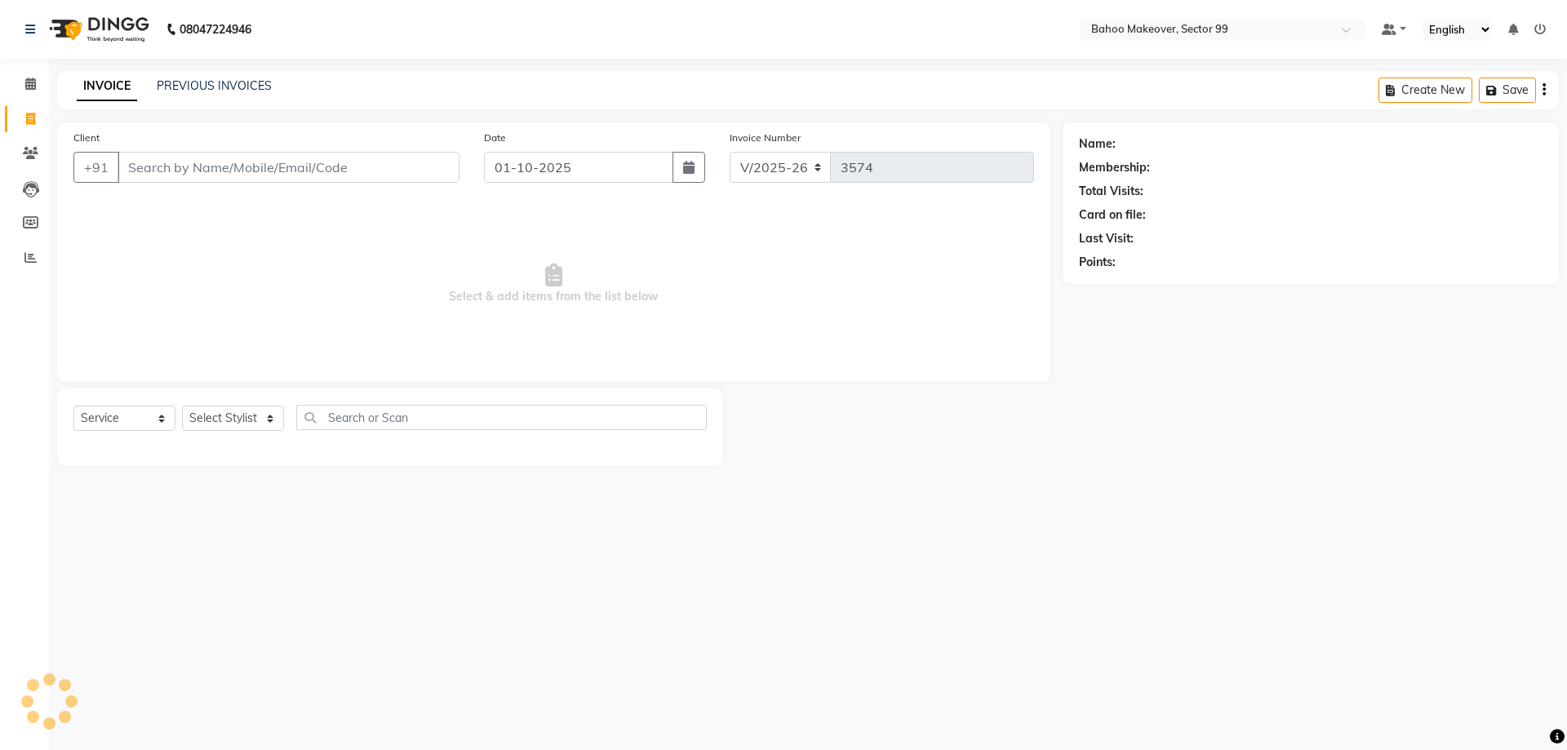
select select "membership"
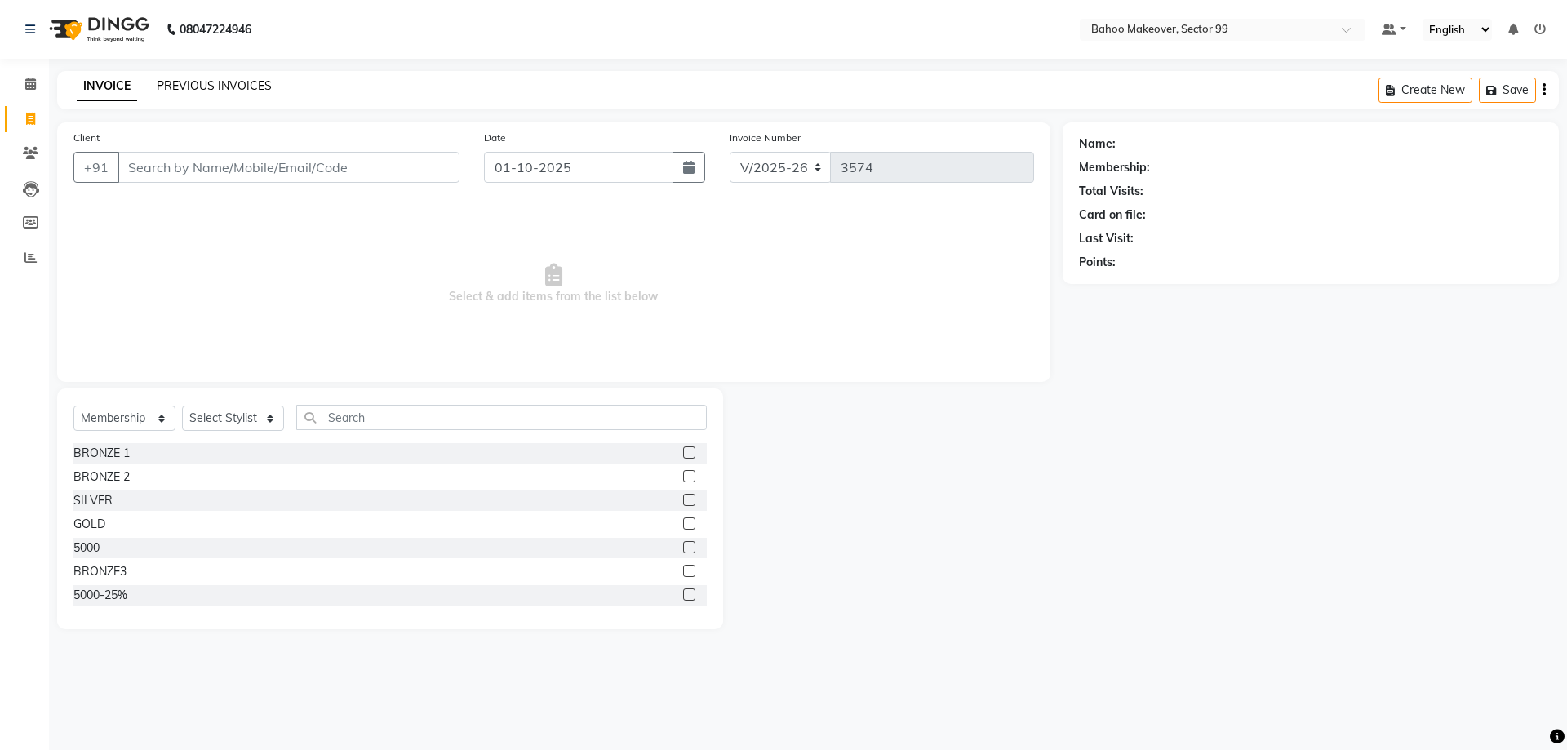
click at [205, 90] on link "PREVIOUS INVOICES" at bounding box center [214, 85] width 115 height 15
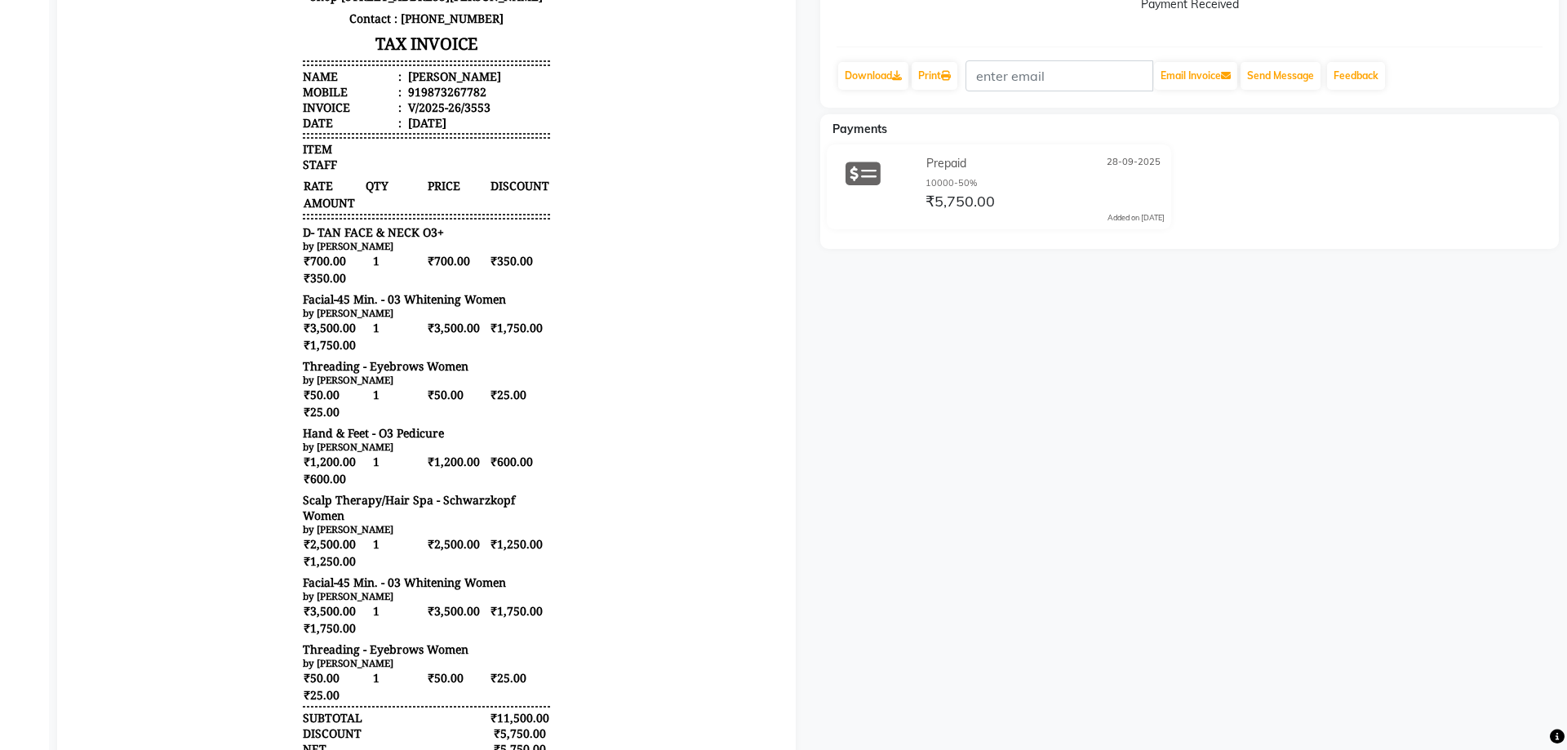
scroll to position [295, 0]
click at [343, 600] on small "by [PERSON_NAME]" at bounding box center [348, 594] width 91 height 12
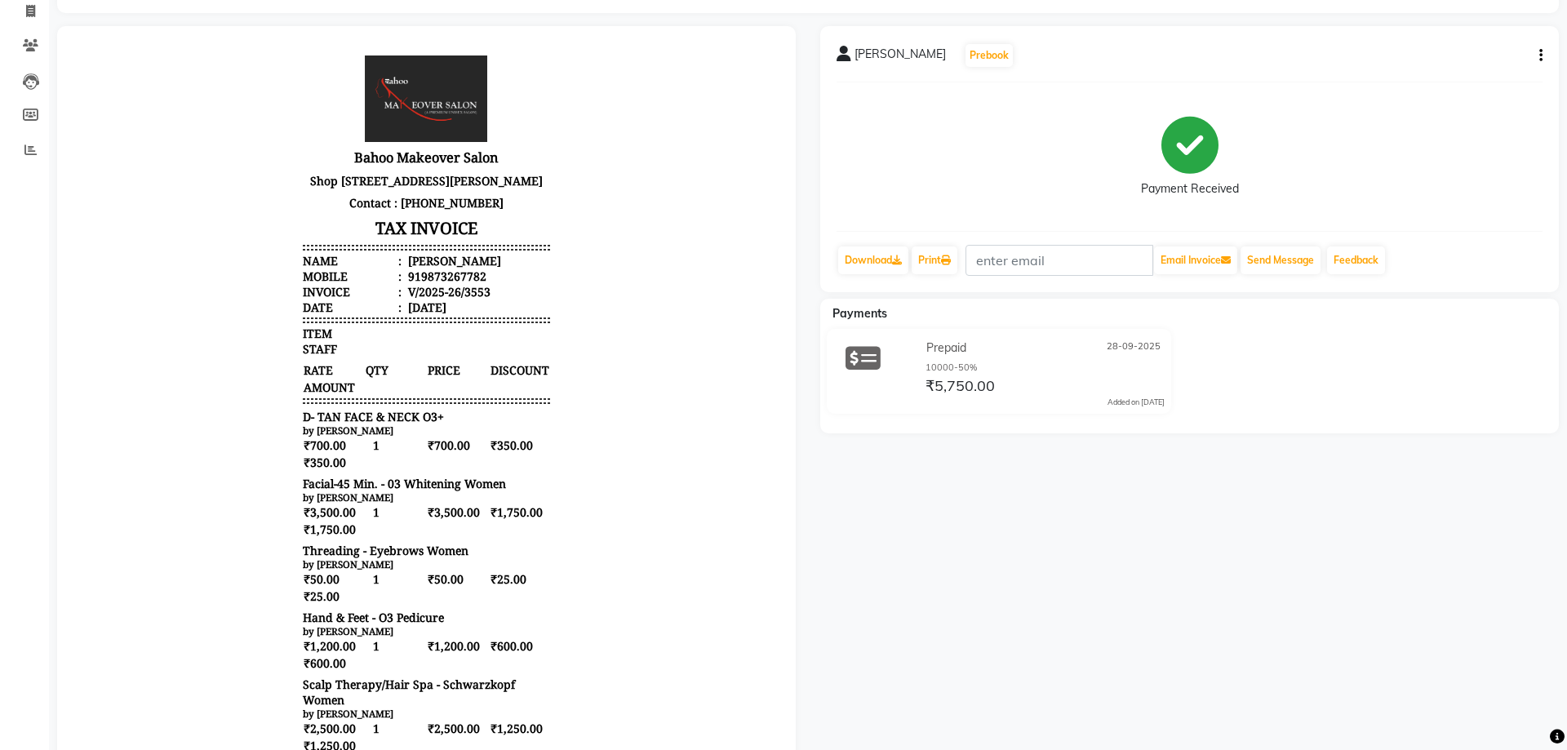
scroll to position [101, 0]
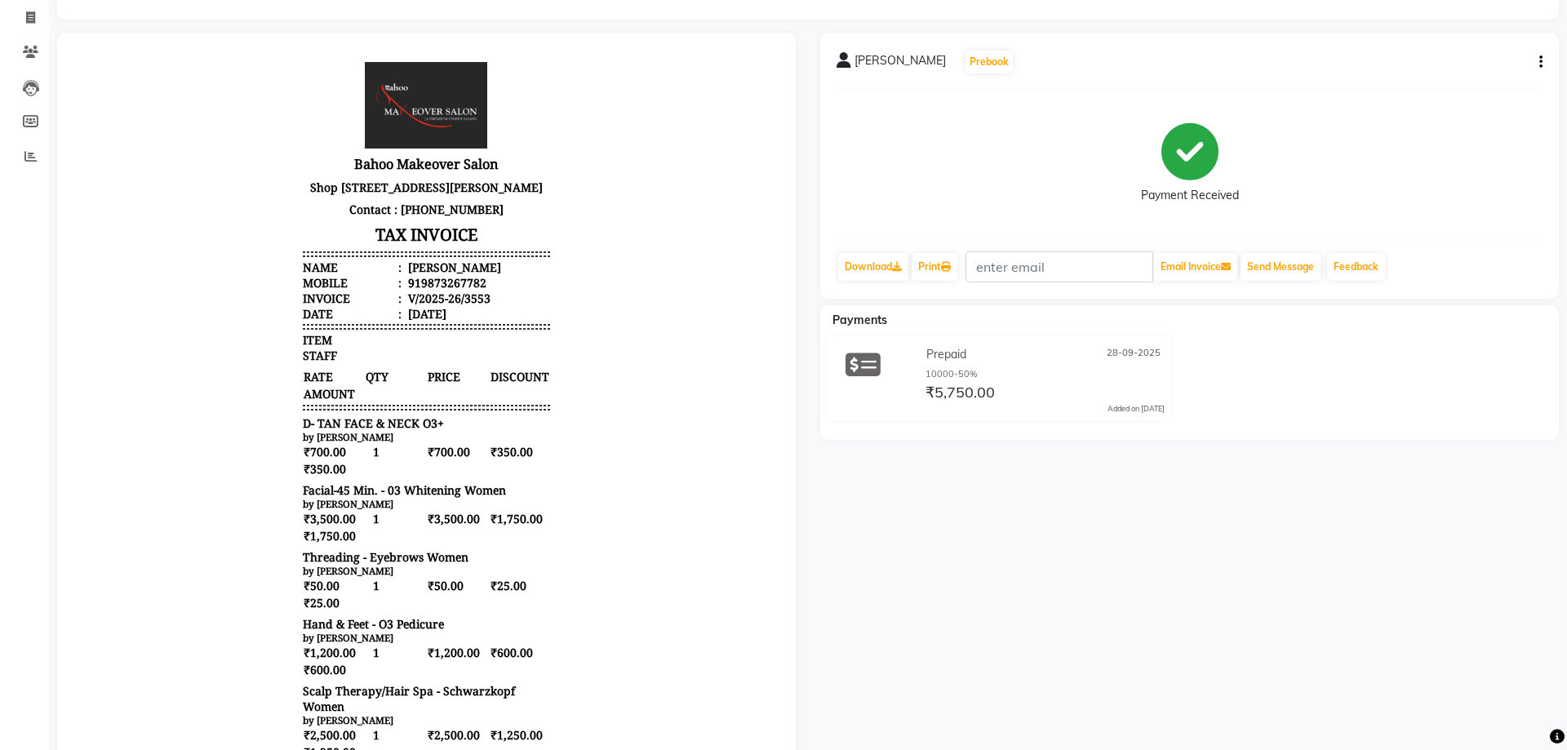
click at [1539, 62] on icon "button" at bounding box center [1540, 62] width 3 height 1
click at [1437, 72] on div "Edit Item Staff" at bounding box center [1430, 72] width 167 height 20
select select "64175"
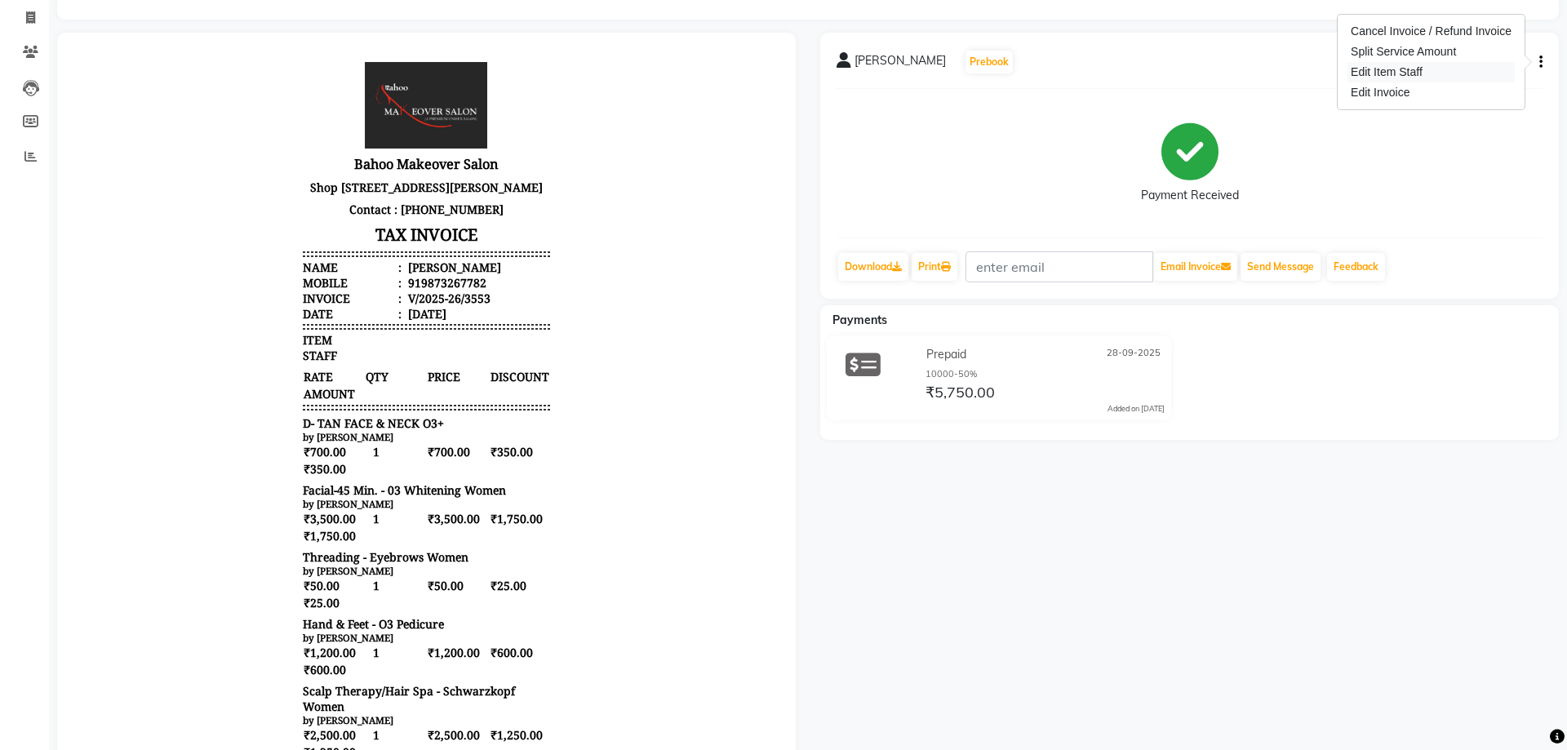
select select "71122"
select select "87491"
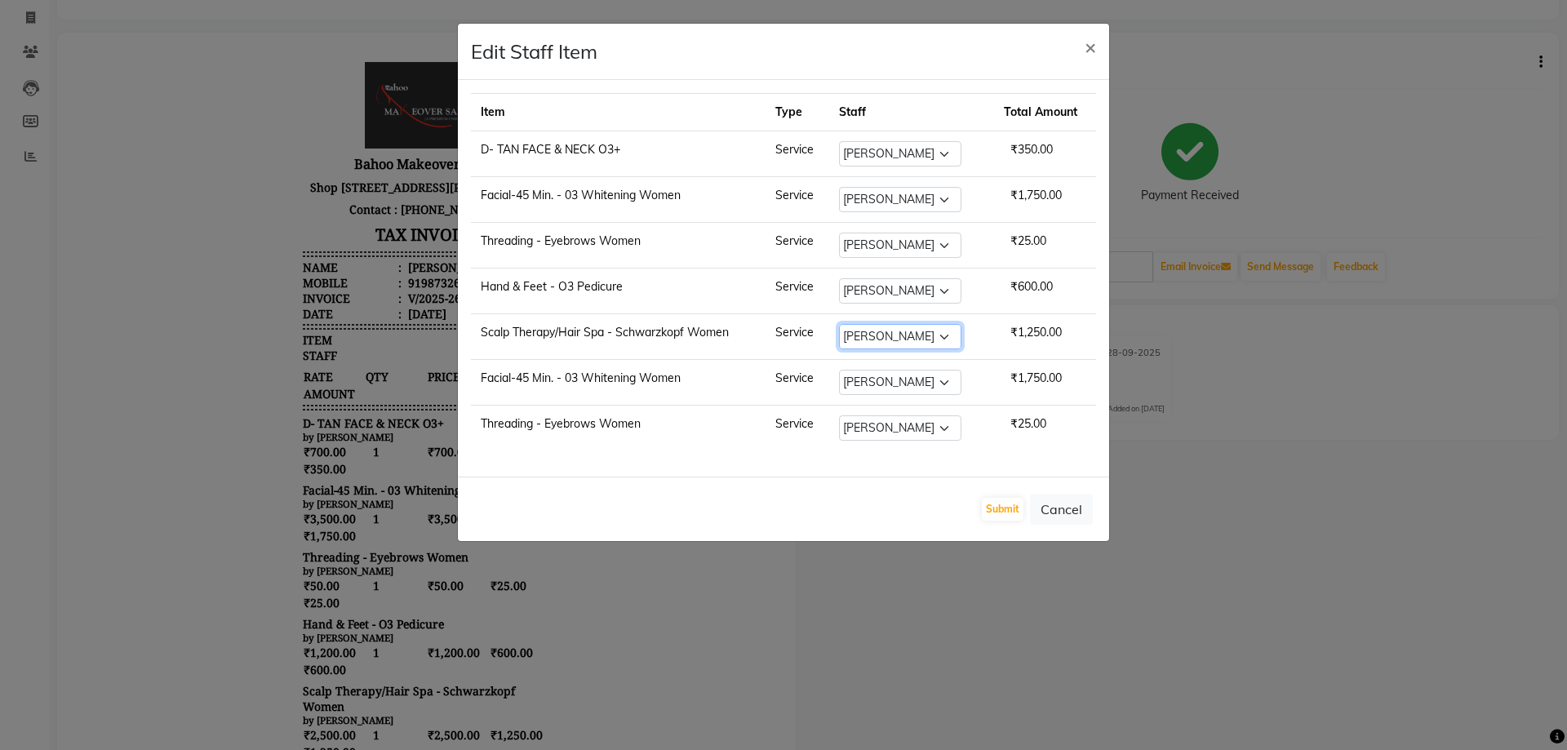
click at [839, 324] on select "Select [PERSON_NAME] Makeover Bahoo Makeover Salon [PERSON_NAME] [PERSON_NAME] …" at bounding box center [900, 336] width 122 height 25
select select "54236"
click option "Azad" at bounding box center [0, 0] width 0 height 0
click at [839, 370] on select "Select [PERSON_NAME] Makeover Bahoo Makeover Salon [PERSON_NAME] [PERSON_NAME] …" at bounding box center [900, 382] width 122 height 25
select select "54236"
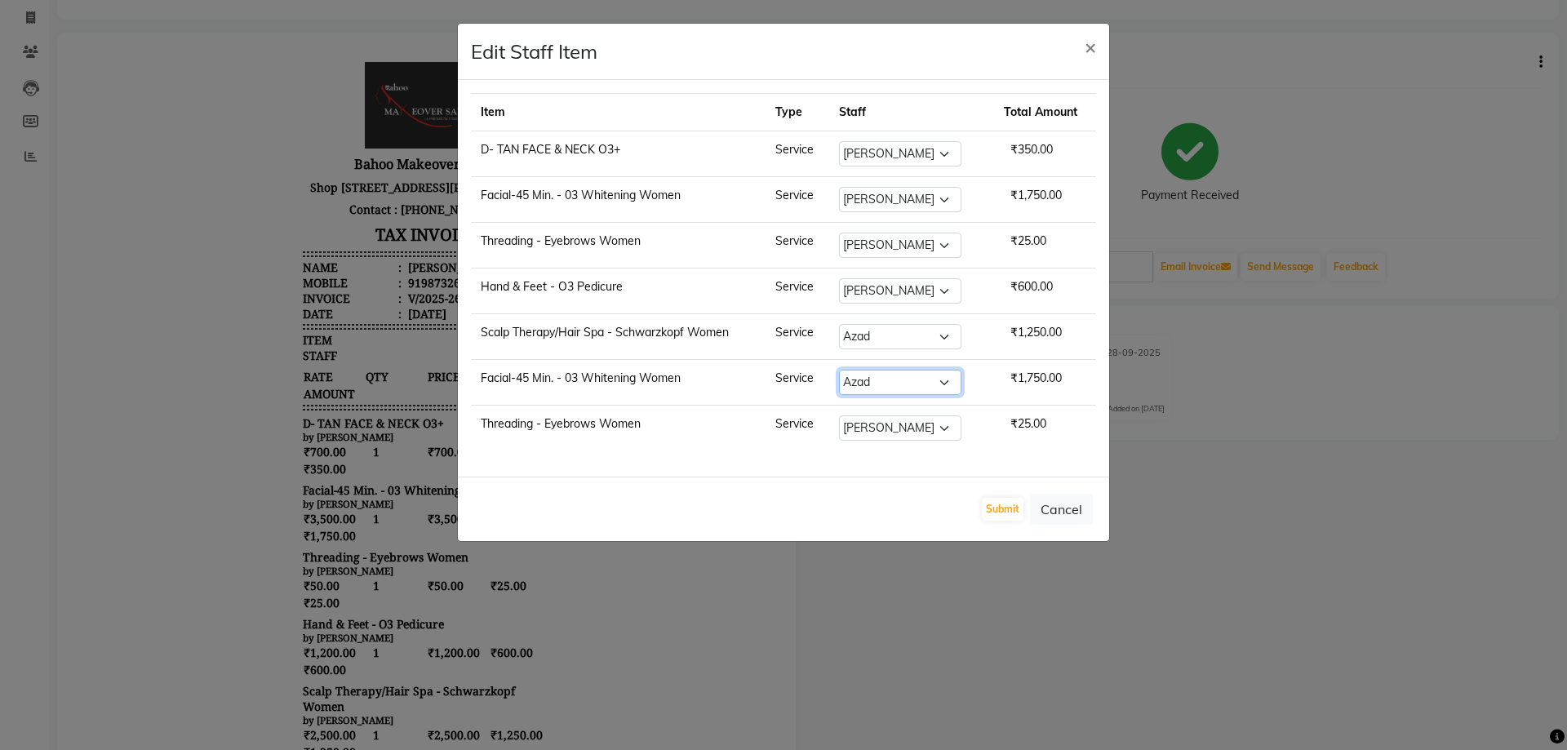
click option "Azad" at bounding box center [0, 0] width 0 height 0
click at [997, 506] on button "Submit" at bounding box center [1003, 509] width 42 height 23
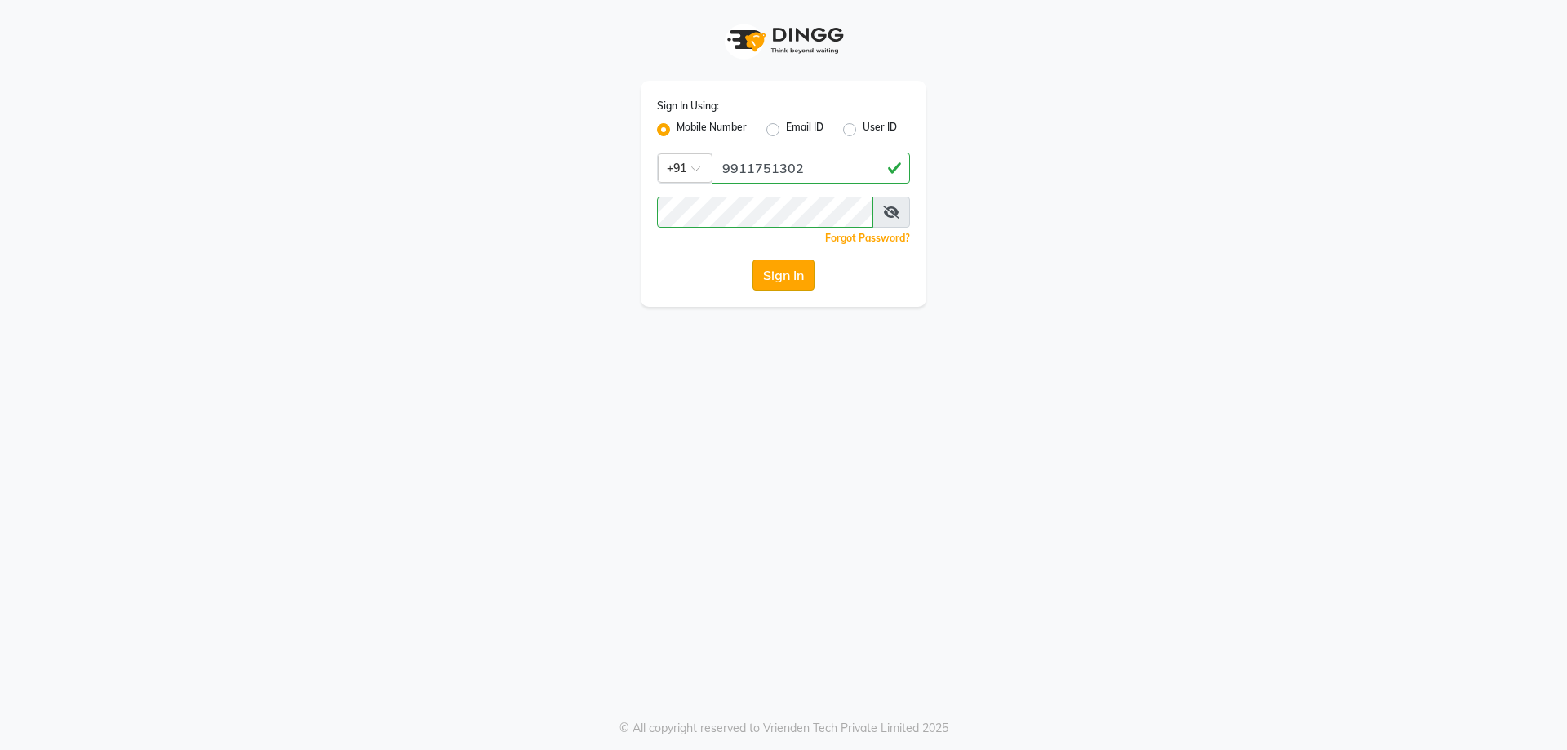
click at [765, 280] on button "Sign In" at bounding box center [783, 274] width 62 height 31
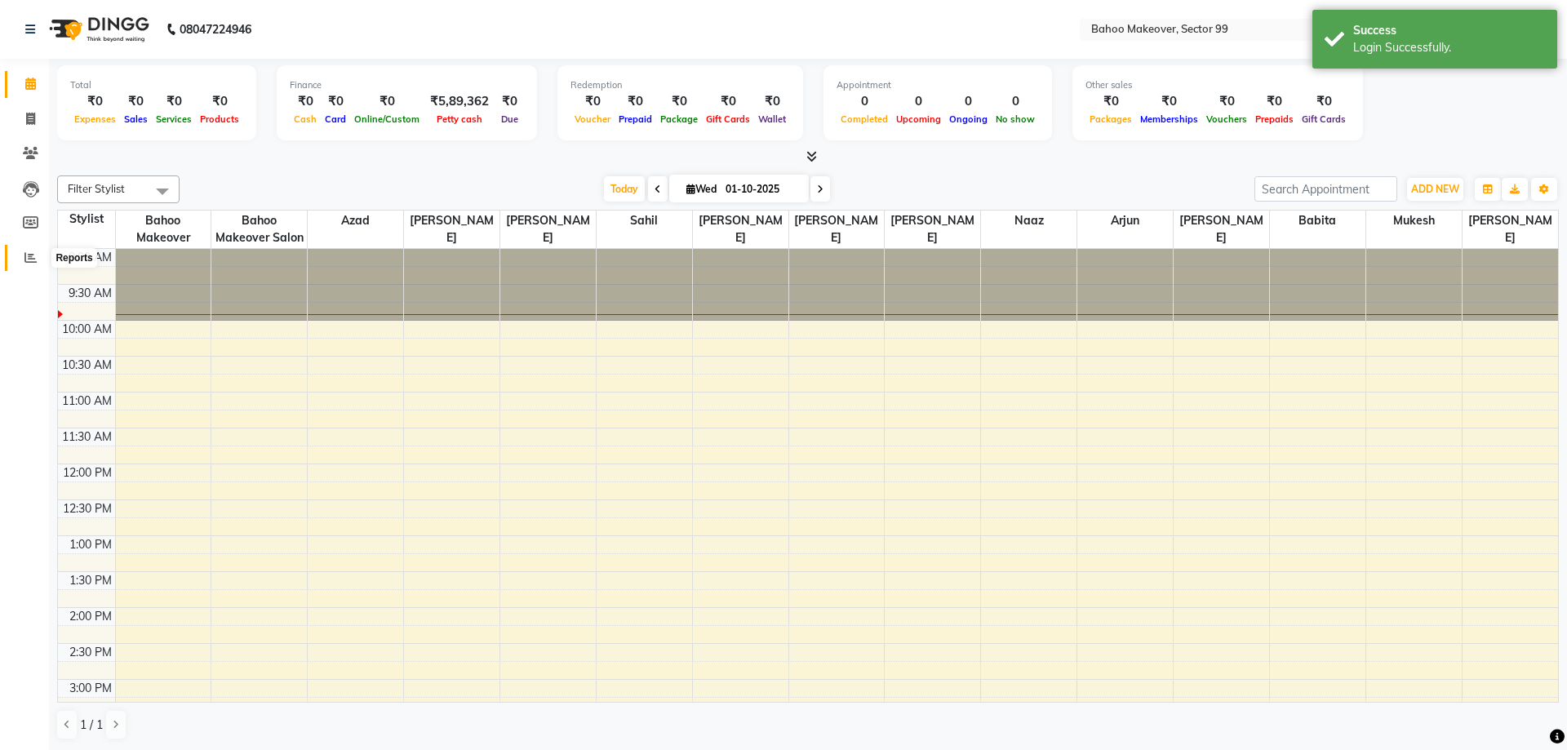
click at [33, 259] on icon at bounding box center [30, 257] width 12 height 12
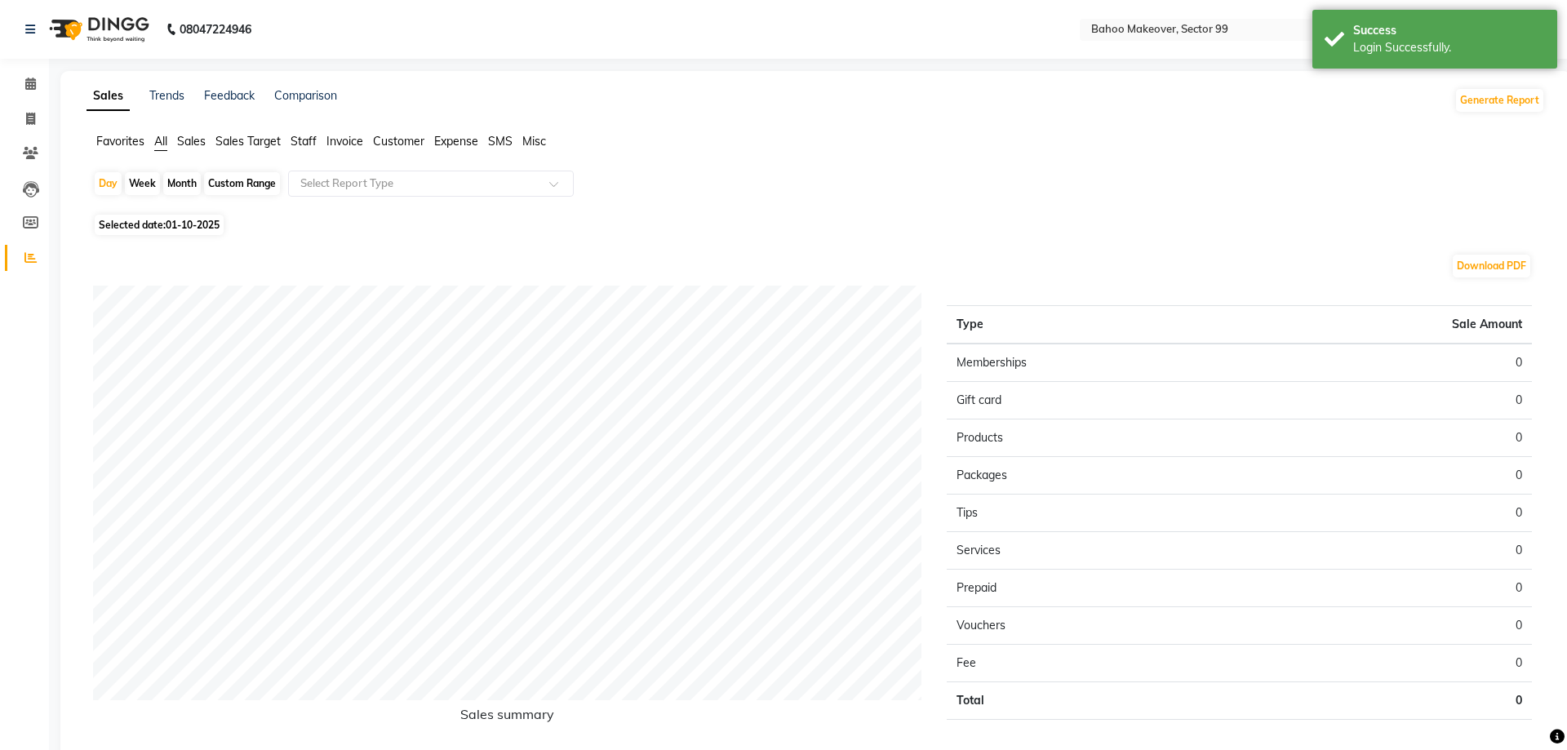
click at [175, 187] on div "Month" at bounding box center [182, 183] width 38 height 23
select select "10"
select select "2025"
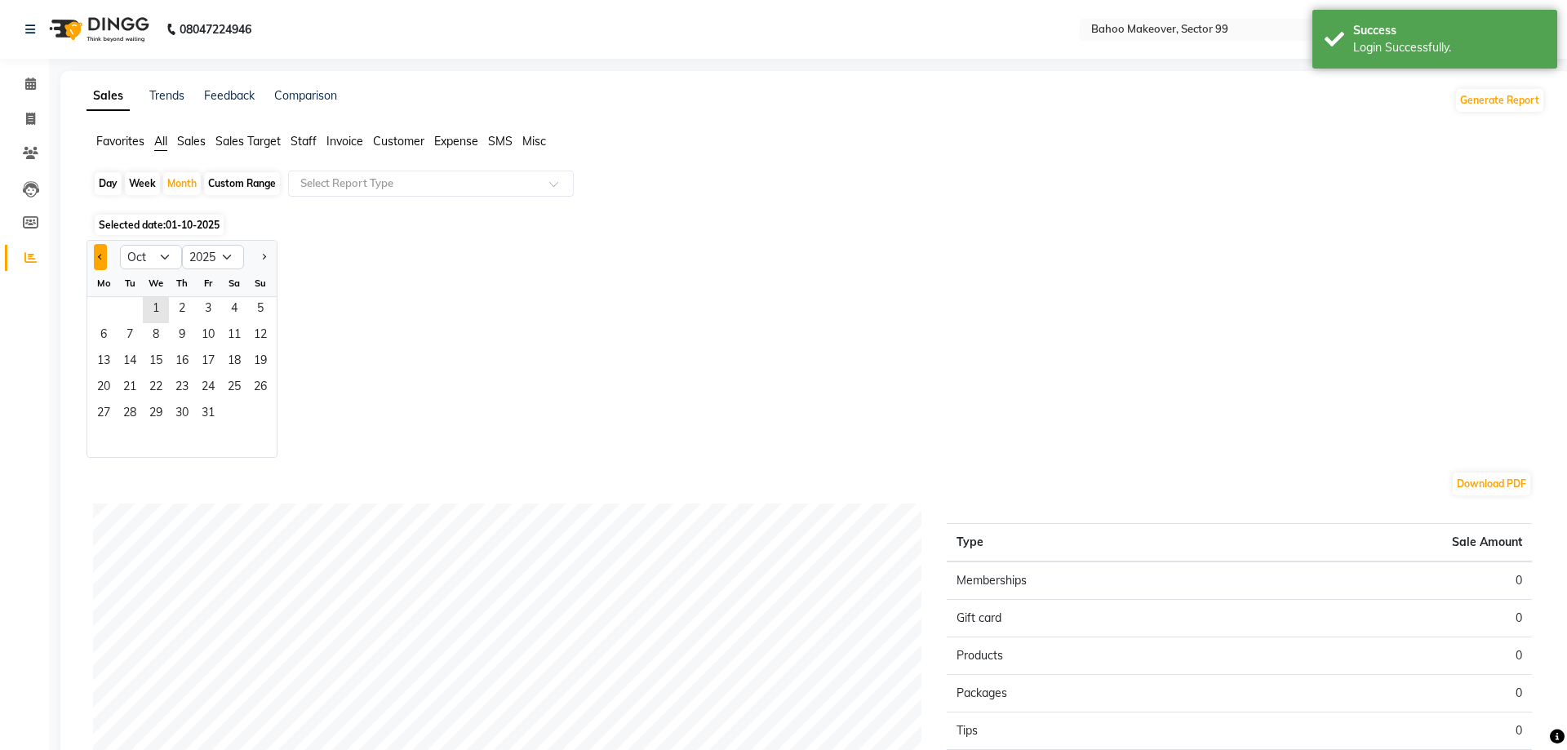
click at [95, 249] on button "Previous month" at bounding box center [100, 257] width 13 height 26
select select "9"
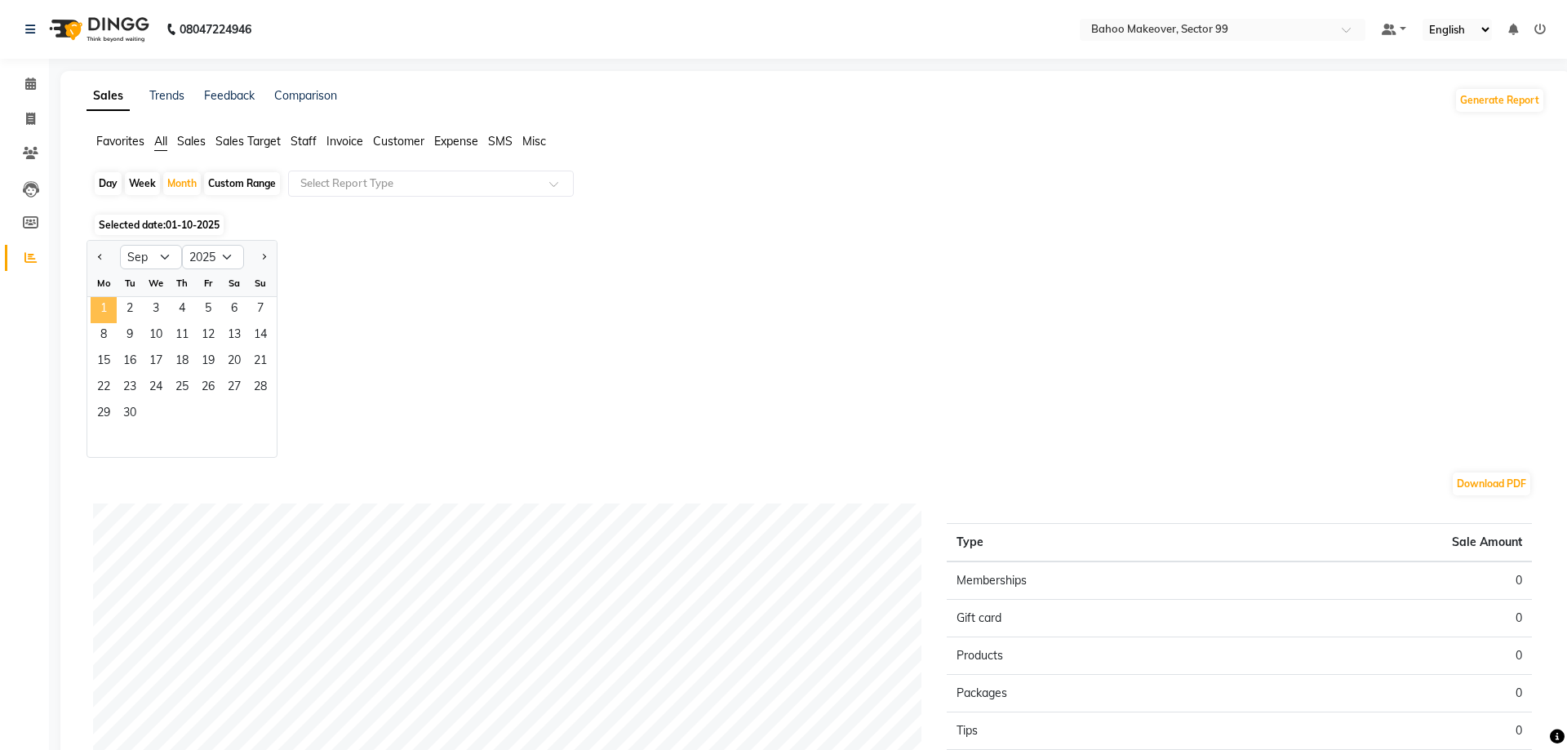
click at [108, 299] on span "1" at bounding box center [104, 310] width 26 height 26
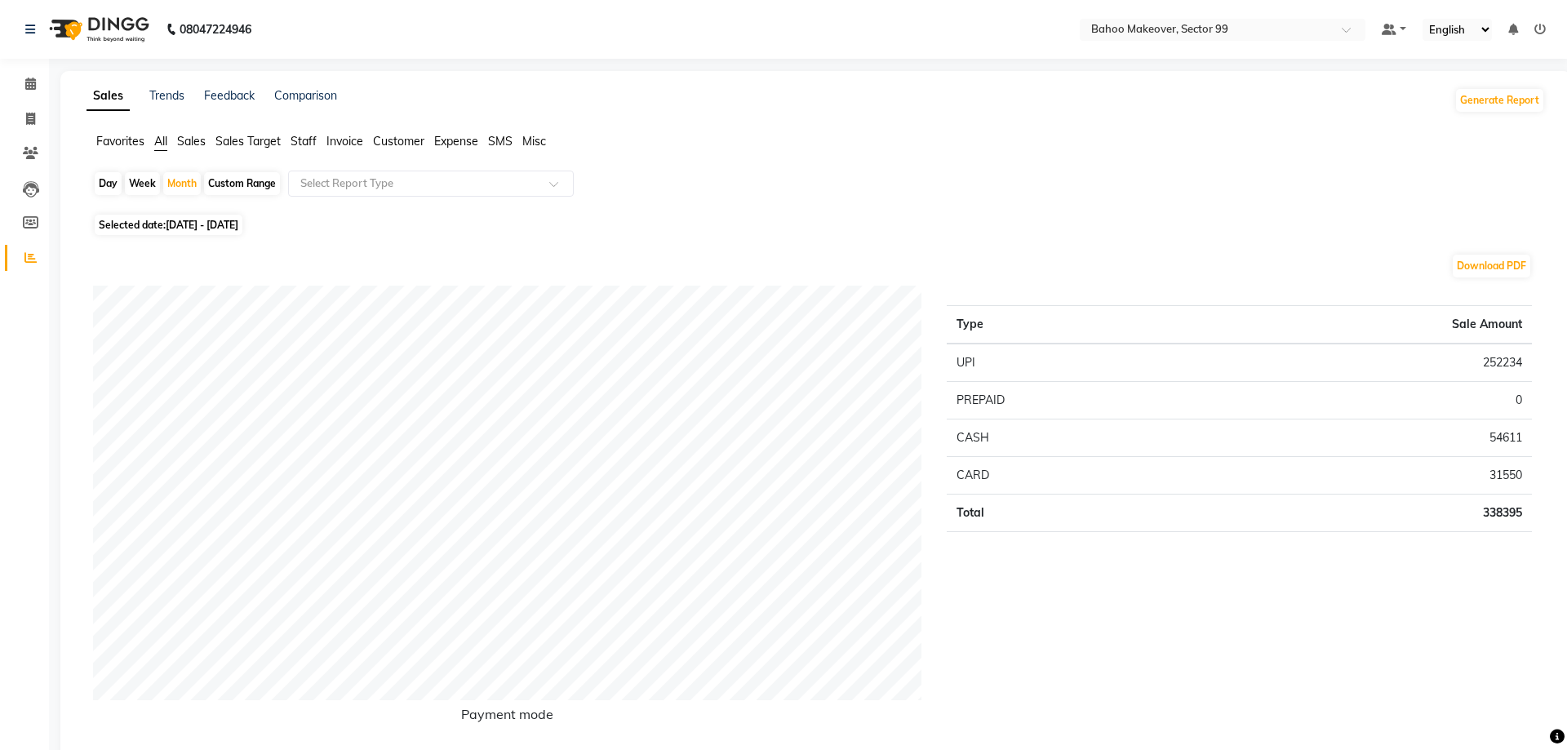
click at [298, 149] on li "Staff" at bounding box center [303, 141] width 26 height 17
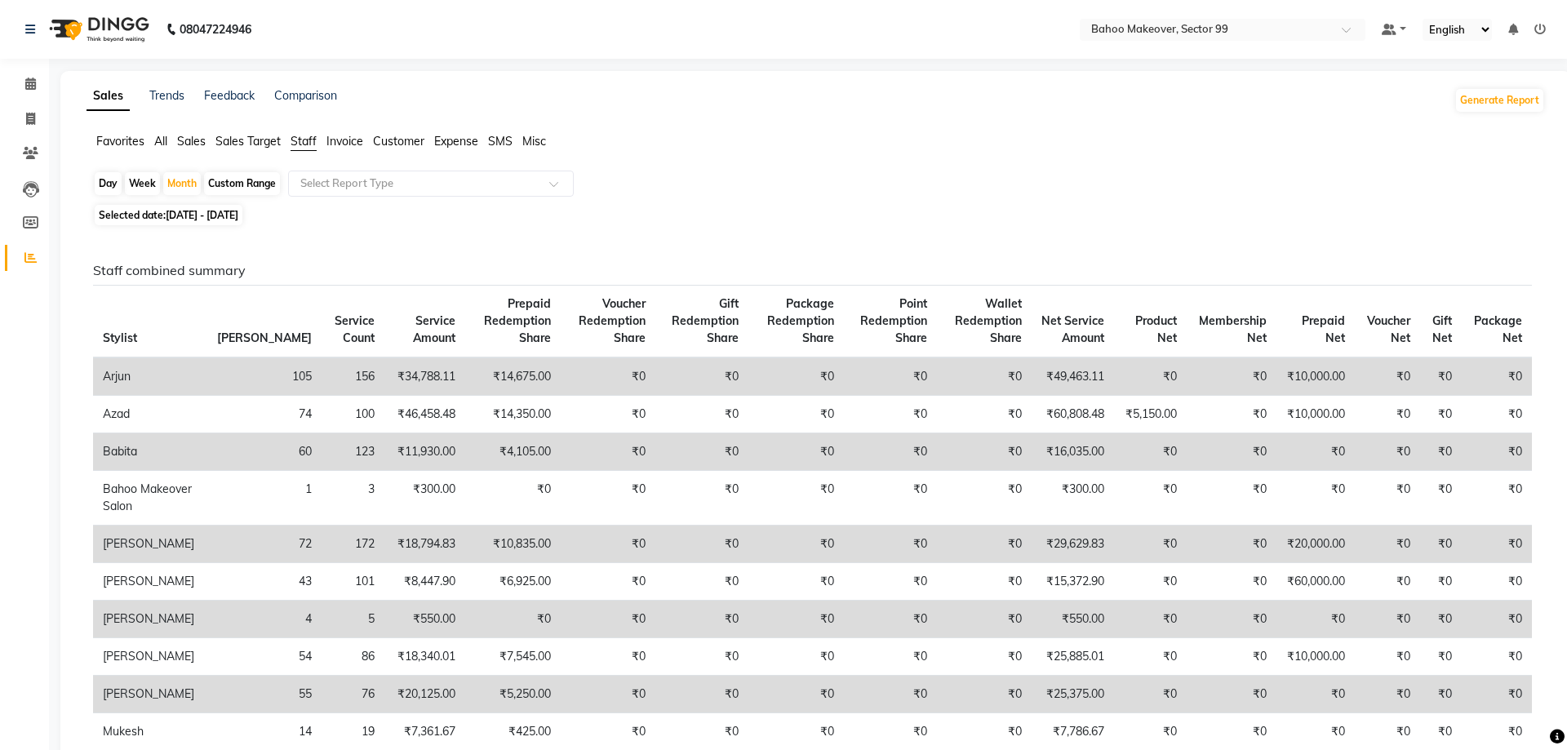
drag, startPoint x: 1551, startPoint y: 131, endPoint x: 1551, endPoint y: 109, distance: 22.8
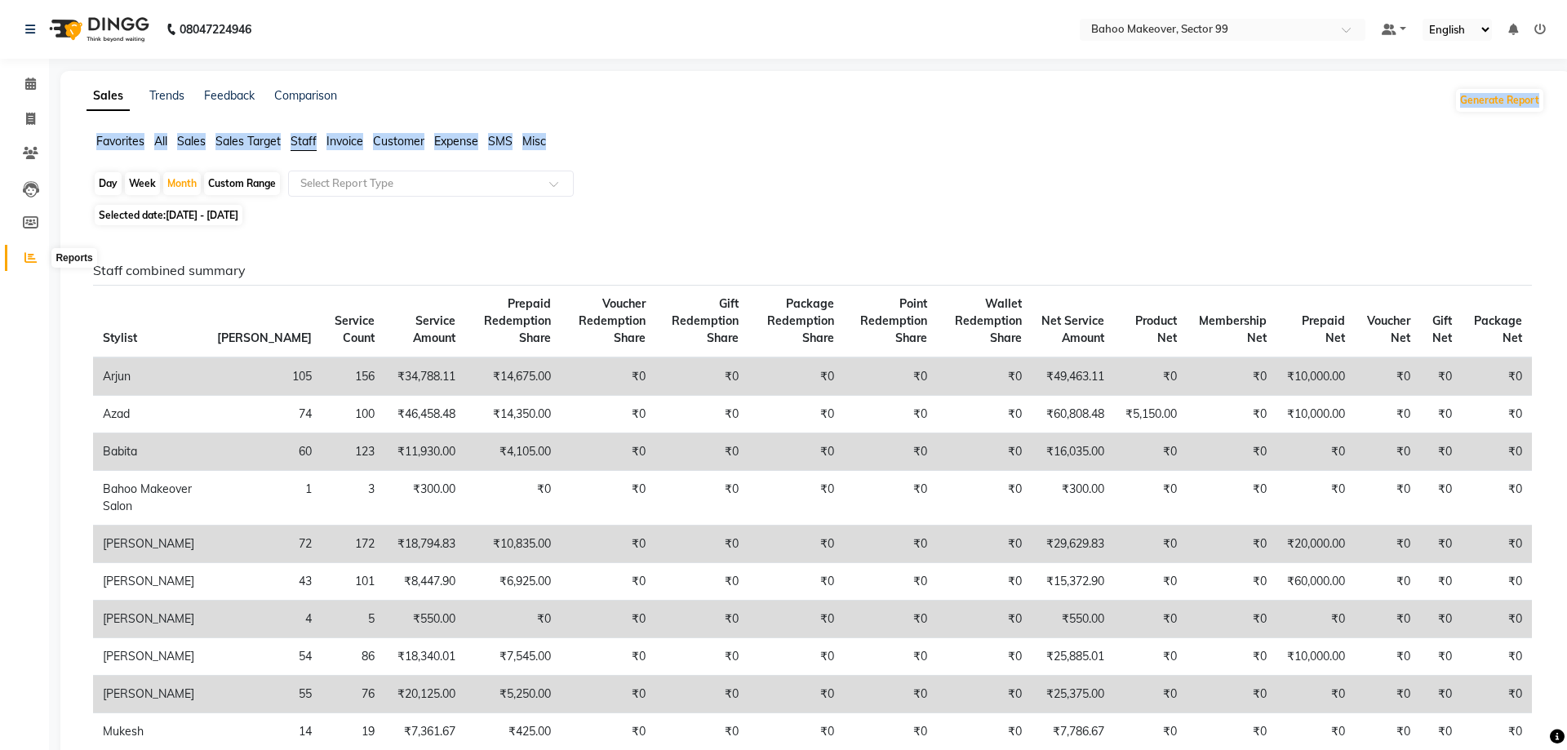
click at [36, 253] on icon at bounding box center [30, 257] width 12 height 12
click at [30, 258] on icon at bounding box center [30, 257] width 12 height 12
click at [16, 251] on span at bounding box center [30, 258] width 29 height 19
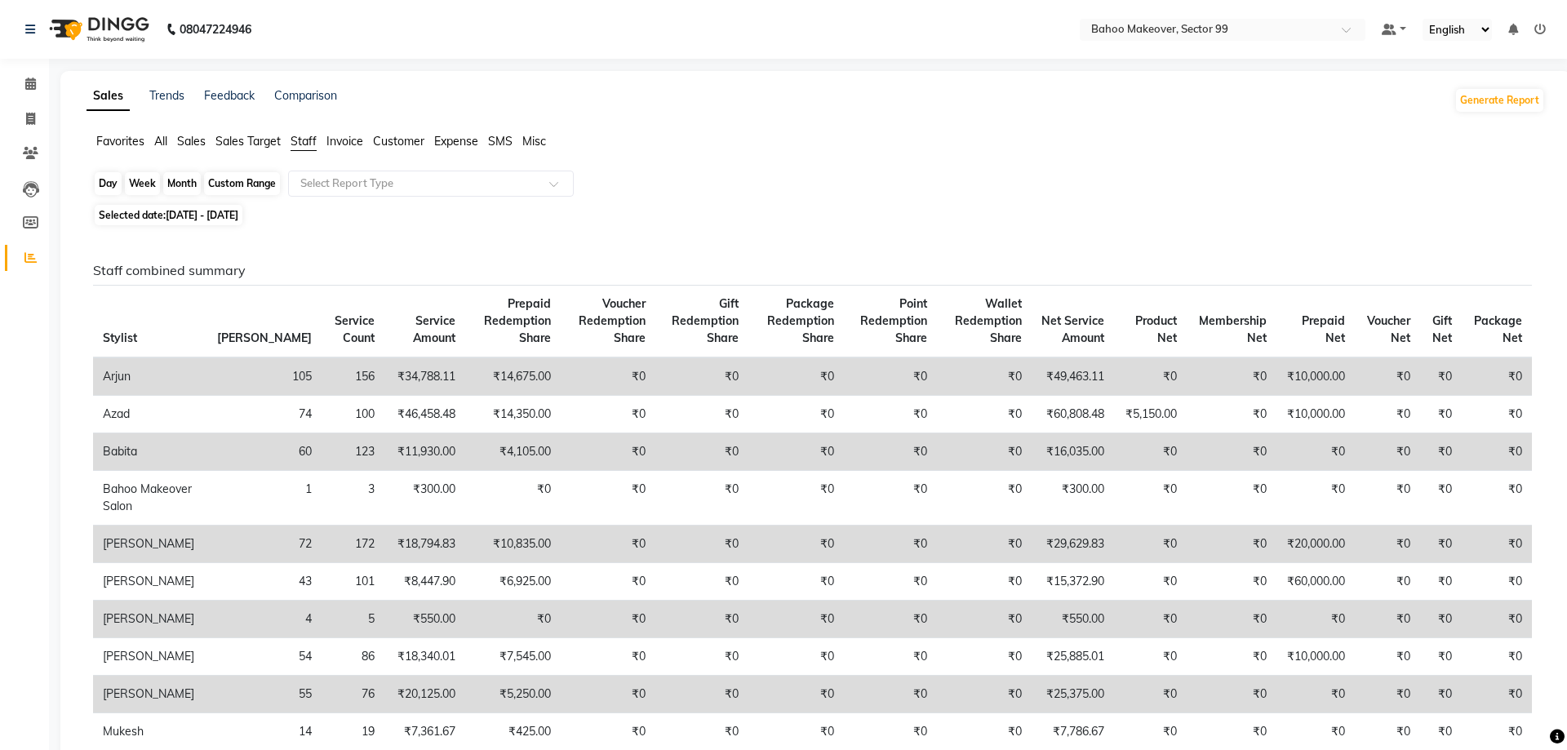
click at [175, 187] on div "Month" at bounding box center [182, 183] width 38 height 23
select select "9"
select select "2025"
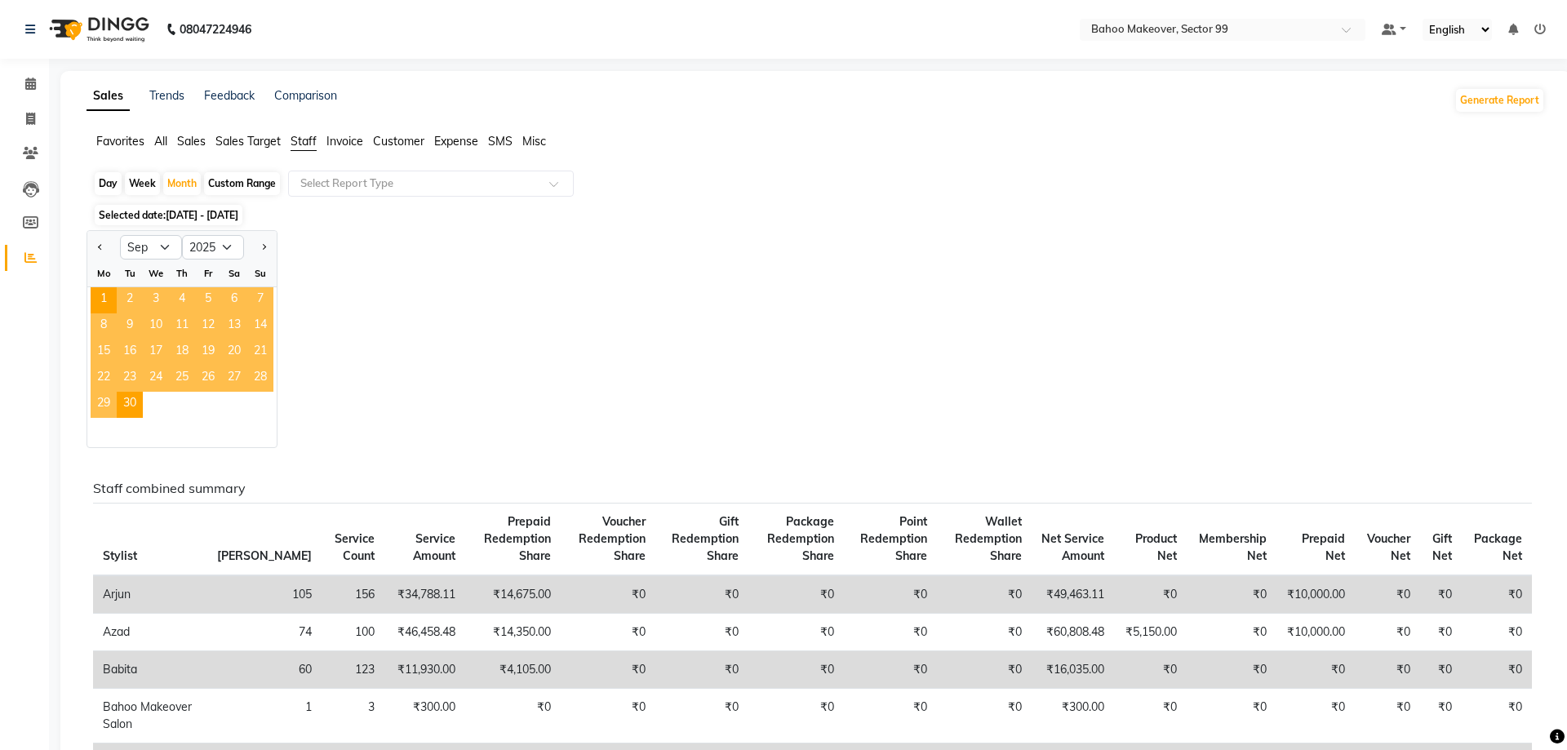
click at [193, 148] on span "Sales" at bounding box center [191, 141] width 29 height 15
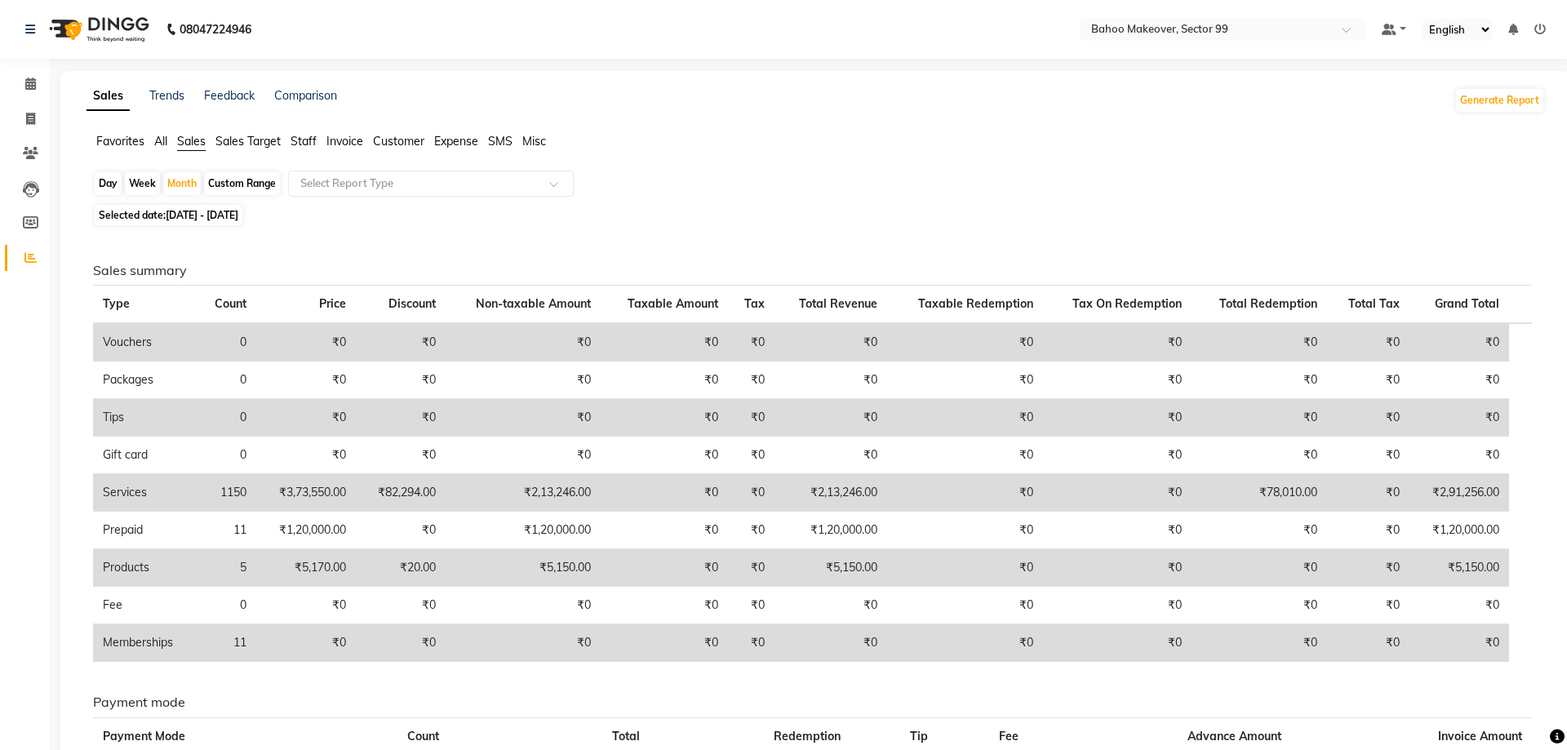
click at [160, 146] on span "All" at bounding box center [160, 141] width 13 height 15
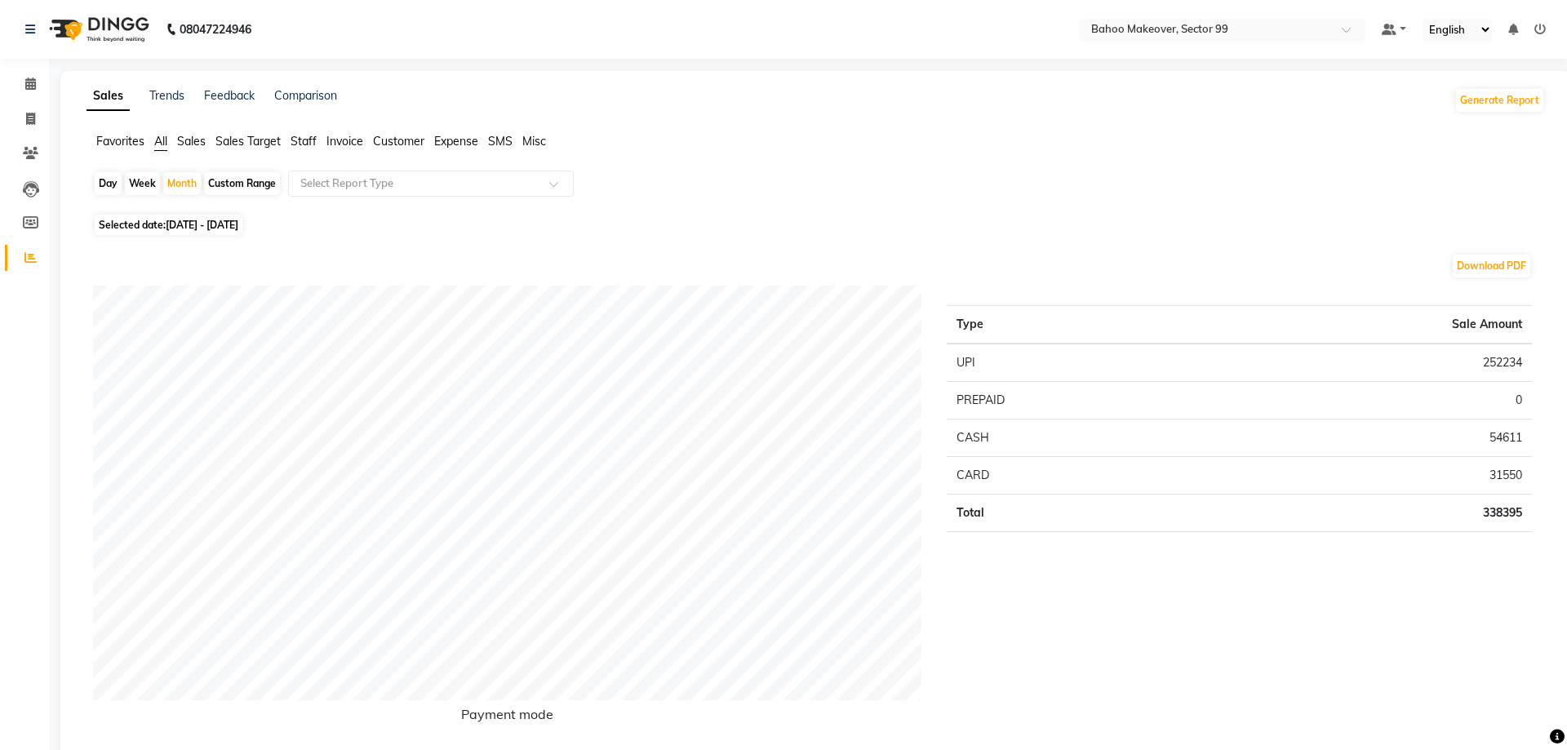
drag, startPoint x: 1547, startPoint y: 73, endPoint x: 1547, endPoint y: -92, distance: 164.8
click at [29, 115] on icon at bounding box center [30, 119] width 9 height 12
select select "6856"
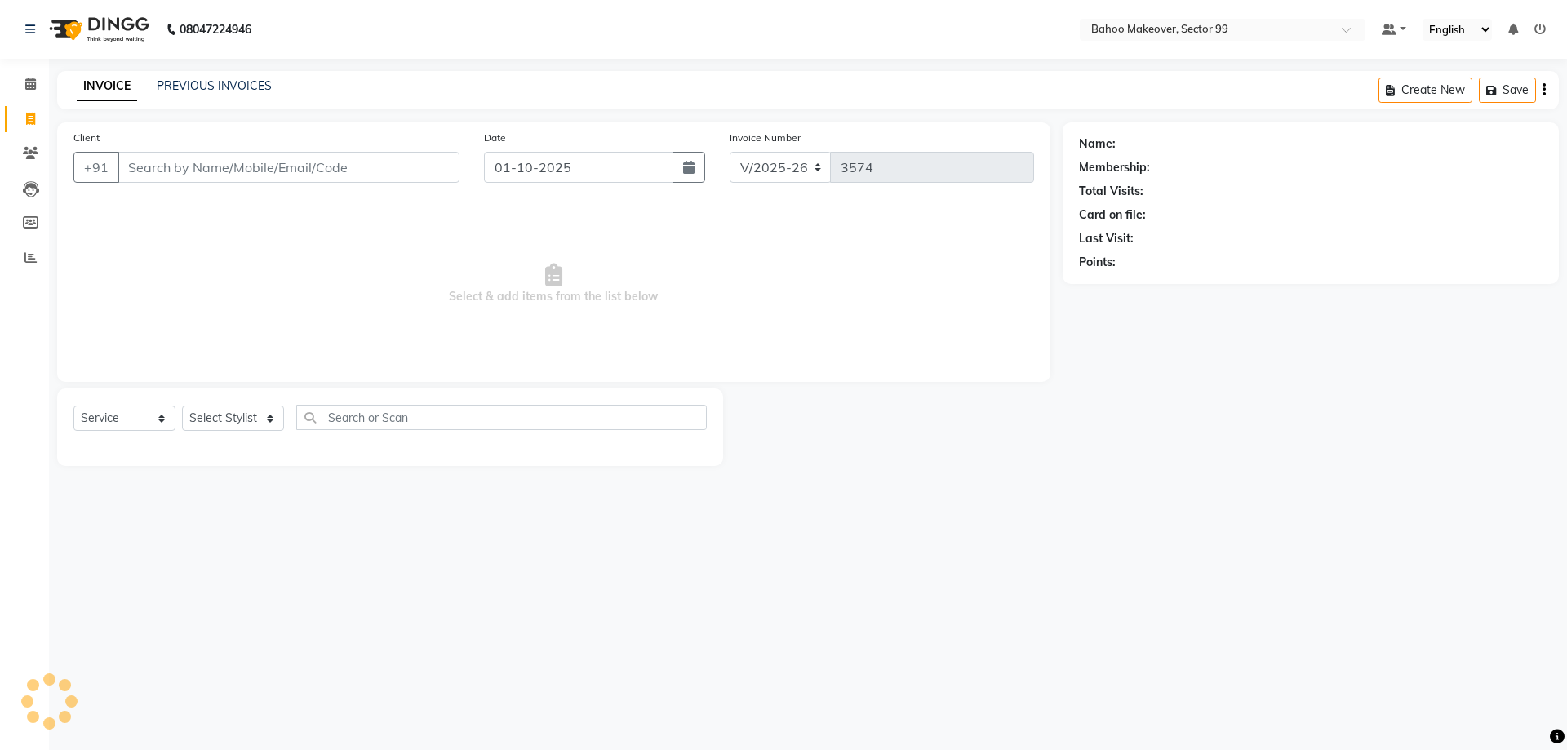
select select "membership"
